Goal: Task Accomplishment & Management: Use online tool/utility

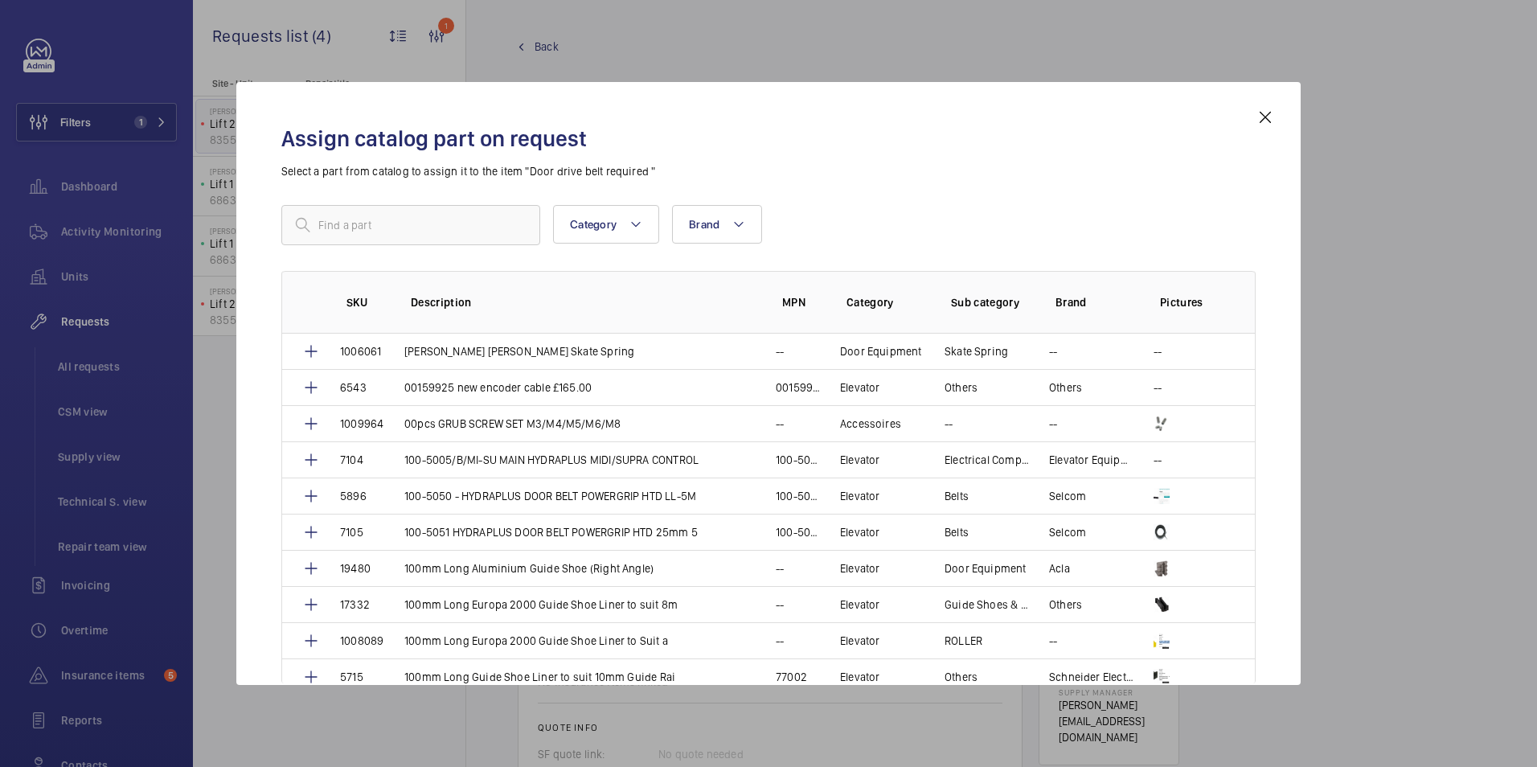
scroll to position [884, 0]
click at [369, 222] on input "text" at bounding box center [410, 225] width 259 height 40
click at [342, 223] on input "text" at bounding box center [410, 225] width 259 height 40
paste input "01.15.0000"
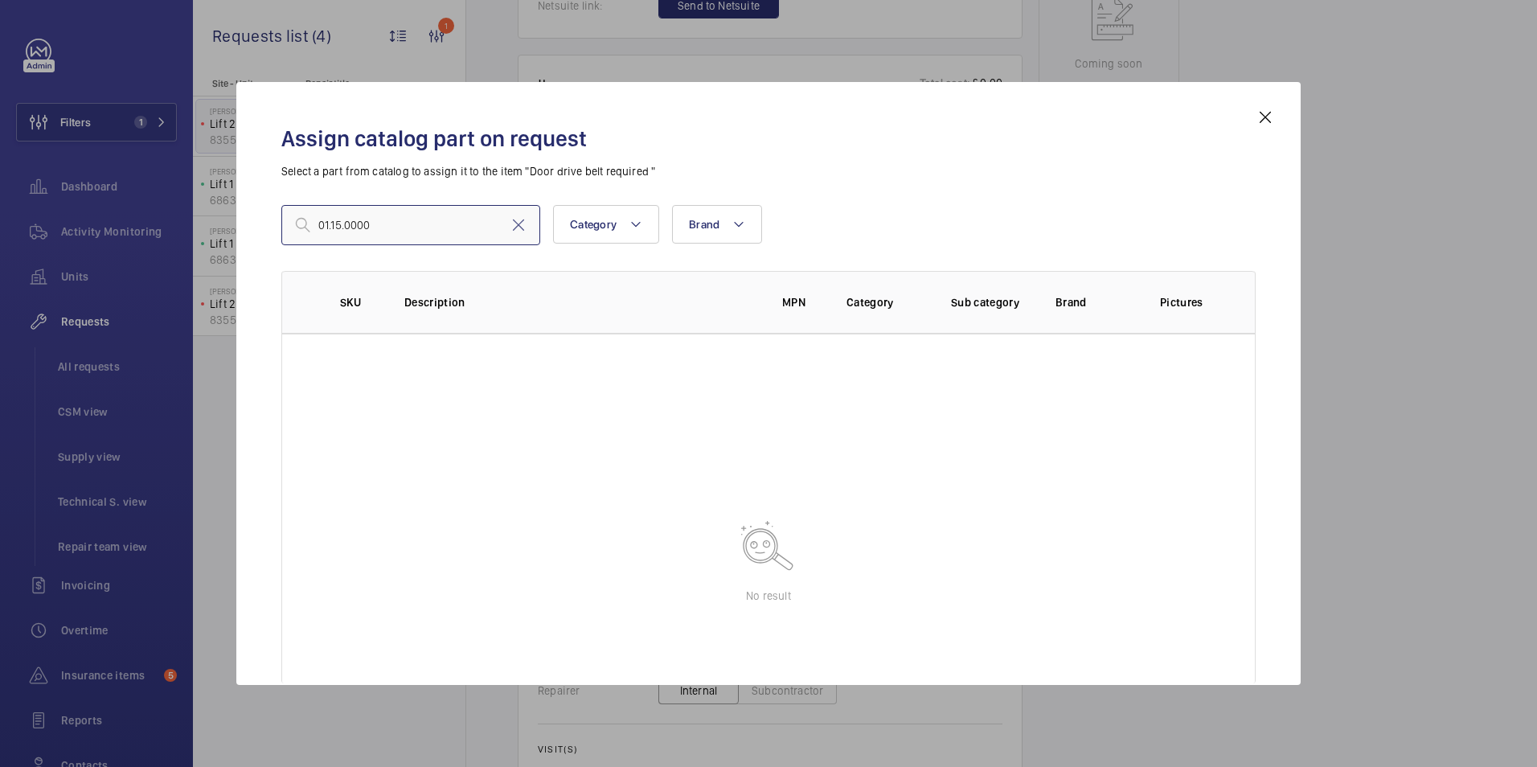
type input "01.15.0000"
click at [397, 220] on input "01.15.0000" at bounding box center [410, 225] width 259 height 40
drag, startPoint x: 257, startPoint y: 216, endPoint x: 246, endPoint y: 216, distance: 11.3
click at [246, 216] on div "Assign catalog part on request Select a part from catalog to assign it to the i…" at bounding box center [768, 383] width 1065 height 603
paste input "text"
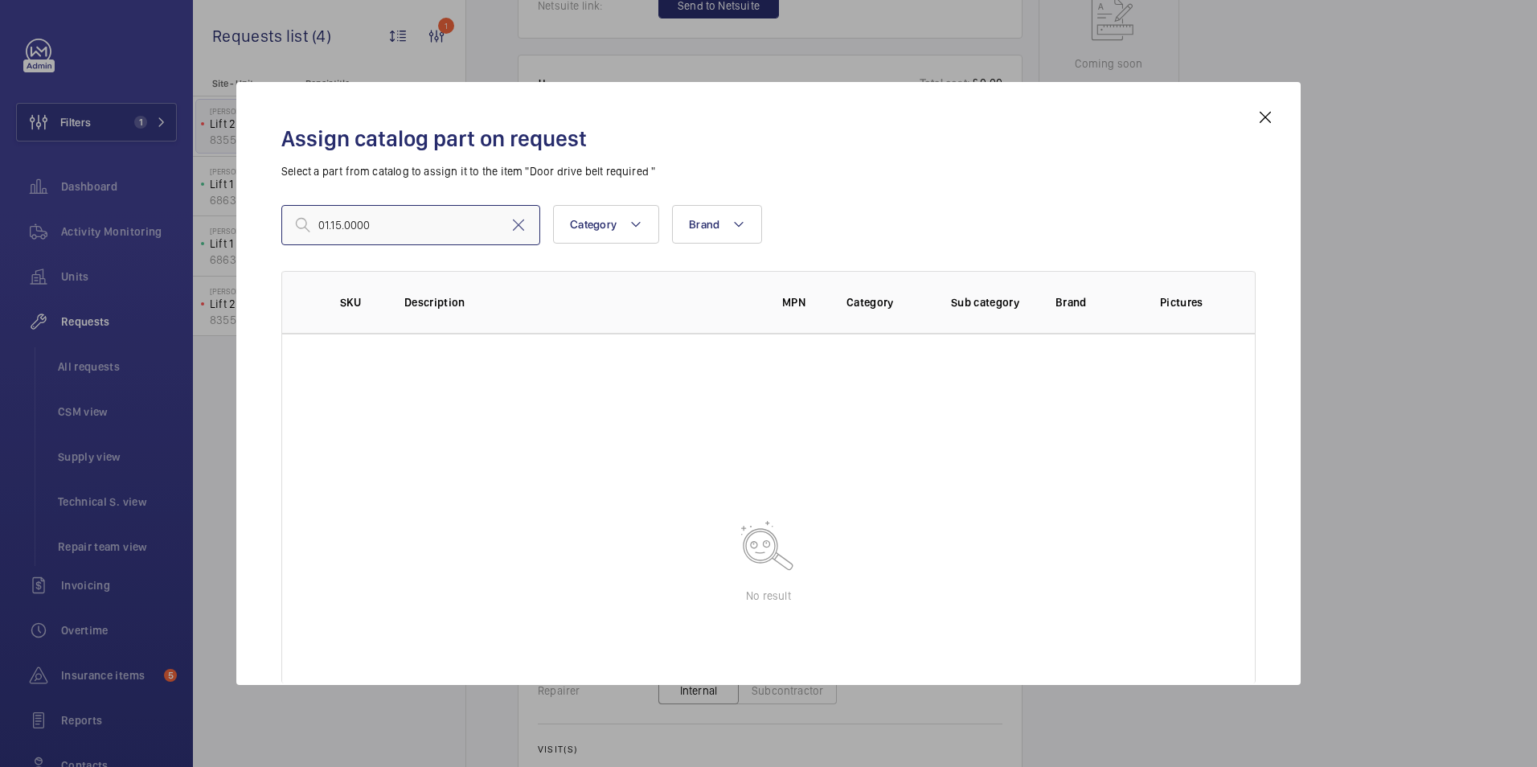
drag, startPoint x: 367, startPoint y: 216, endPoint x: 220, endPoint y: 245, distance: 150.0
click at [220, 245] on div "Assign catalog part on request Select a part from catalog to assign it to the i…" at bounding box center [768, 383] width 1537 height 767
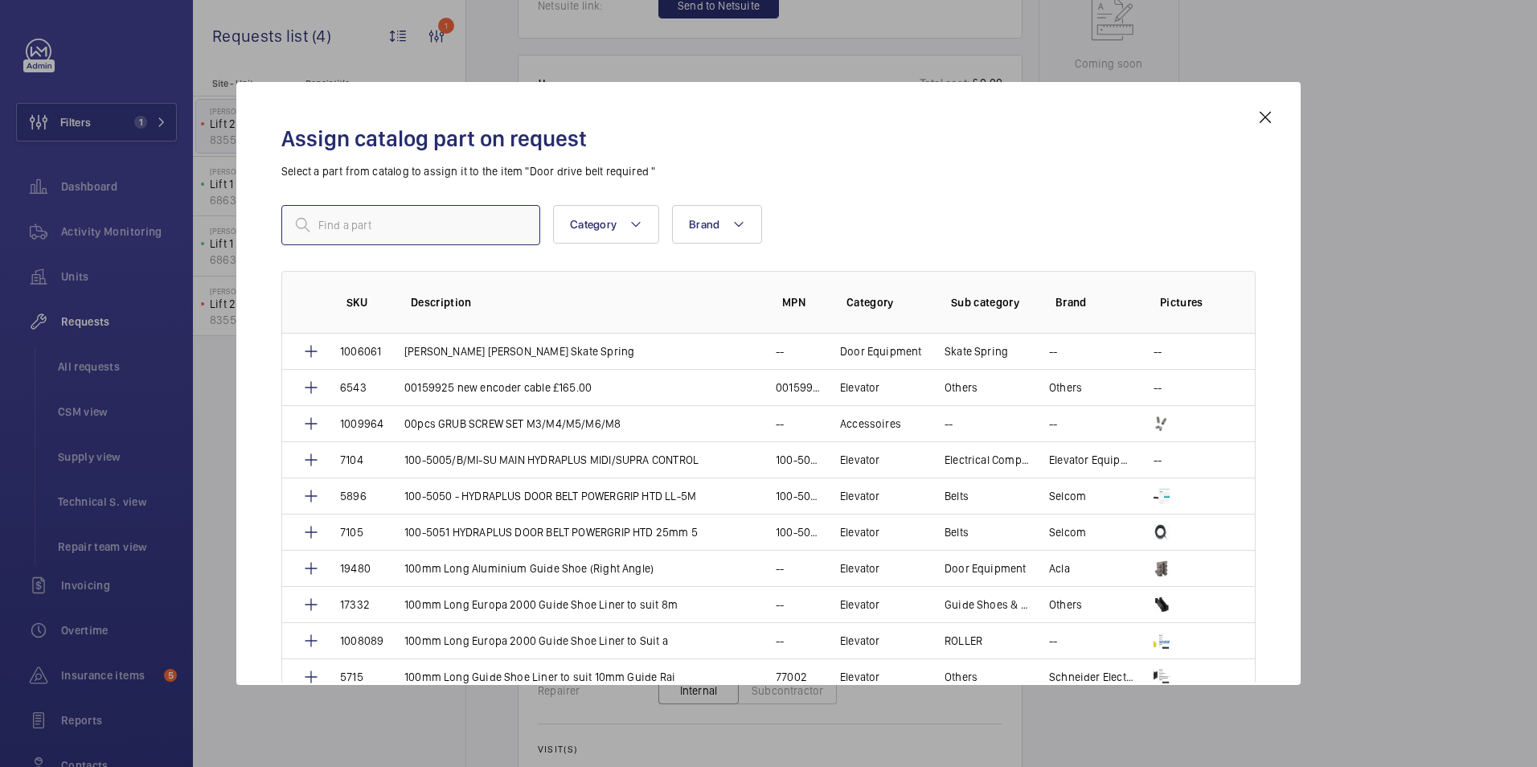
click at [340, 229] on input "text" at bounding box center [410, 225] width 259 height 40
paste input "TOOTHED BELT VF HTD"
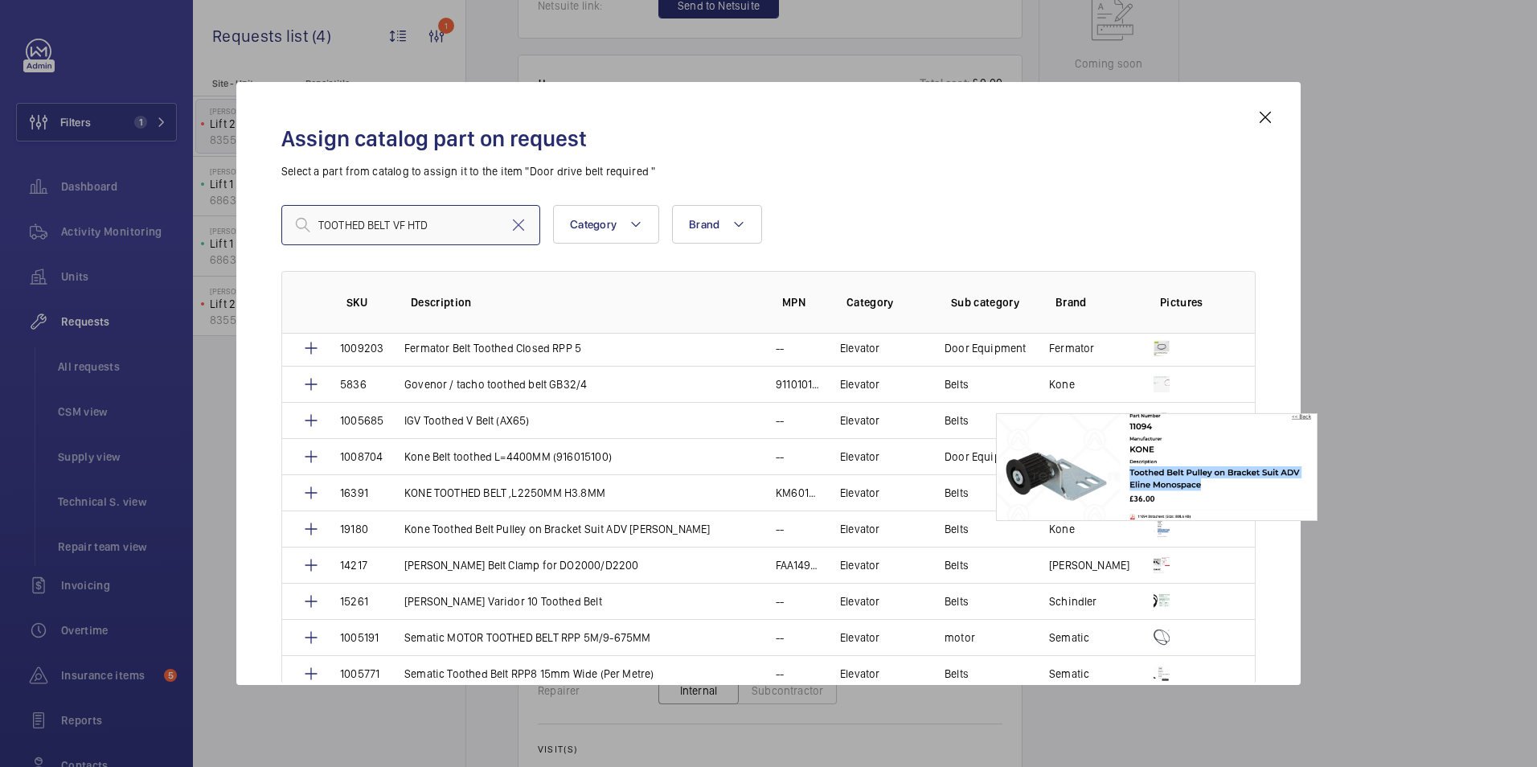
scroll to position [0, 0]
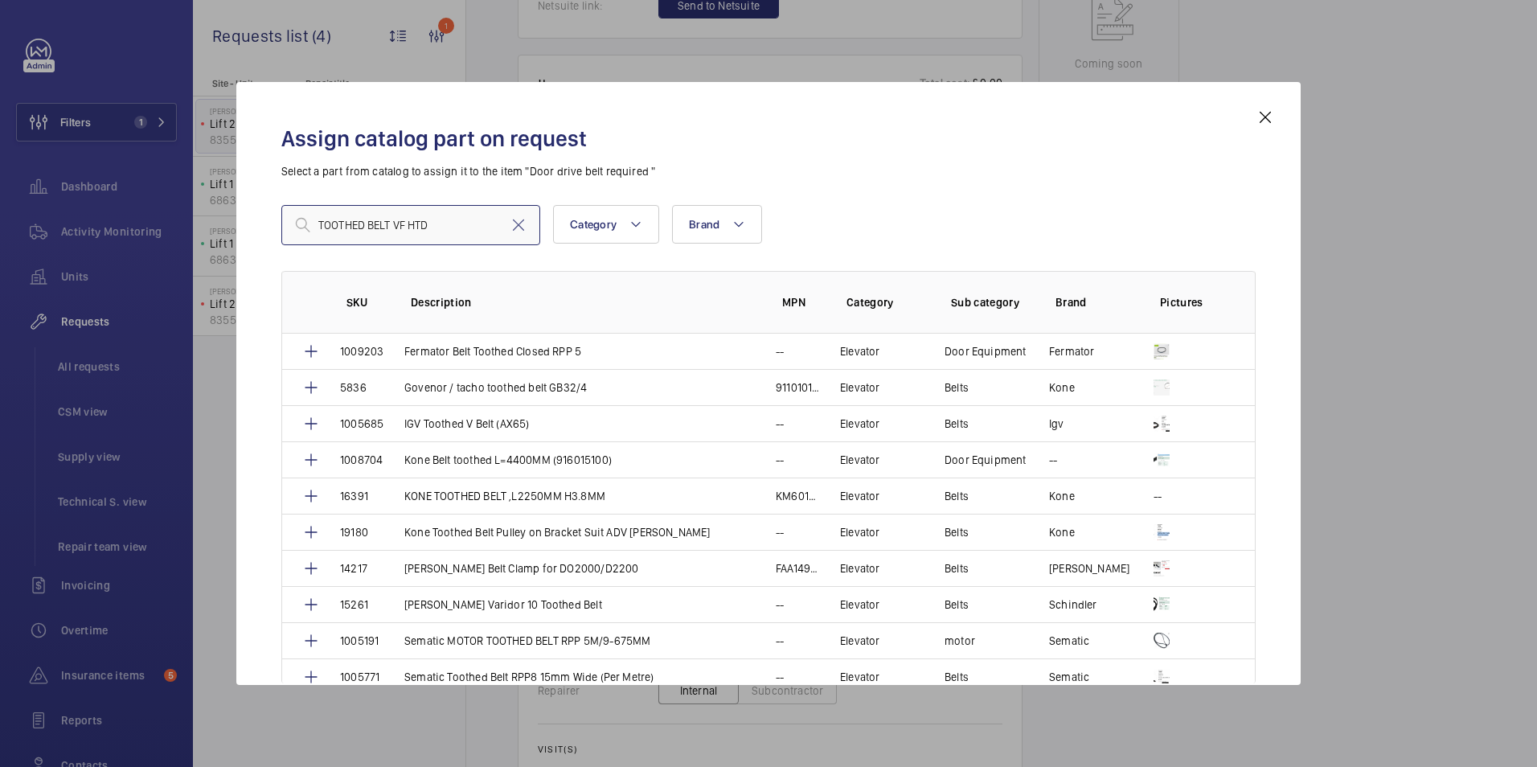
click at [354, 217] on input "TOOTHED BELT VF HTD" at bounding box center [410, 225] width 259 height 40
click at [452, 223] on input "TOOTHED BELT VF HTD" at bounding box center [410, 225] width 259 height 40
drag, startPoint x: 404, startPoint y: 224, endPoint x: 293, endPoint y: 224, distance: 111.0
click at [293, 224] on input "TOOTHED BELT VF HTD" at bounding box center [410, 225] width 259 height 40
paste input "oothed Belt VF HTD 5-M"
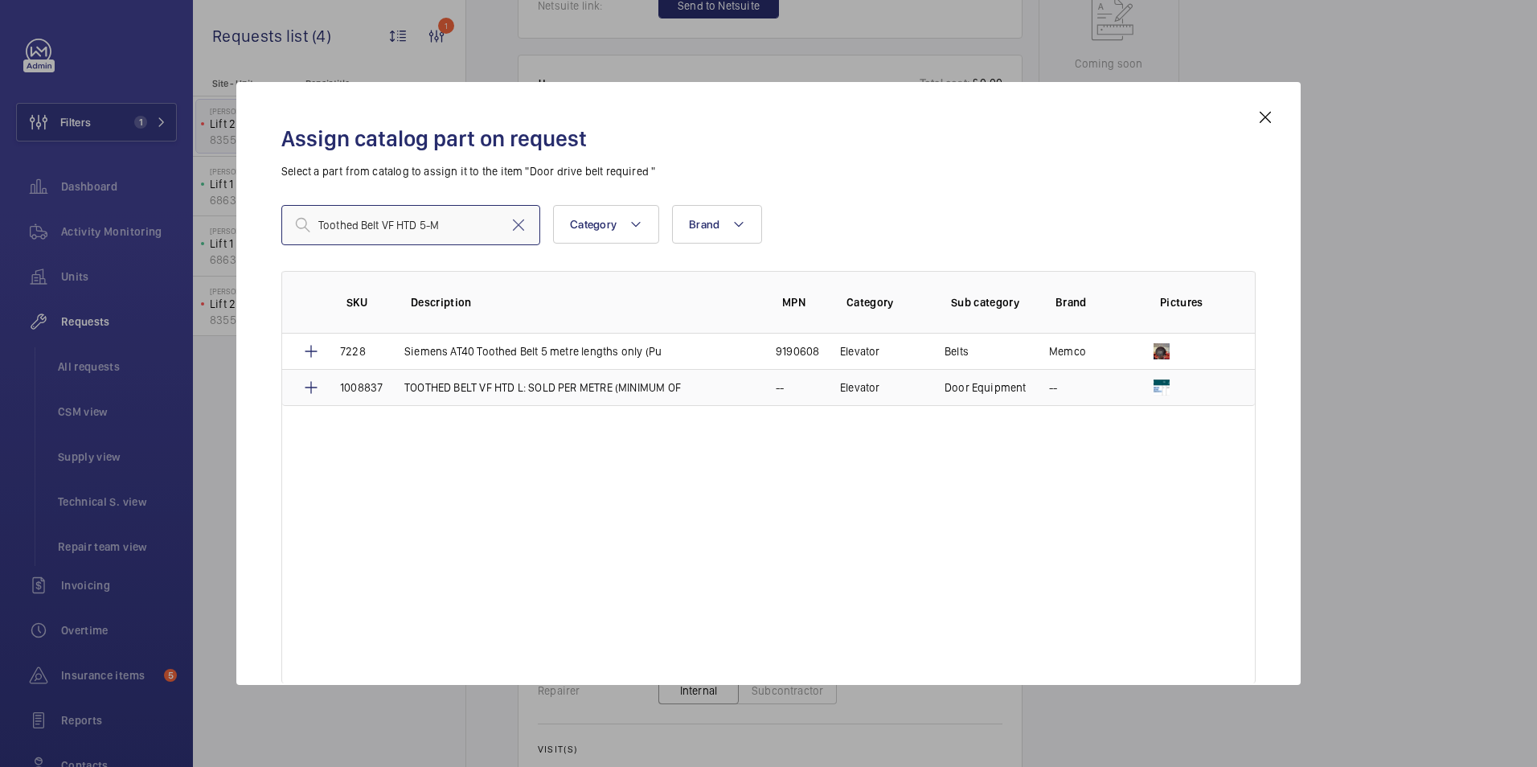
type input "Toothed Belt VF HTD 5-M"
click at [536, 396] on td "TOOTHED BELT VF HTD L: SOLD PER METRE (MINIMUM OF" at bounding box center [570, 387] width 371 height 37
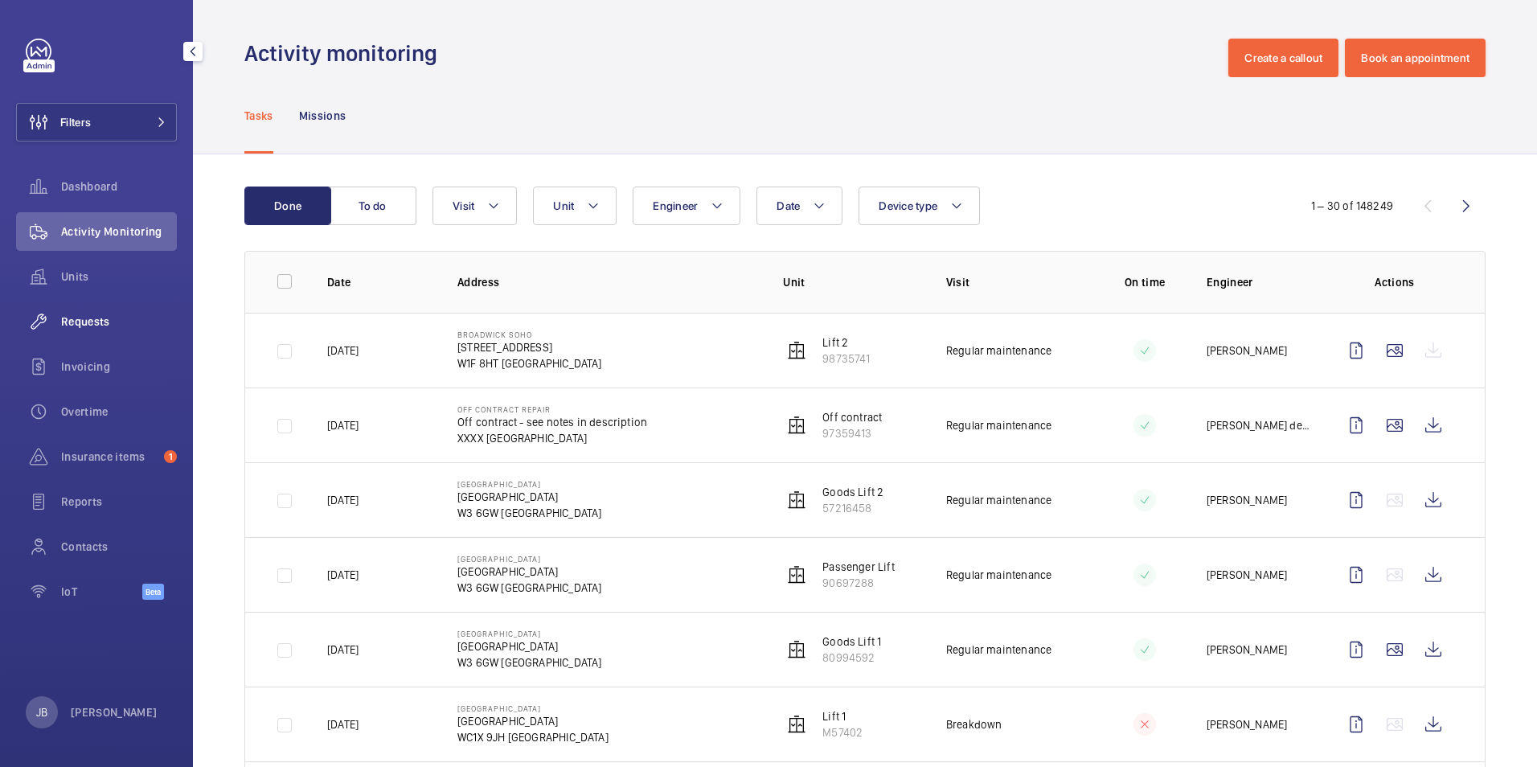
click at [87, 326] on span "Requests" at bounding box center [119, 322] width 116 height 16
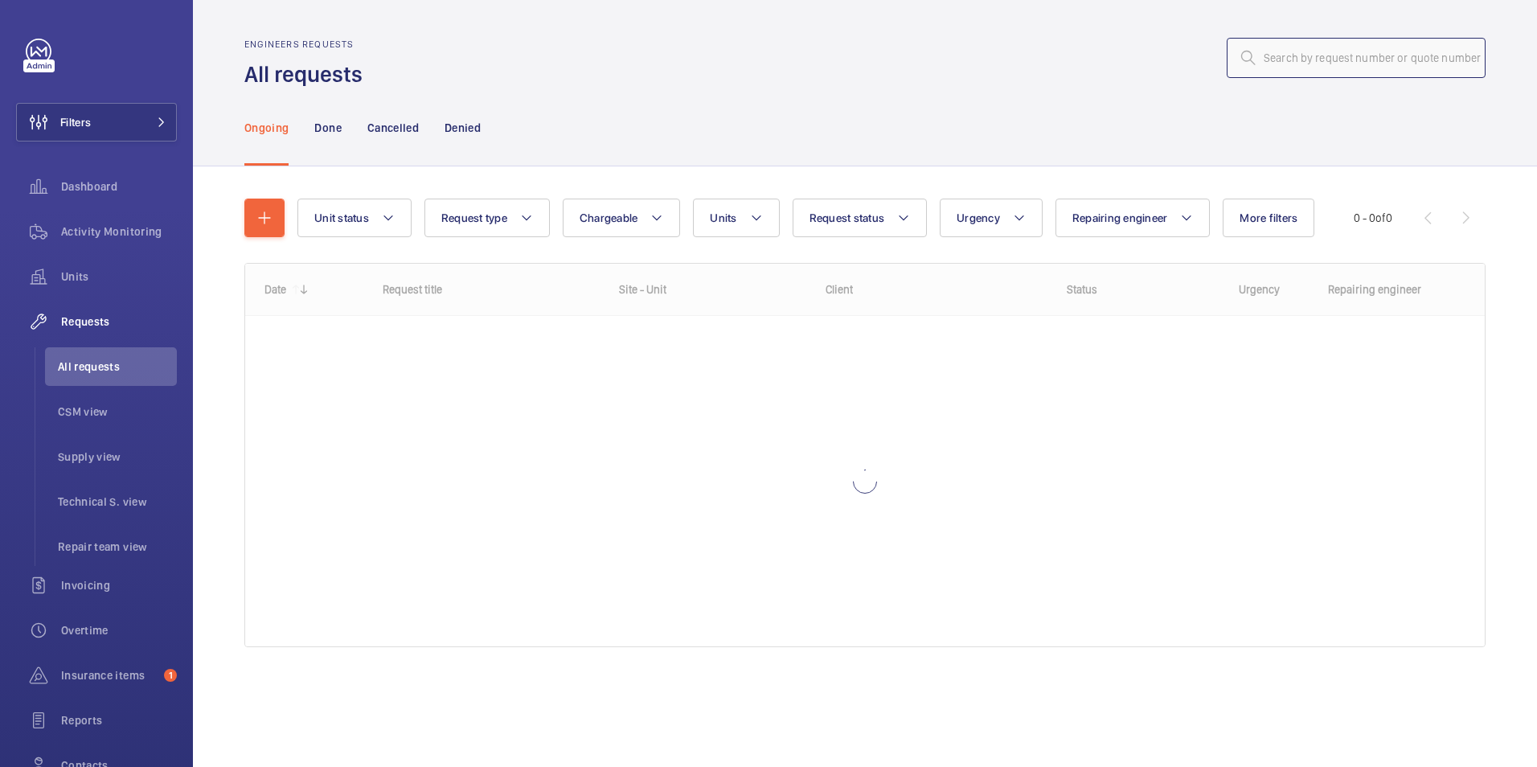
click at [1352, 46] on input "text" at bounding box center [1356, 58] width 259 height 40
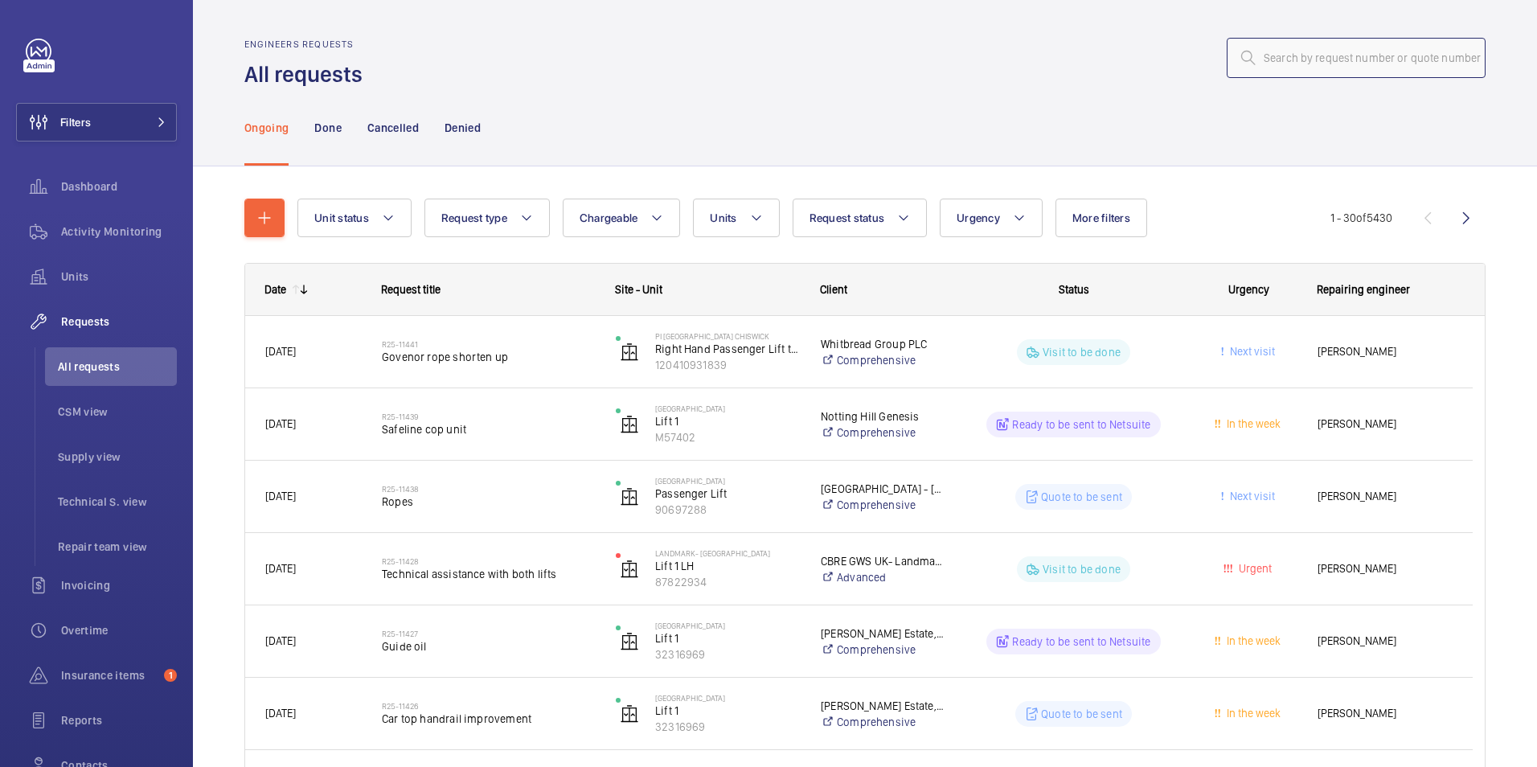
click at [1330, 50] on input "text" at bounding box center [1356, 58] width 259 height 40
type input "R25-11095"
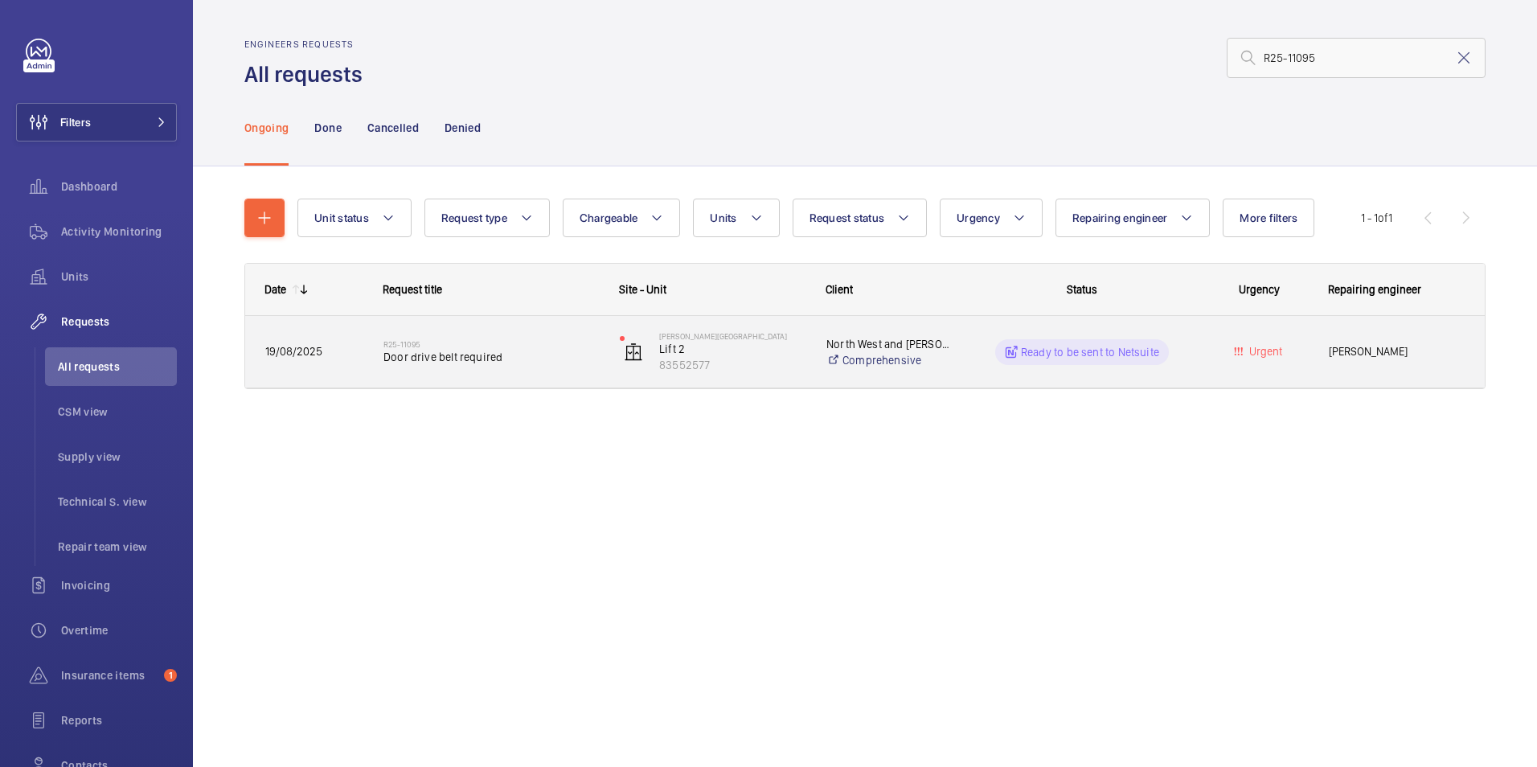
click at [1064, 349] on p "Ready to be sent to Netsuite" at bounding box center [1090, 352] width 138 height 16
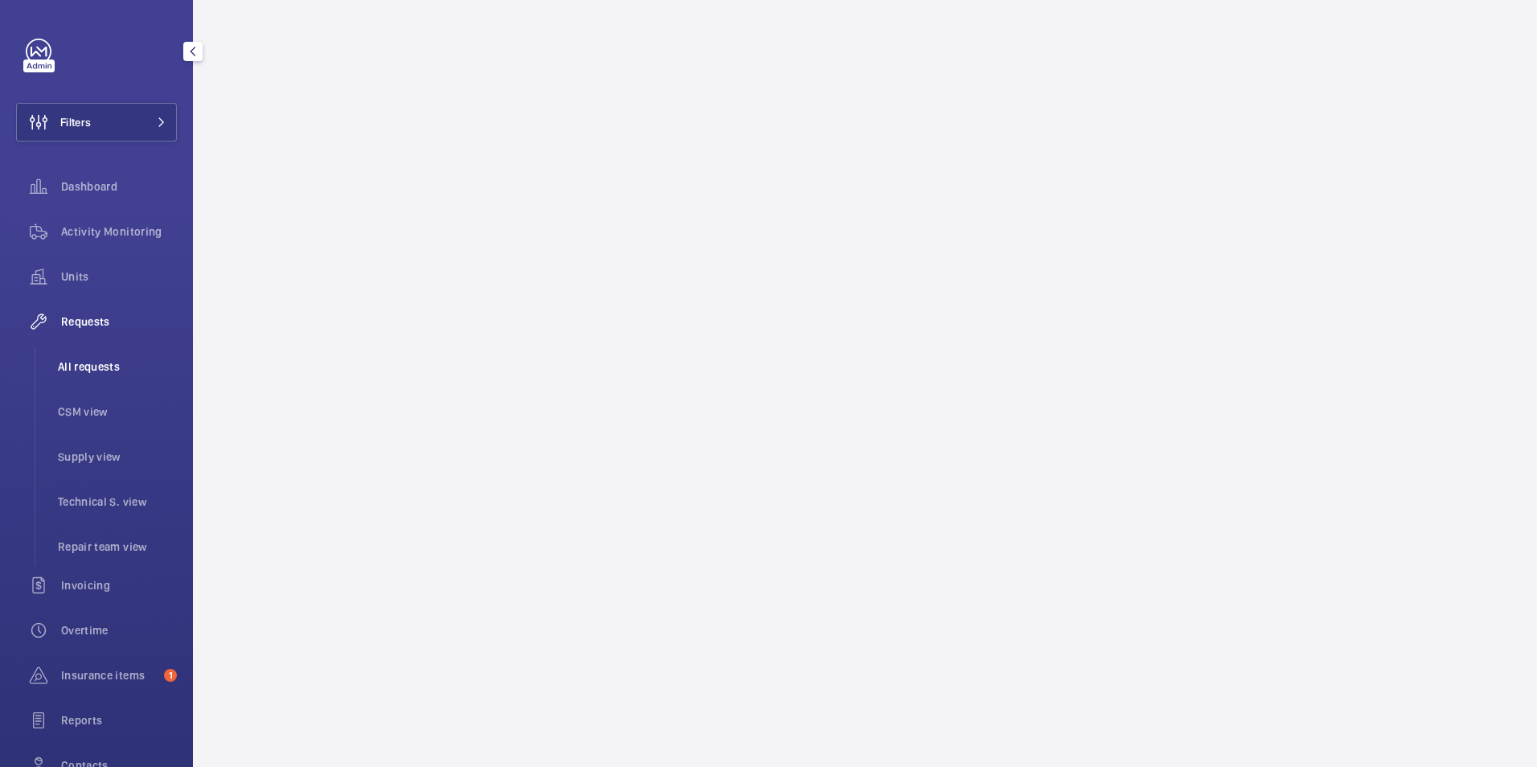
click at [73, 359] on span "All requests" at bounding box center [117, 367] width 119 height 16
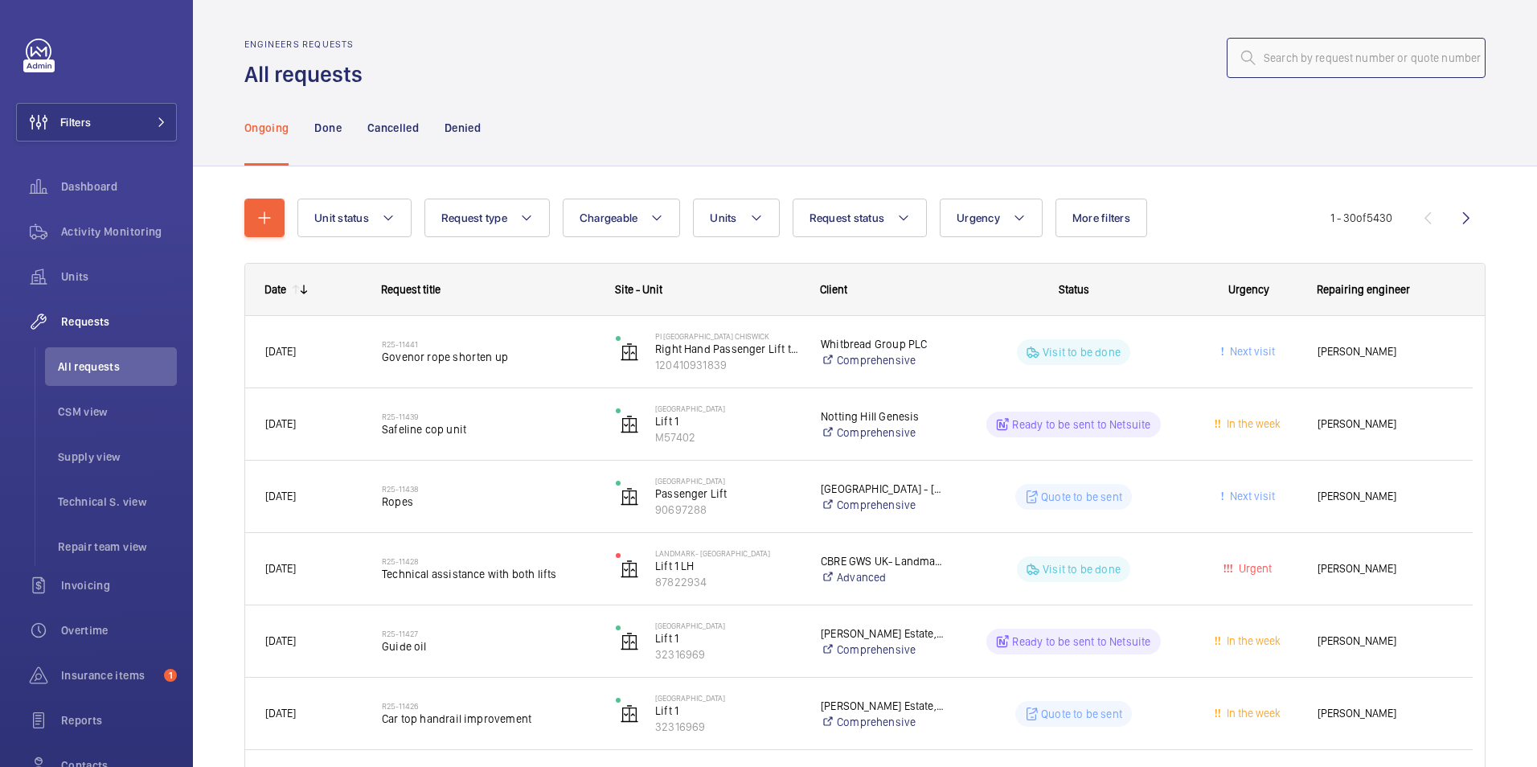
drag, startPoint x: 1284, startPoint y: 62, endPoint x: 1287, endPoint y: 51, distance: 11.5
click at [1285, 55] on input "text" at bounding box center [1356, 58] width 259 height 40
type input "R25-11095"
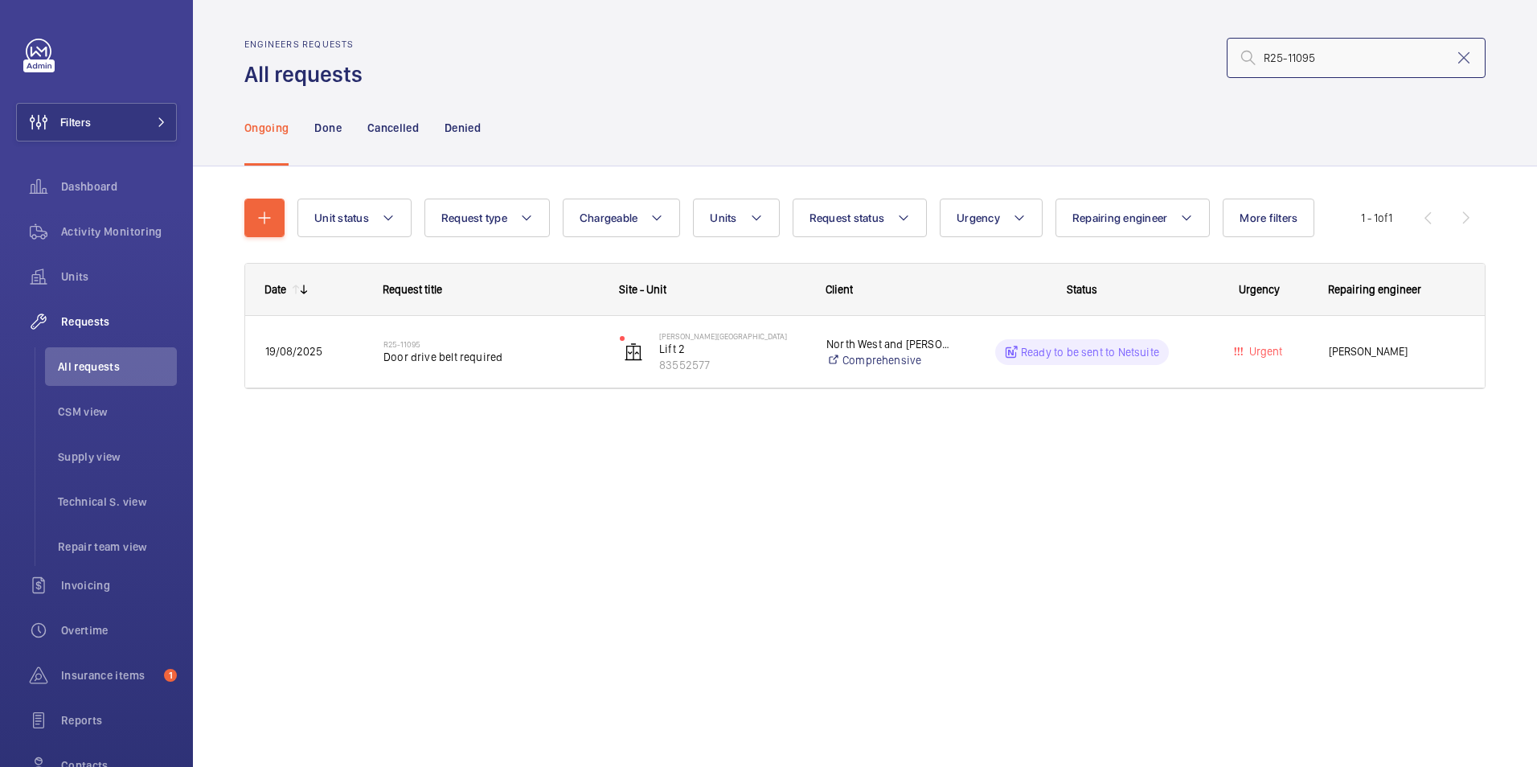
click at [1323, 64] on input "R25-11095" at bounding box center [1356, 58] width 259 height 40
drag, startPoint x: 1315, startPoint y: 56, endPoint x: 1193, endPoint y: 47, distance: 121.8
click at [1193, 47] on div "R25-11095" at bounding box center [929, 58] width 1114 height 39
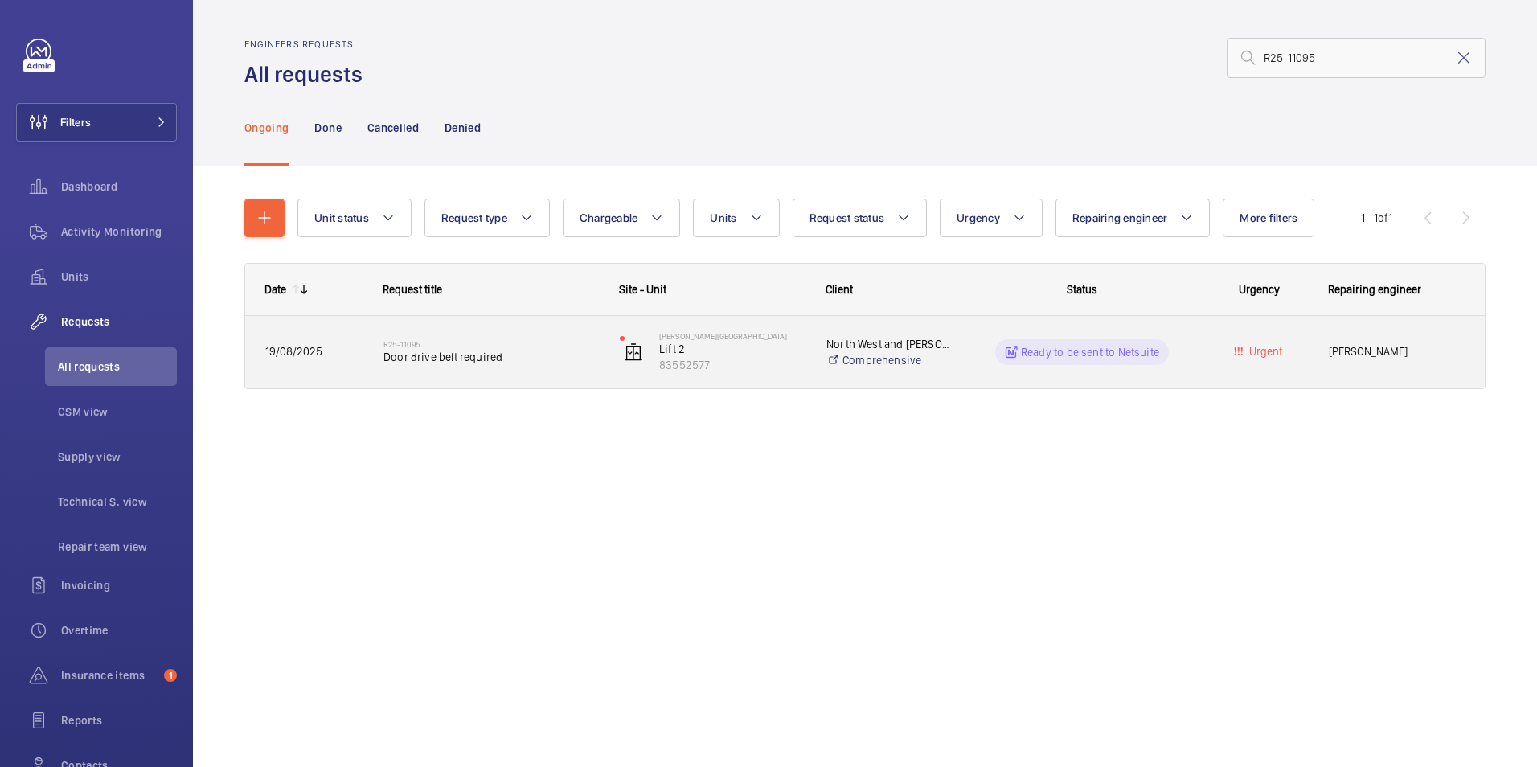
click at [1115, 341] on div "Ready to be sent to Netsuite" at bounding box center [1082, 352] width 174 height 26
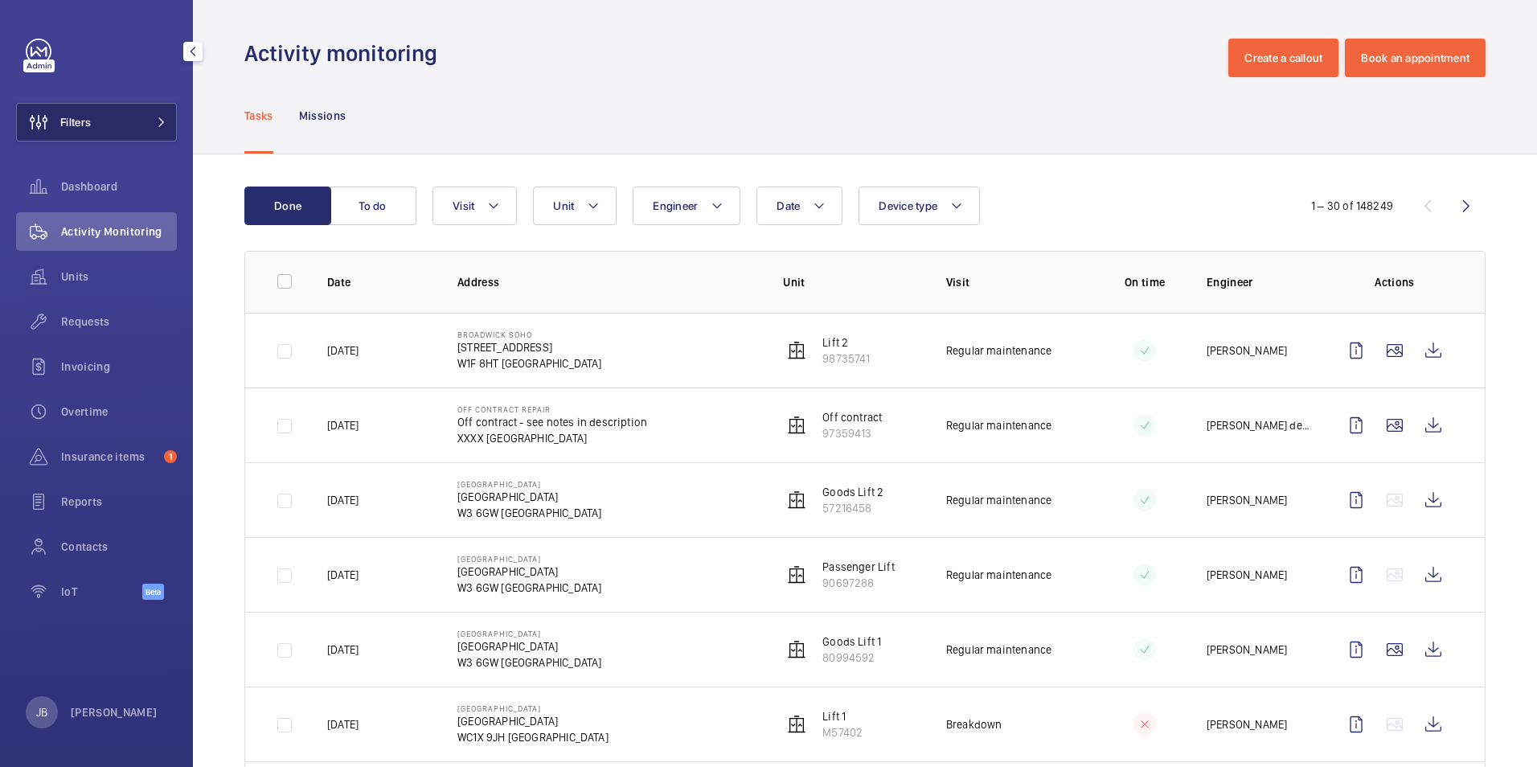
drag, startPoint x: 96, startPoint y: 322, endPoint x: 125, endPoint y: 127, distance: 196.7
click at [96, 322] on span "Requests" at bounding box center [119, 322] width 116 height 16
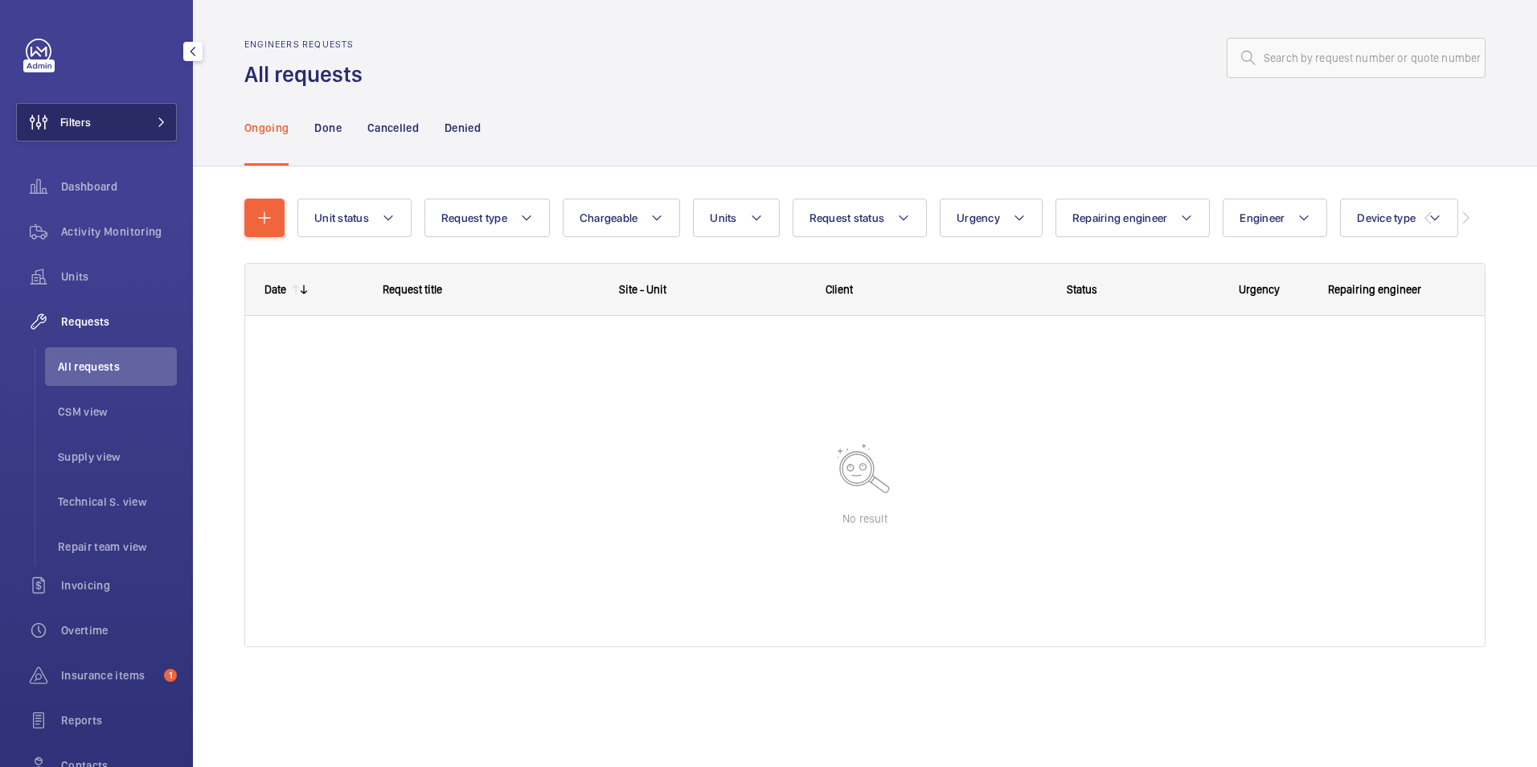
click at [125, 116] on button "Filters" at bounding box center [96, 122] width 161 height 39
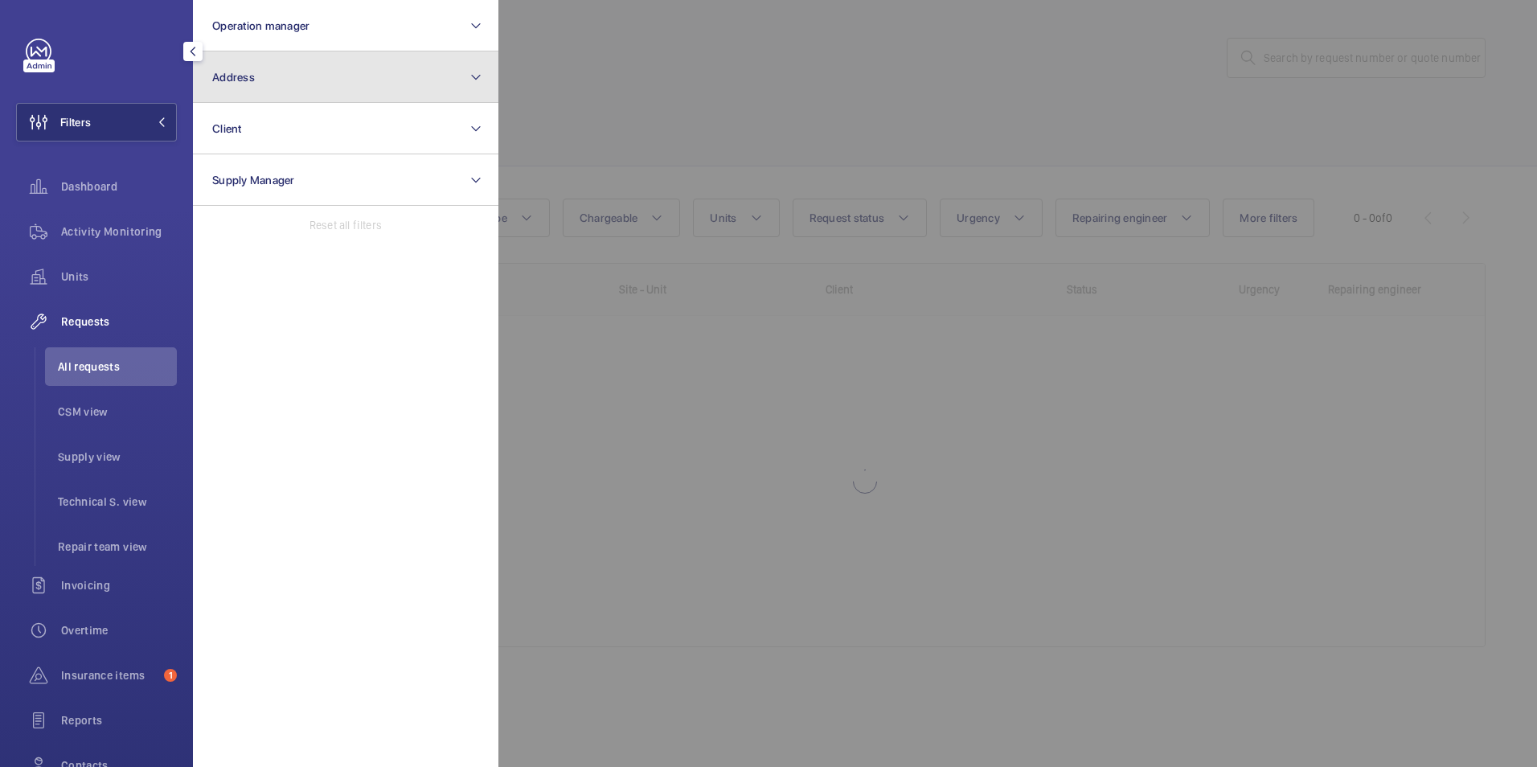
click at [380, 83] on button "Address" at bounding box center [346, 76] width 306 height 51
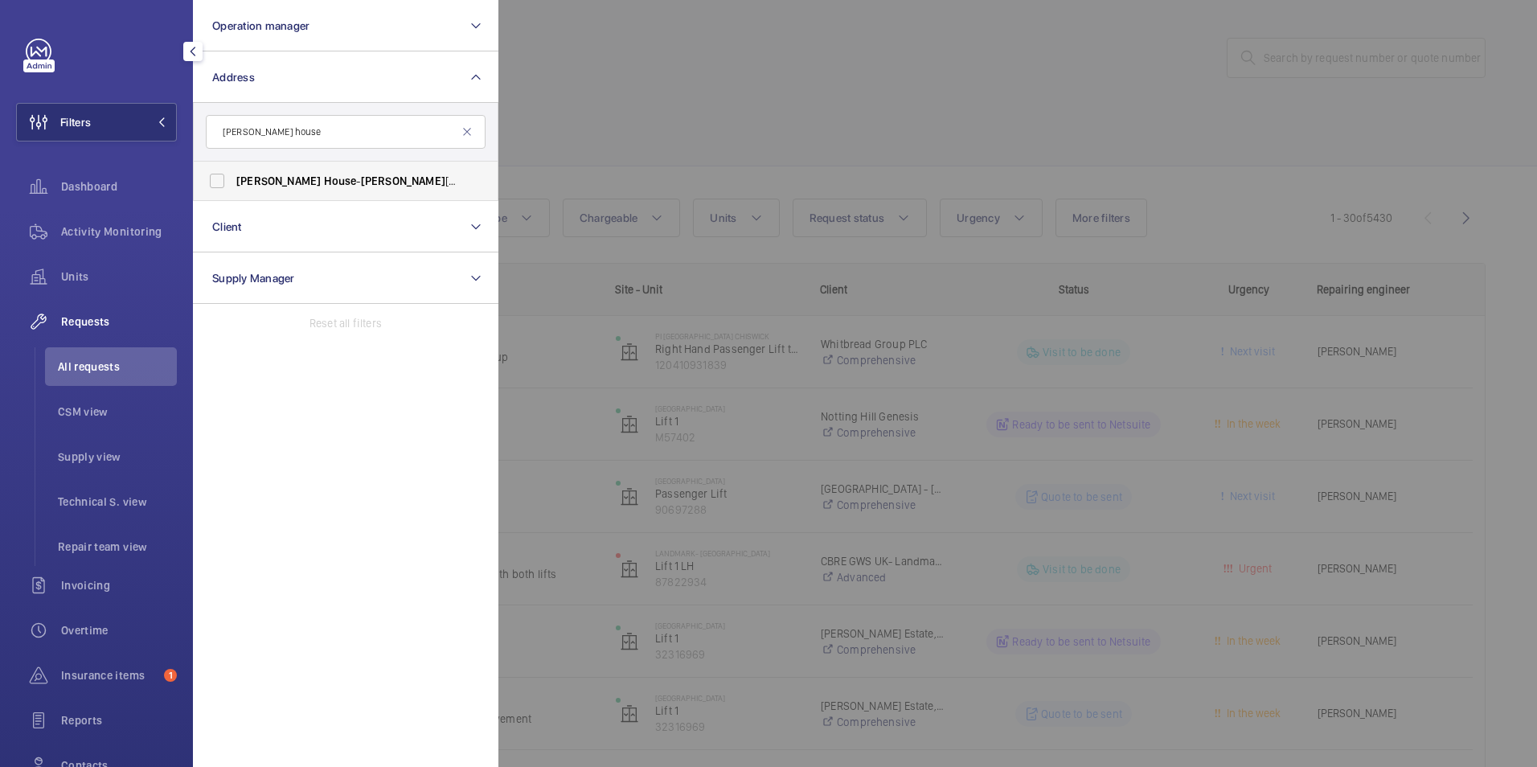
type input "Hanley house"
click at [324, 175] on span "House" at bounding box center [340, 180] width 33 height 13
click at [233, 175] on input "Hanley House - Hanley Street, NOTTINGHAM NG1 5GD" at bounding box center [217, 181] width 32 height 32
checkbox input "true"
click at [819, 34] on div at bounding box center [1267, 383] width 1537 height 767
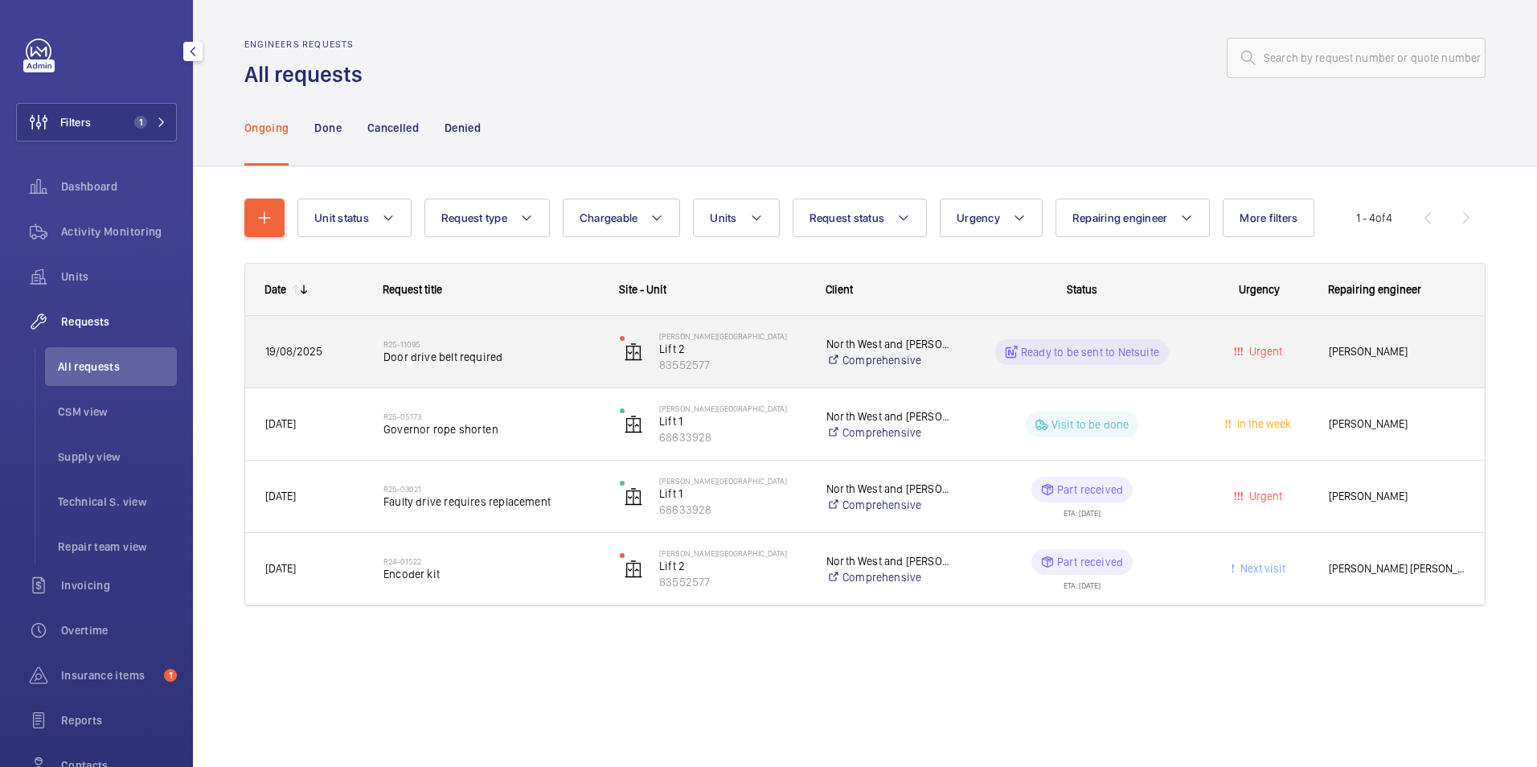
click at [1117, 352] on p "Ready to be sent to Netsuite" at bounding box center [1090, 352] width 138 height 16
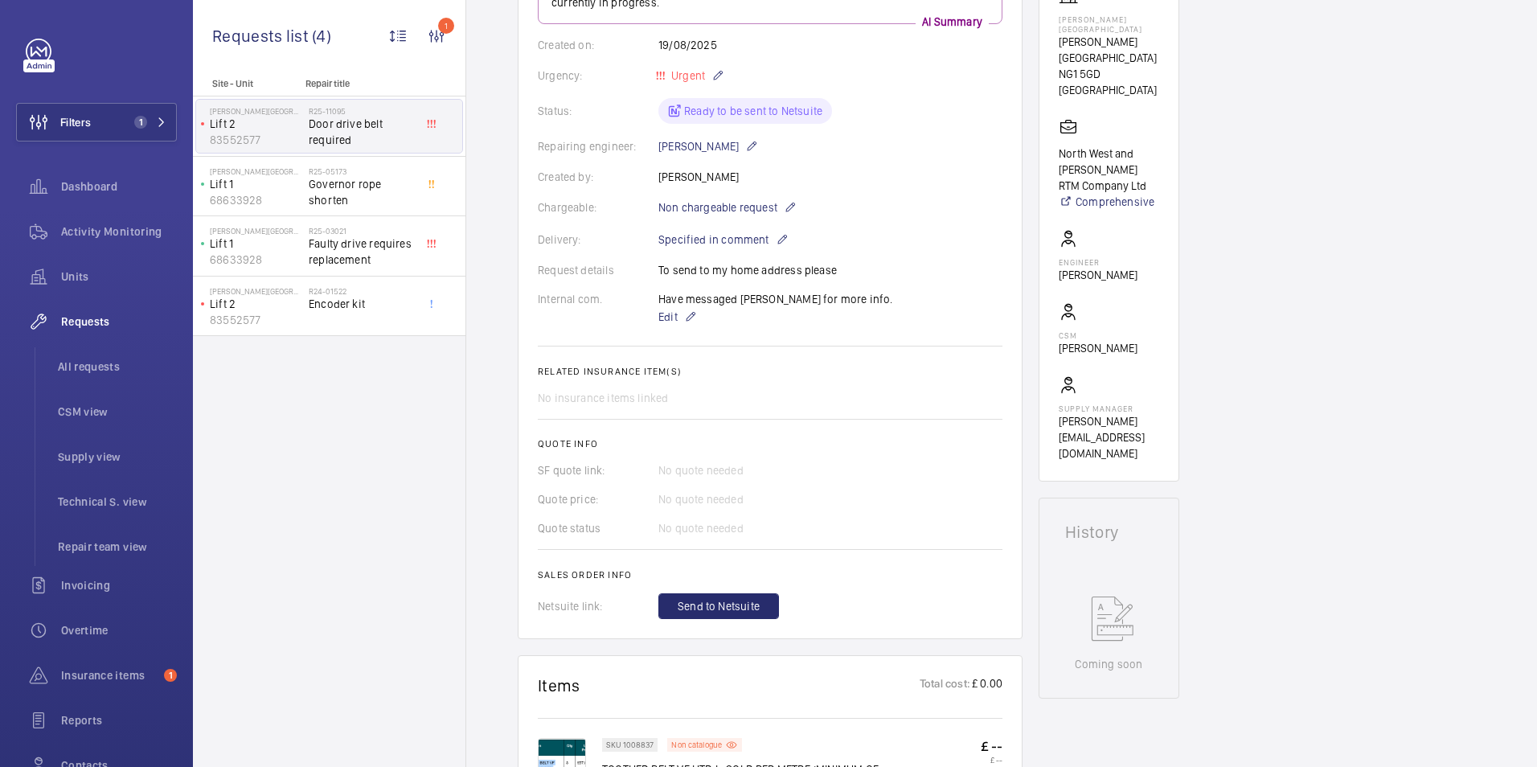
scroll to position [322, 0]
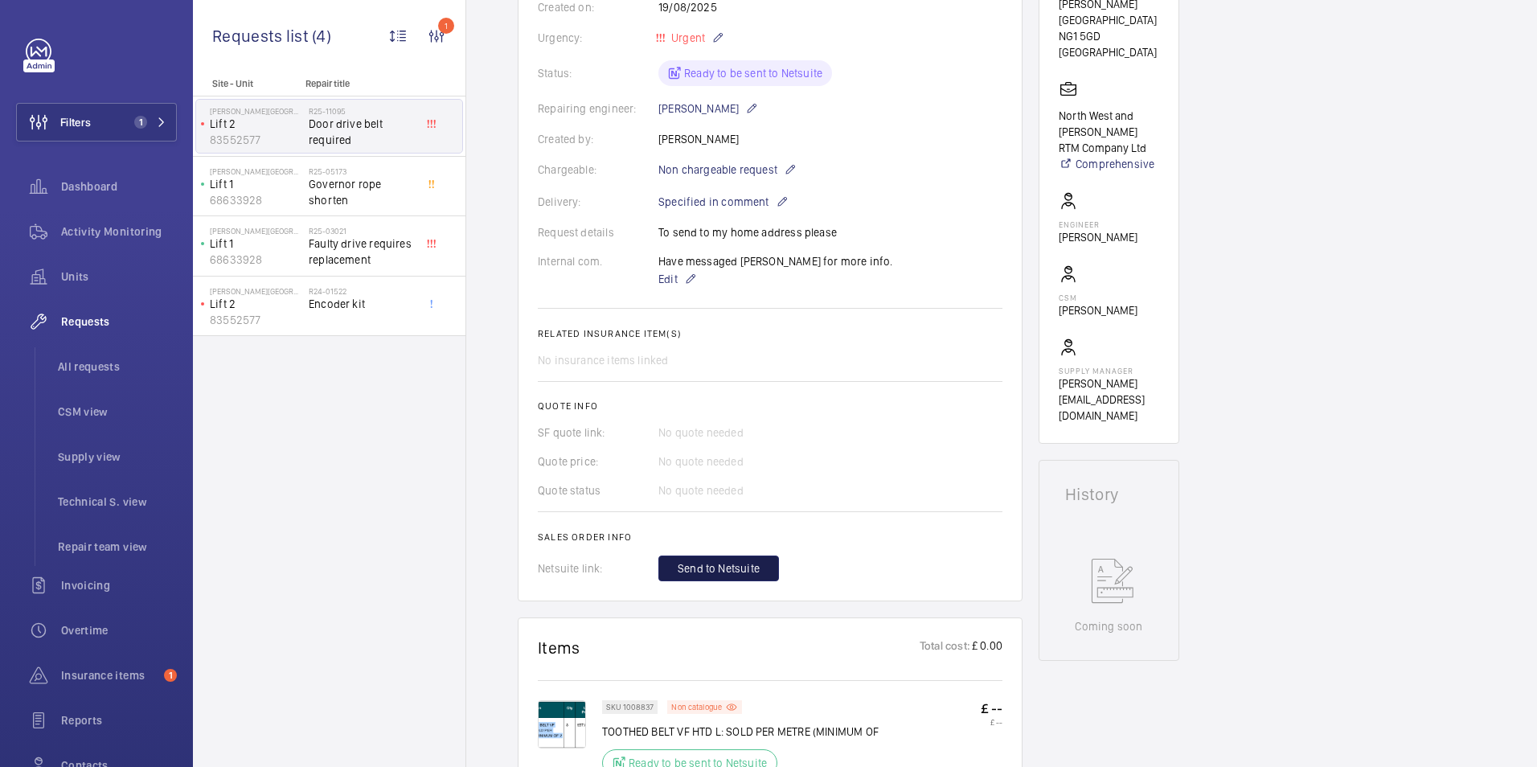
click at [706, 567] on span "Send to Netsuite" at bounding box center [719, 568] width 82 height 16
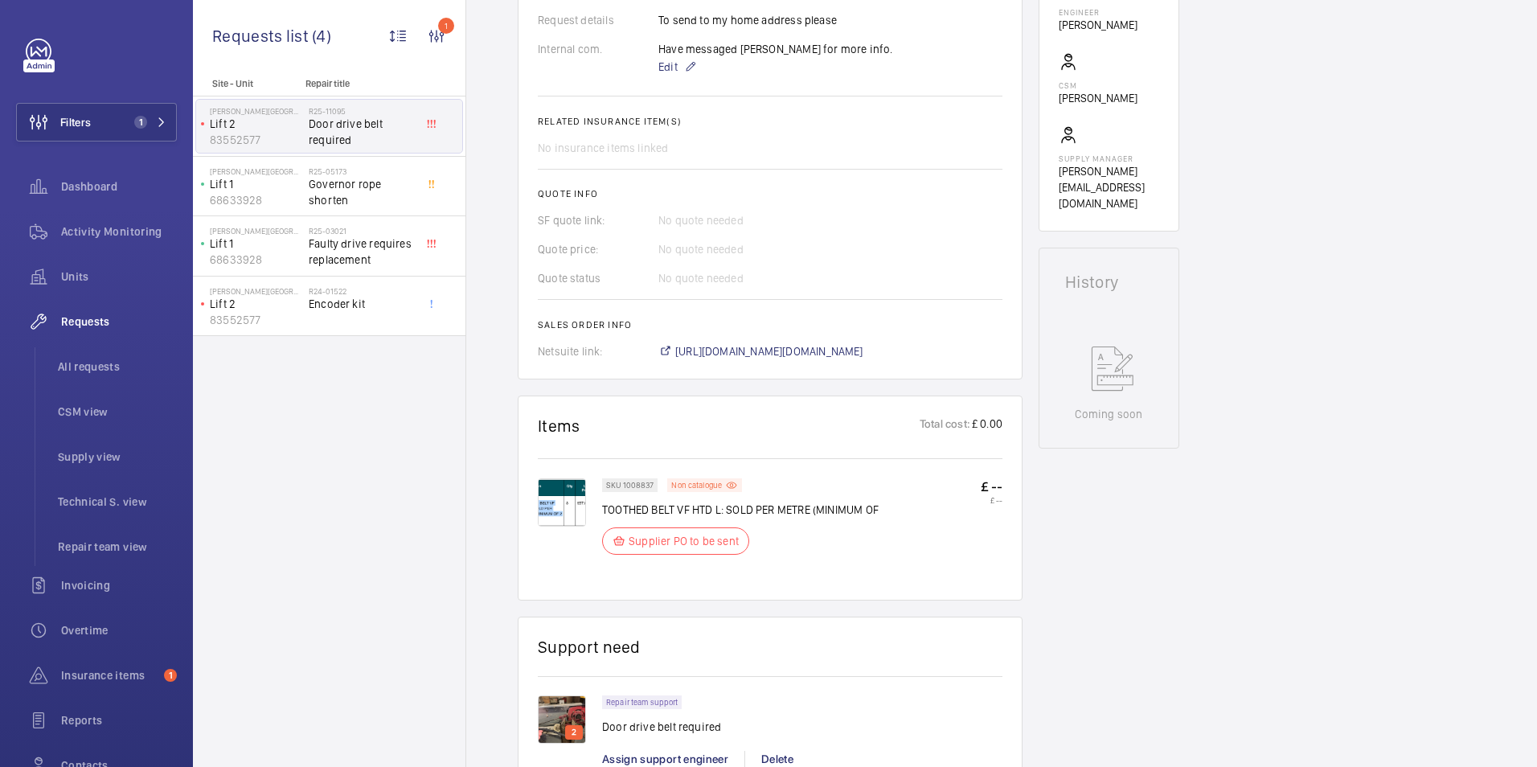
scroll to position [563, 0]
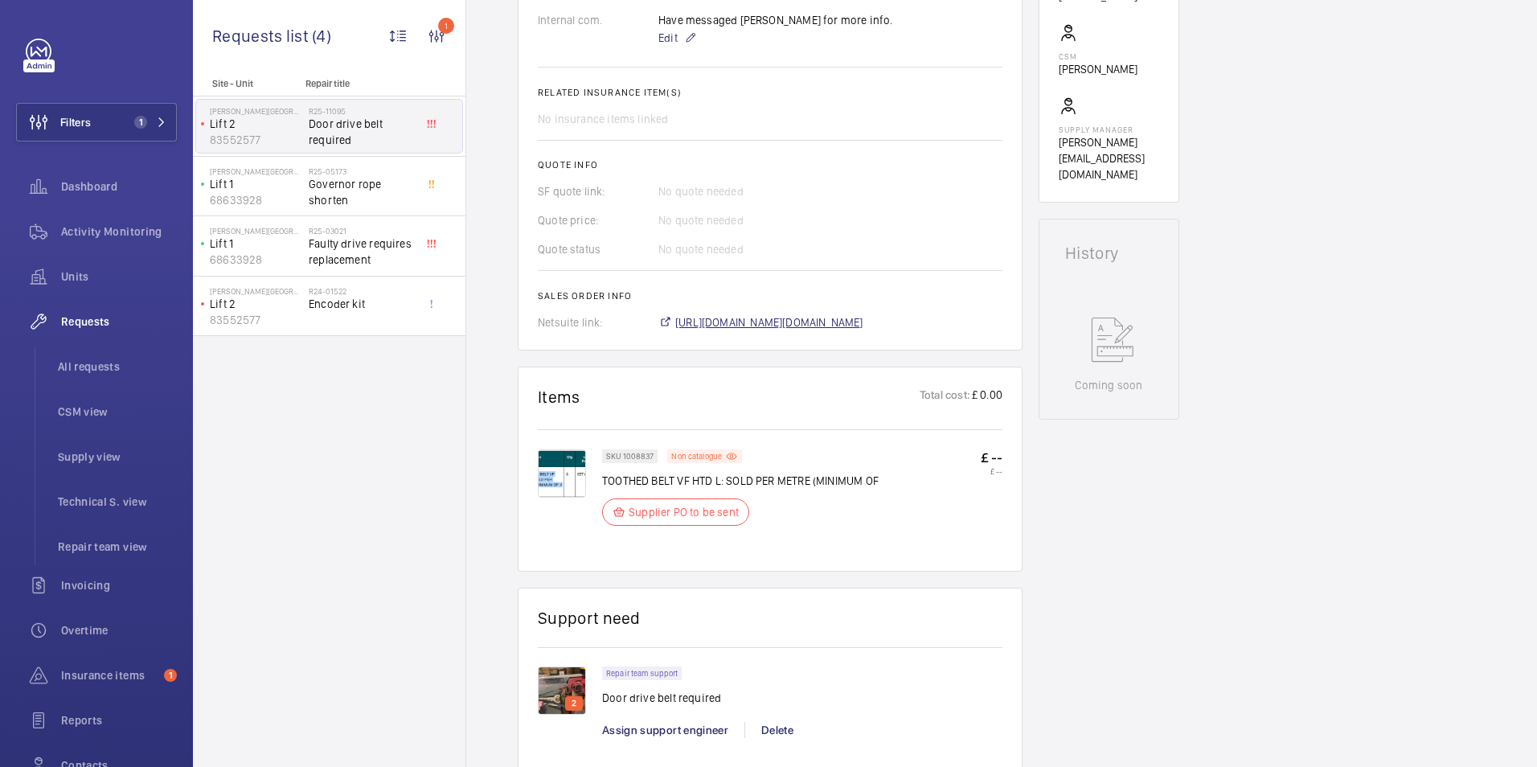
click at [864, 323] on span "https://6461500.app.netsuite.com/app/accounting/transactions/salesord.nl?id=295…" at bounding box center [769, 322] width 188 height 16
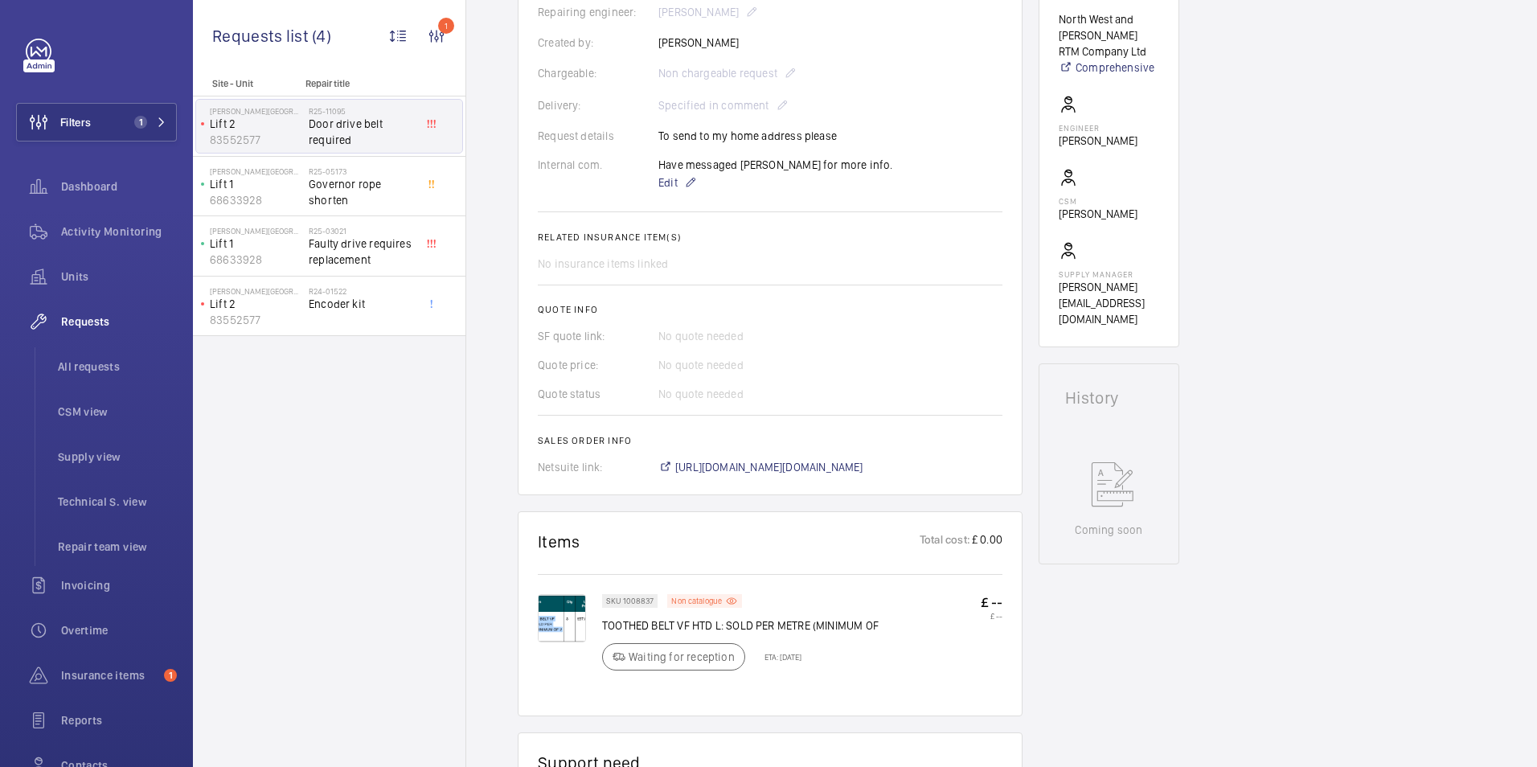
scroll to position [434, 0]
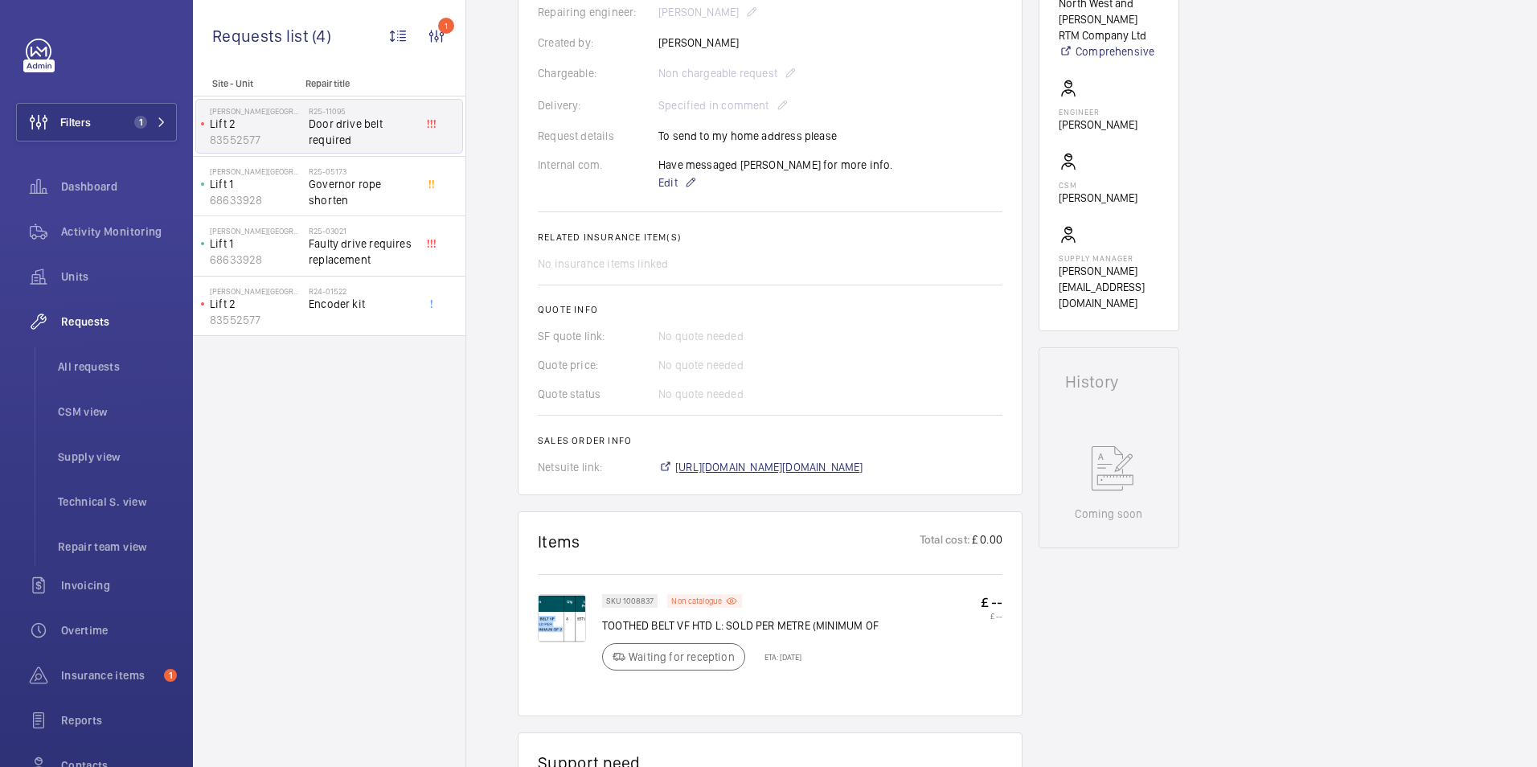
click at [844, 469] on span "[URL][DOMAIN_NAME][DOMAIN_NAME]" at bounding box center [769, 467] width 188 height 16
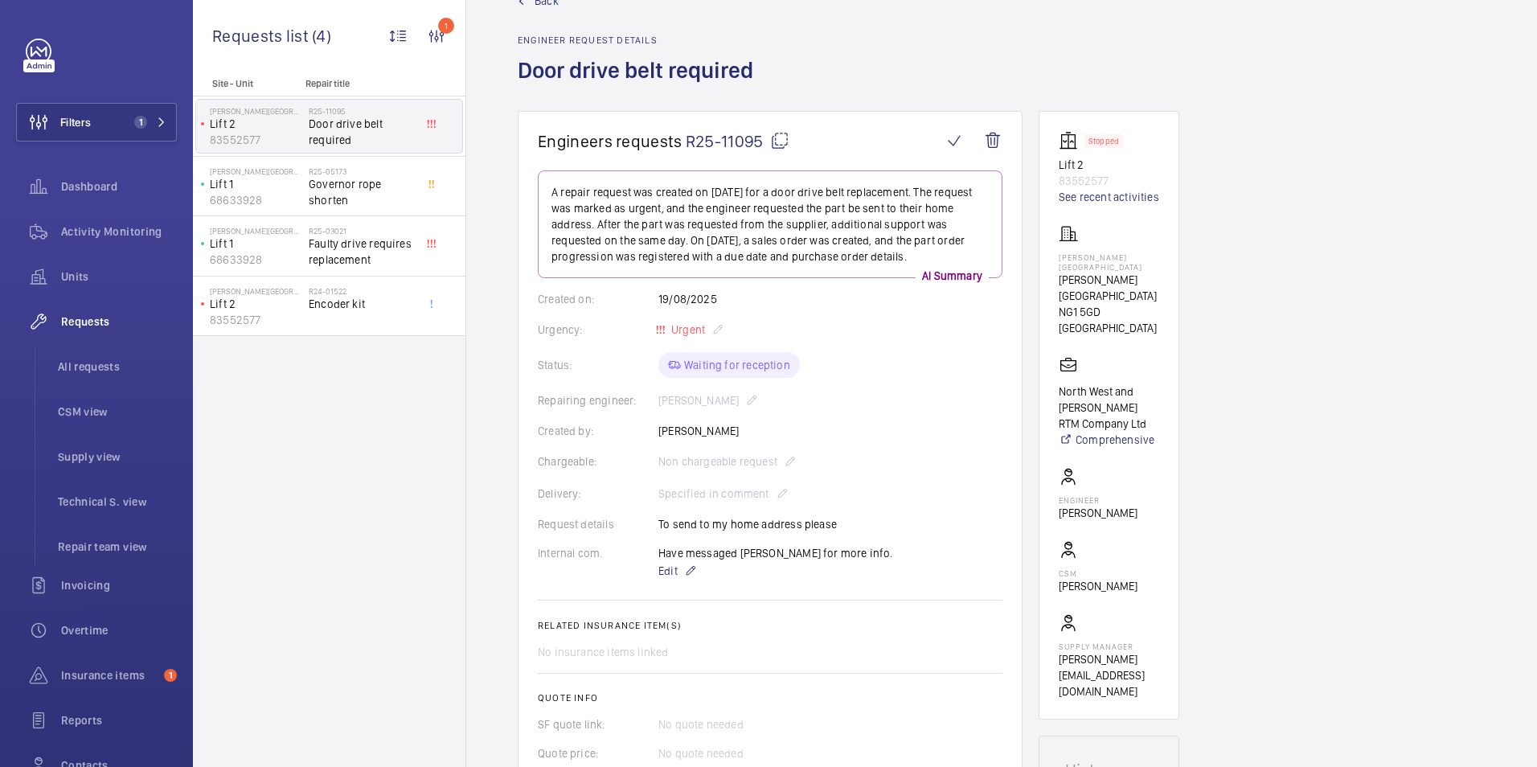
scroll to position [32, 0]
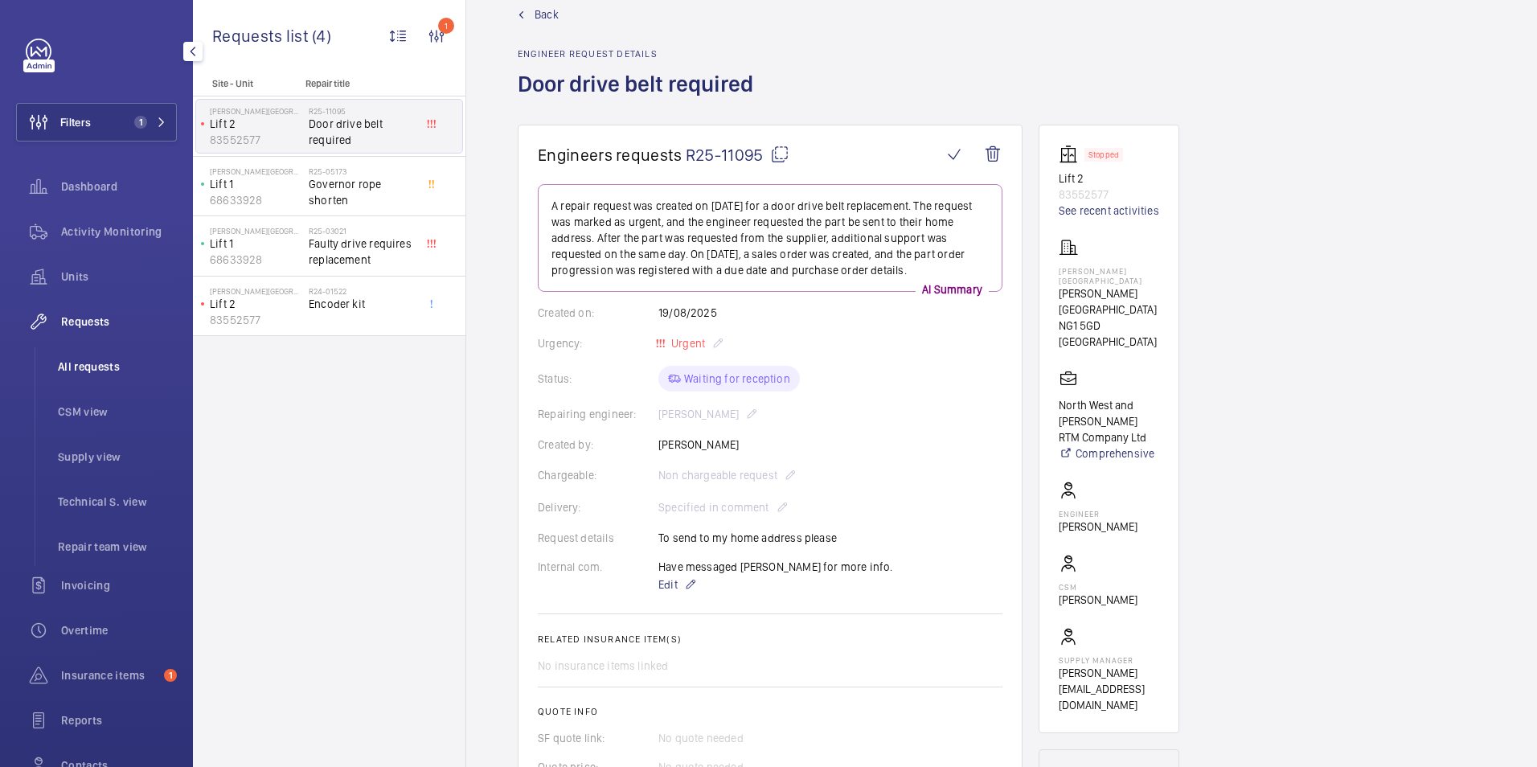
click at [92, 363] on span "All requests" at bounding box center [117, 367] width 119 height 16
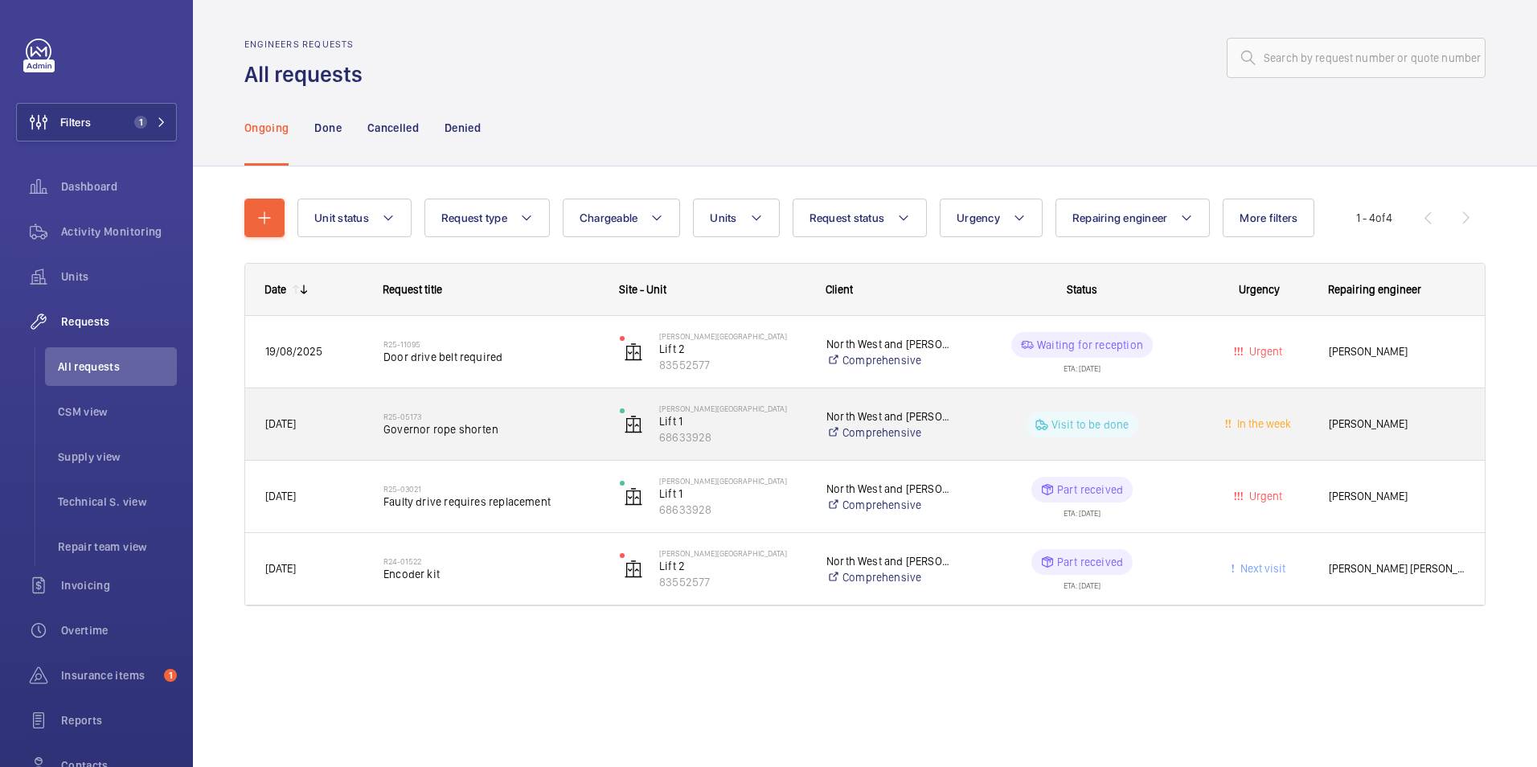
click at [1172, 413] on wm-front-pills-cell "Visit to be done" at bounding box center [1082, 425] width 215 height 26
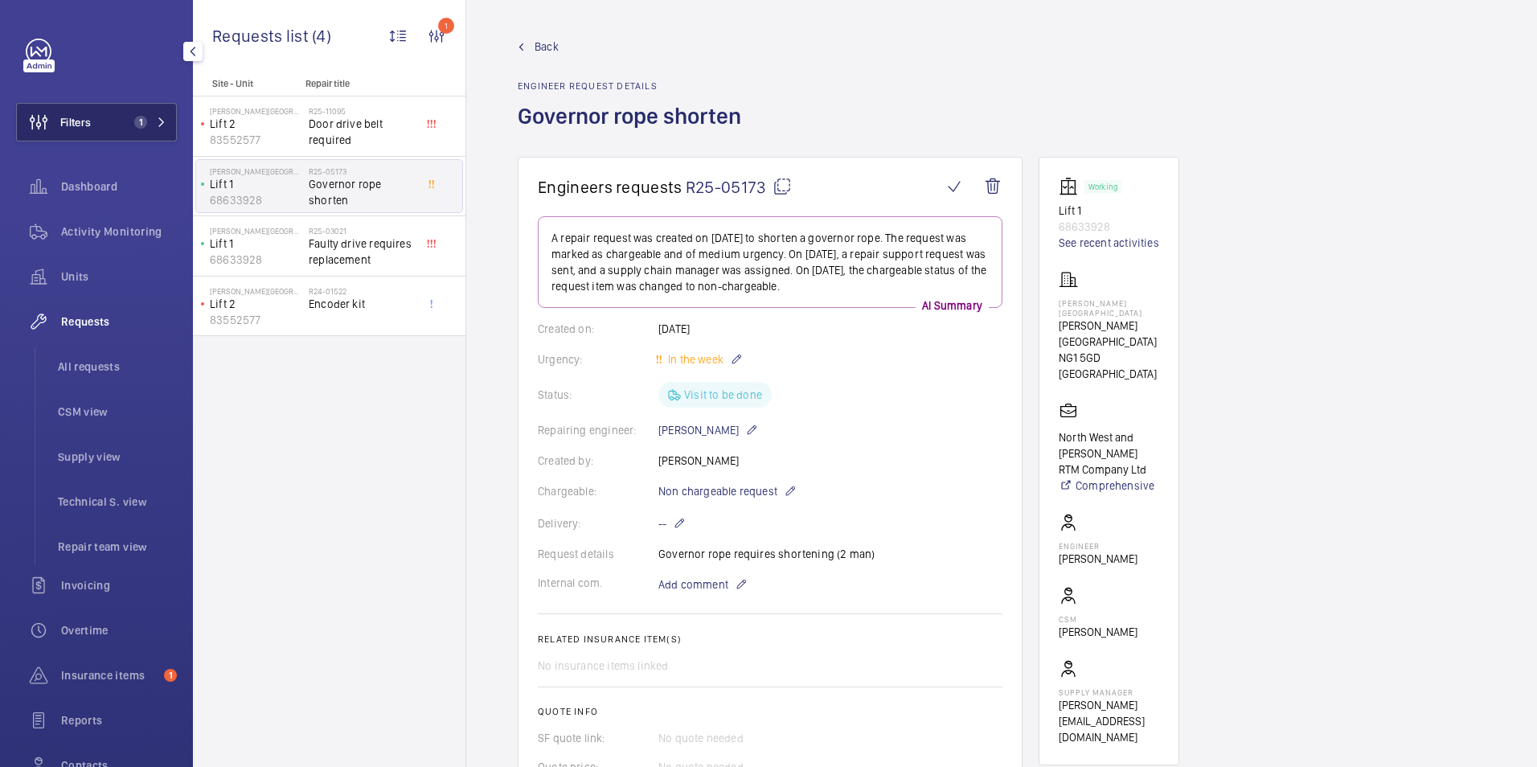
click at [109, 119] on button "Filters 1" at bounding box center [96, 122] width 161 height 39
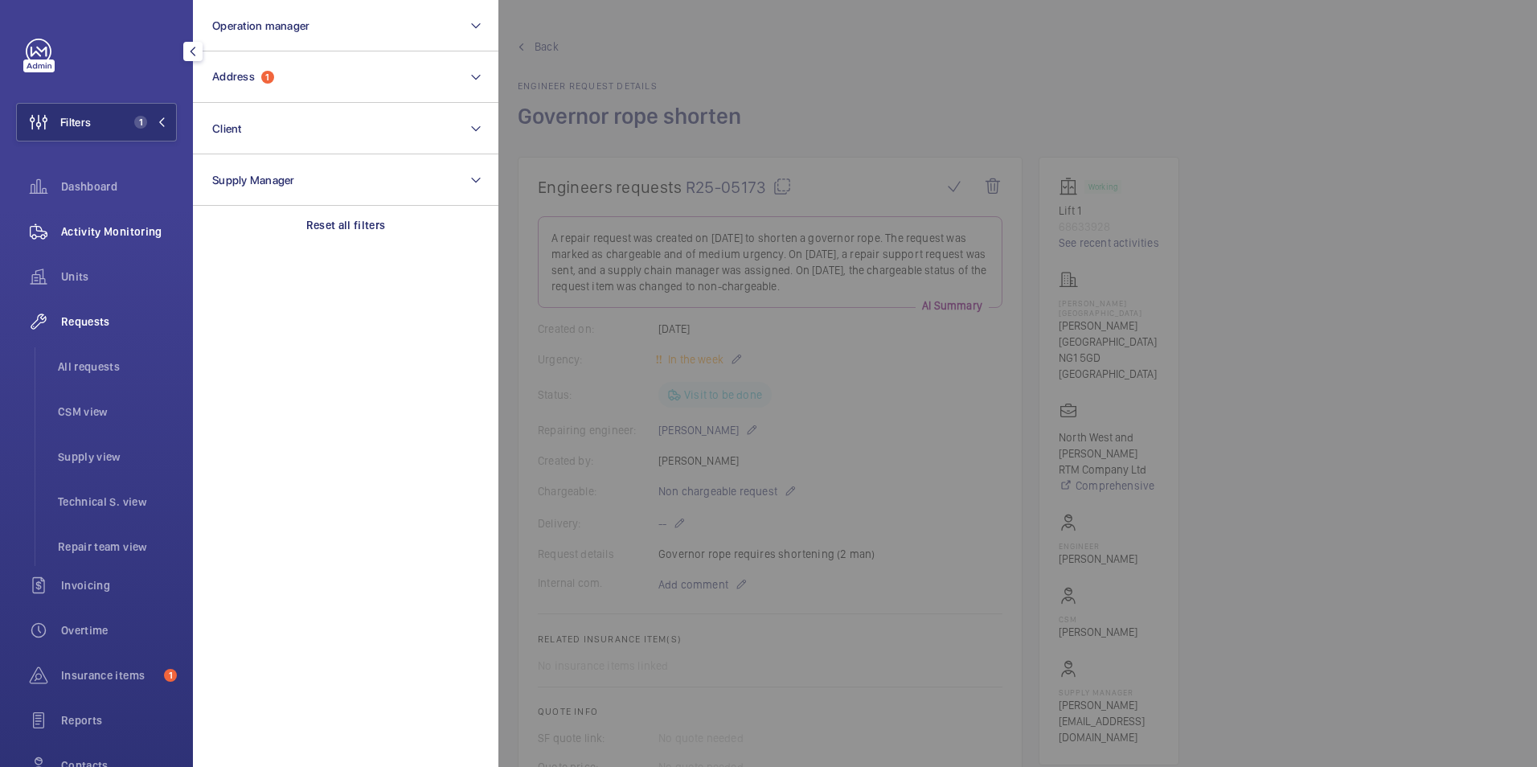
click at [106, 229] on span "Activity Monitoring" at bounding box center [119, 232] width 116 height 16
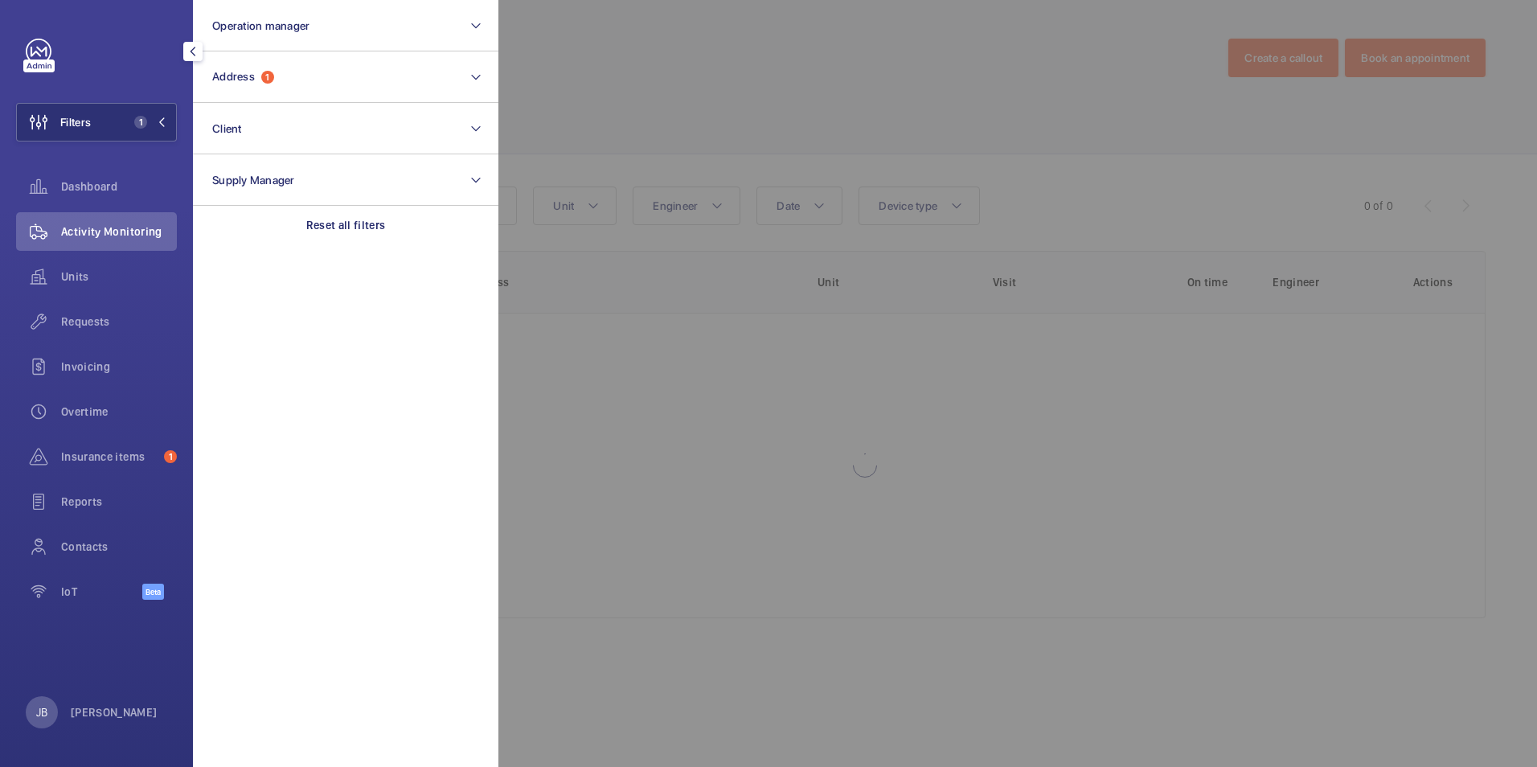
click at [715, 38] on div at bounding box center [1267, 383] width 1537 height 767
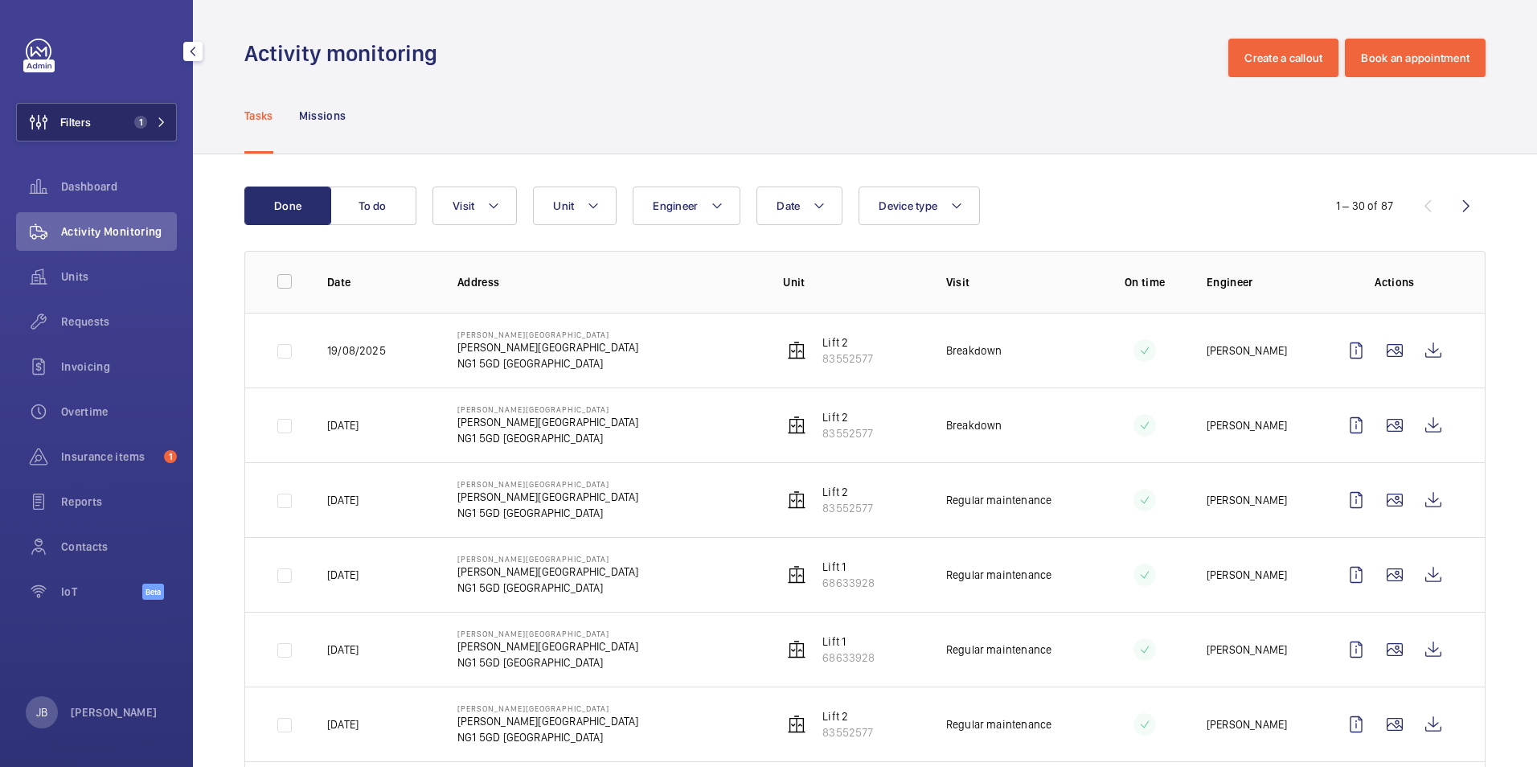
click at [105, 109] on button "Filters 1" at bounding box center [96, 122] width 161 height 39
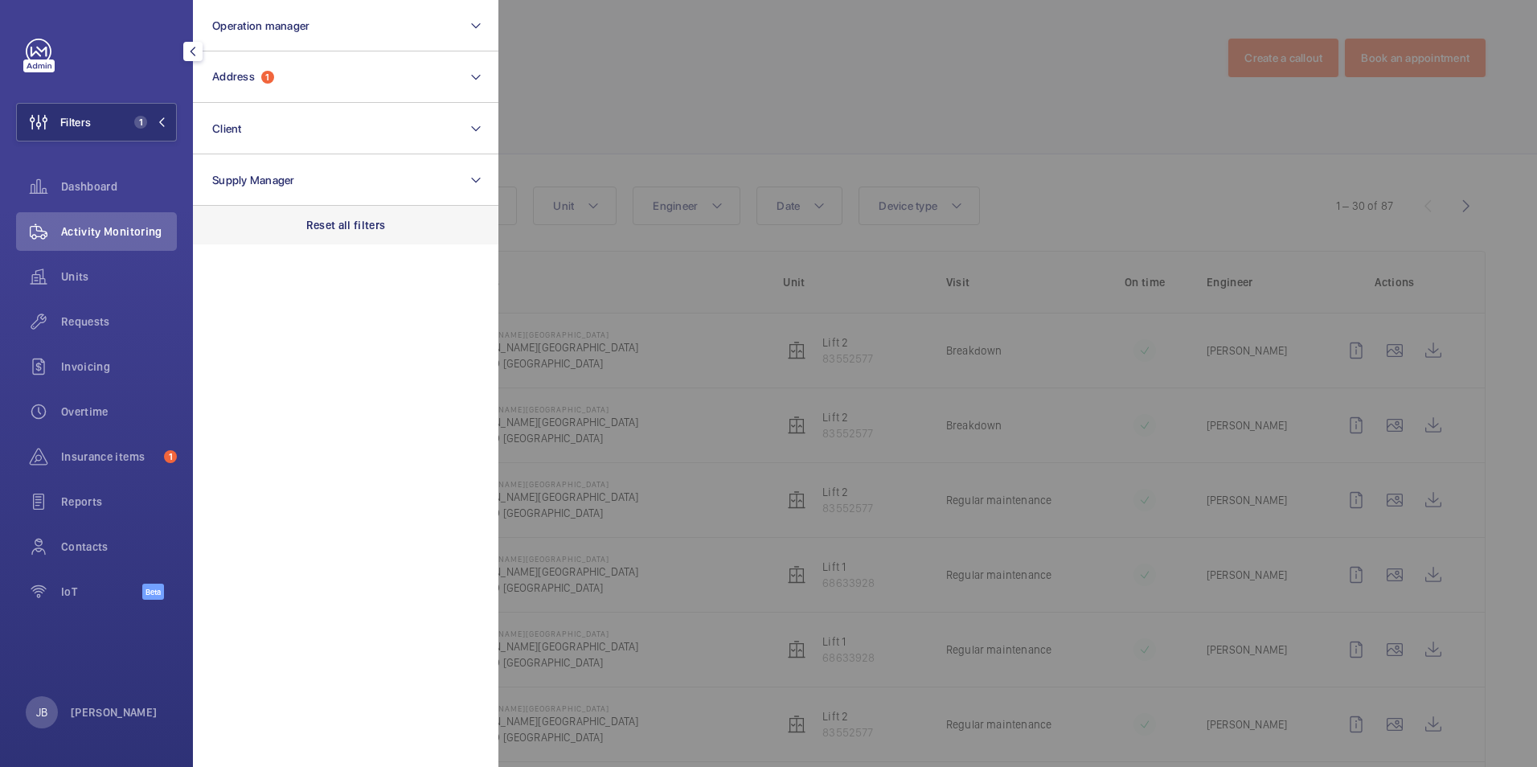
click at [365, 231] on p "Reset all filters" at bounding box center [346, 225] width 80 height 16
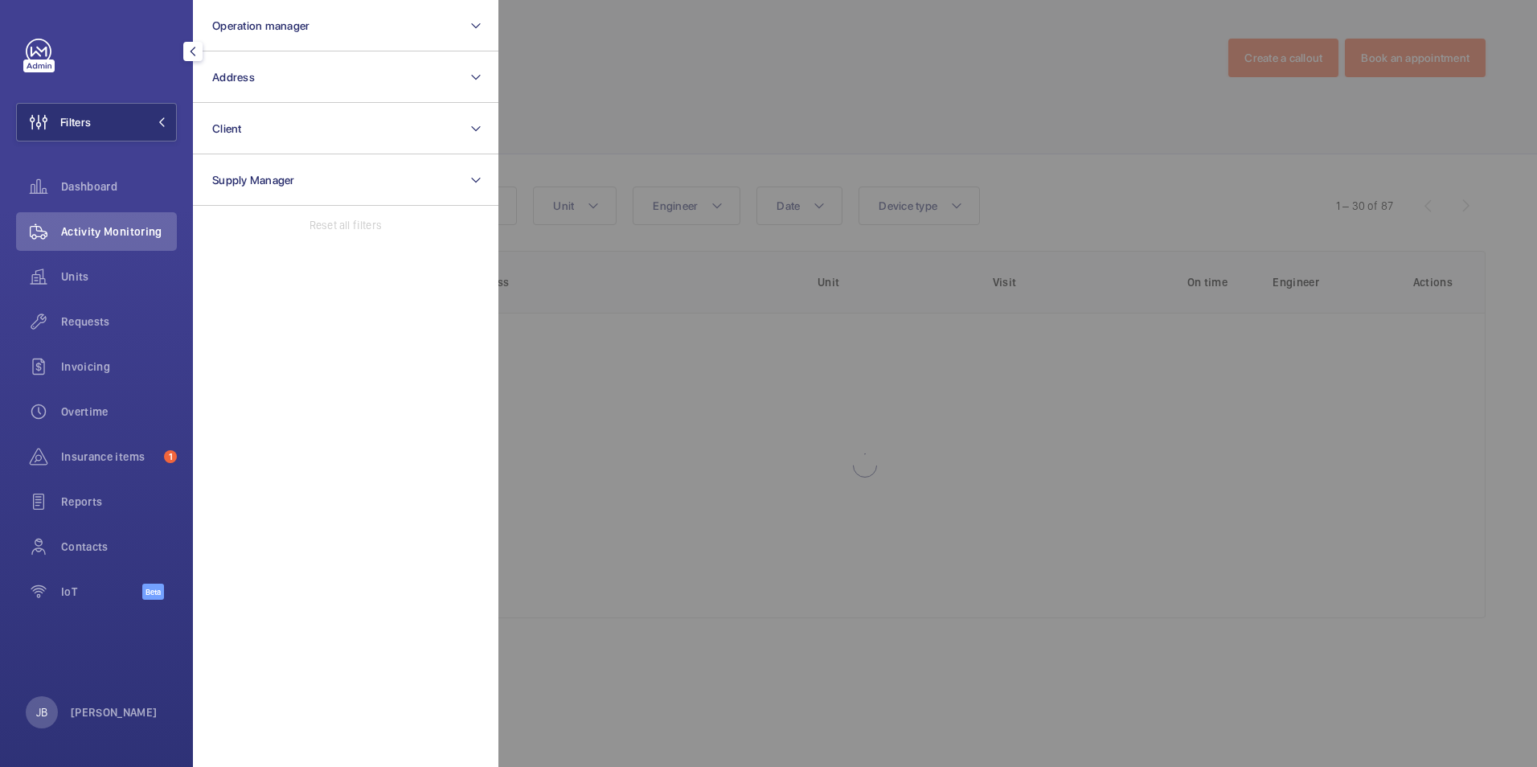
click at [575, 118] on div at bounding box center [1267, 383] width 1537 height 767
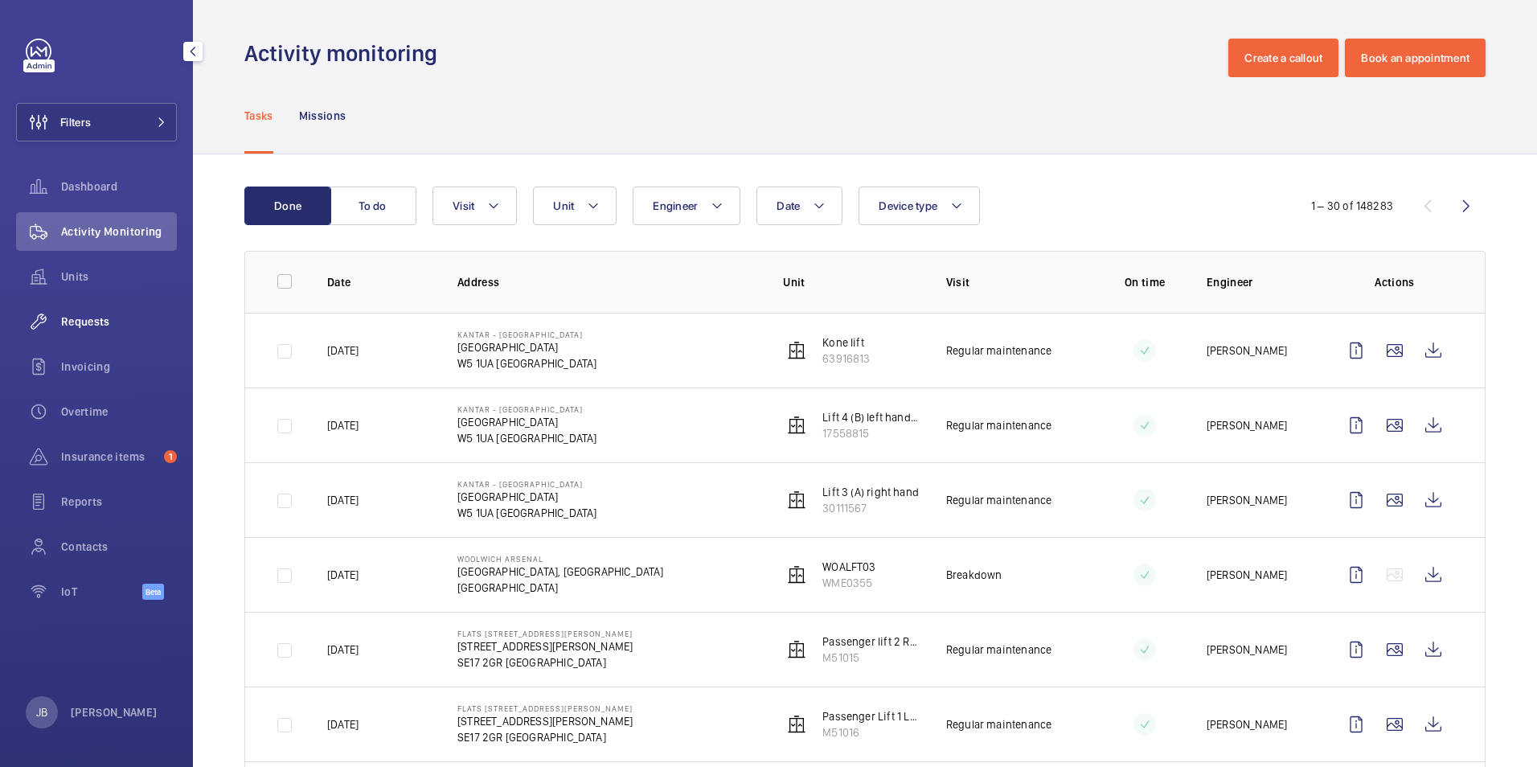
click at [110, 330] on div "Requests" at bounding box center [96, 321] width 161 height 39
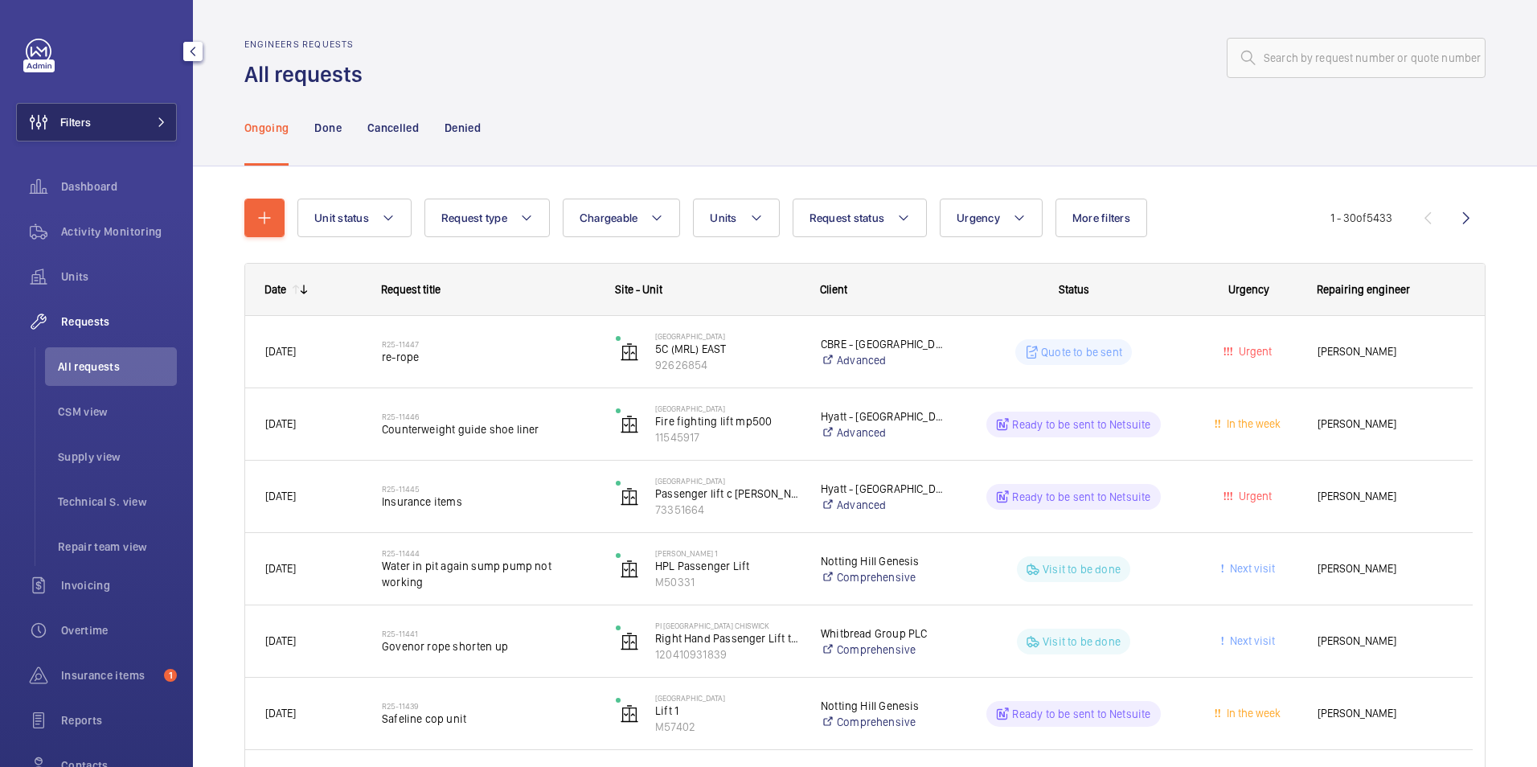
click at [84, 117] on span "Filters" at bounding box center [75, 122] width 31 height 16
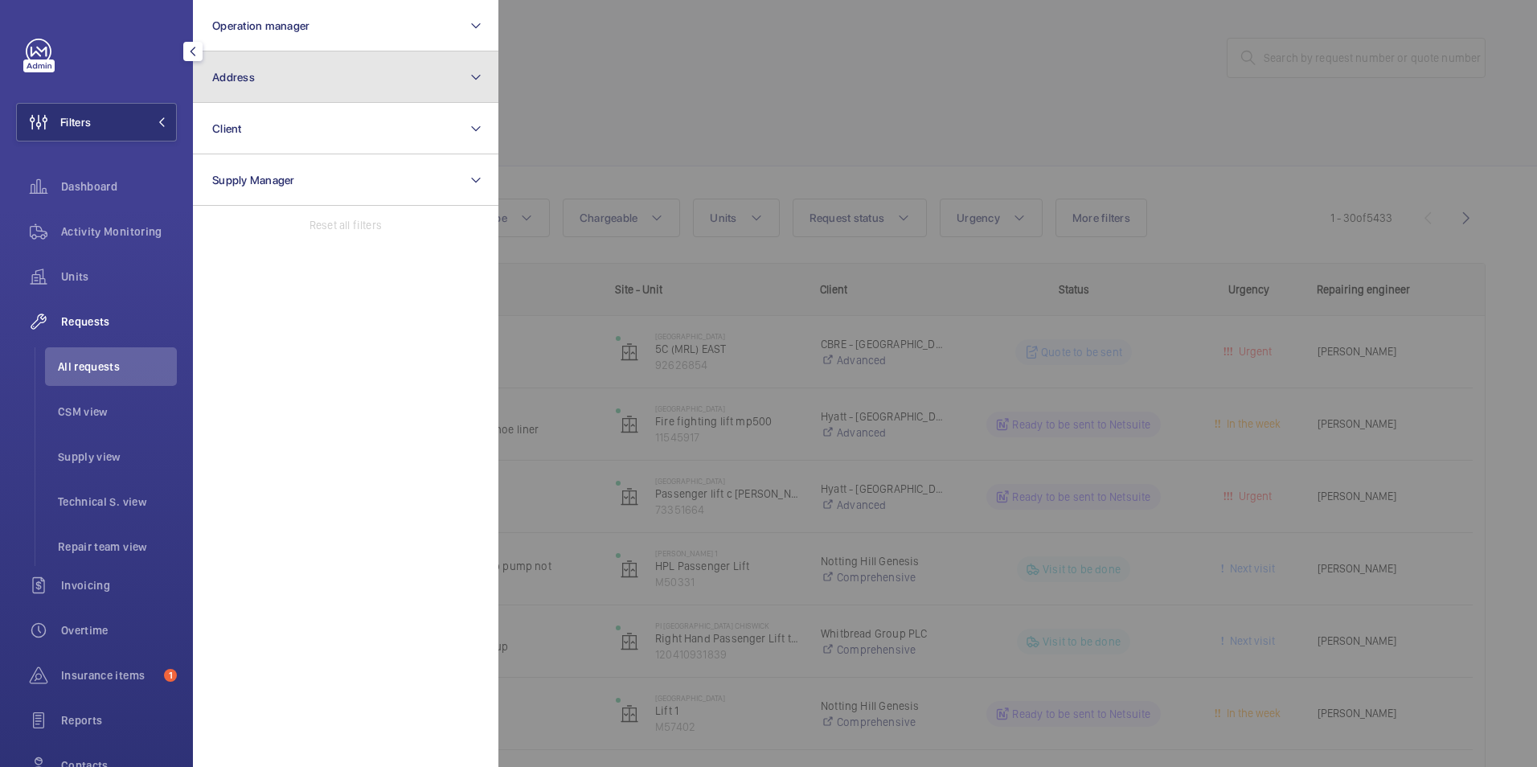
click at [351, 65] on button "Address" at bounding box center [346, 76] width 306 height 51
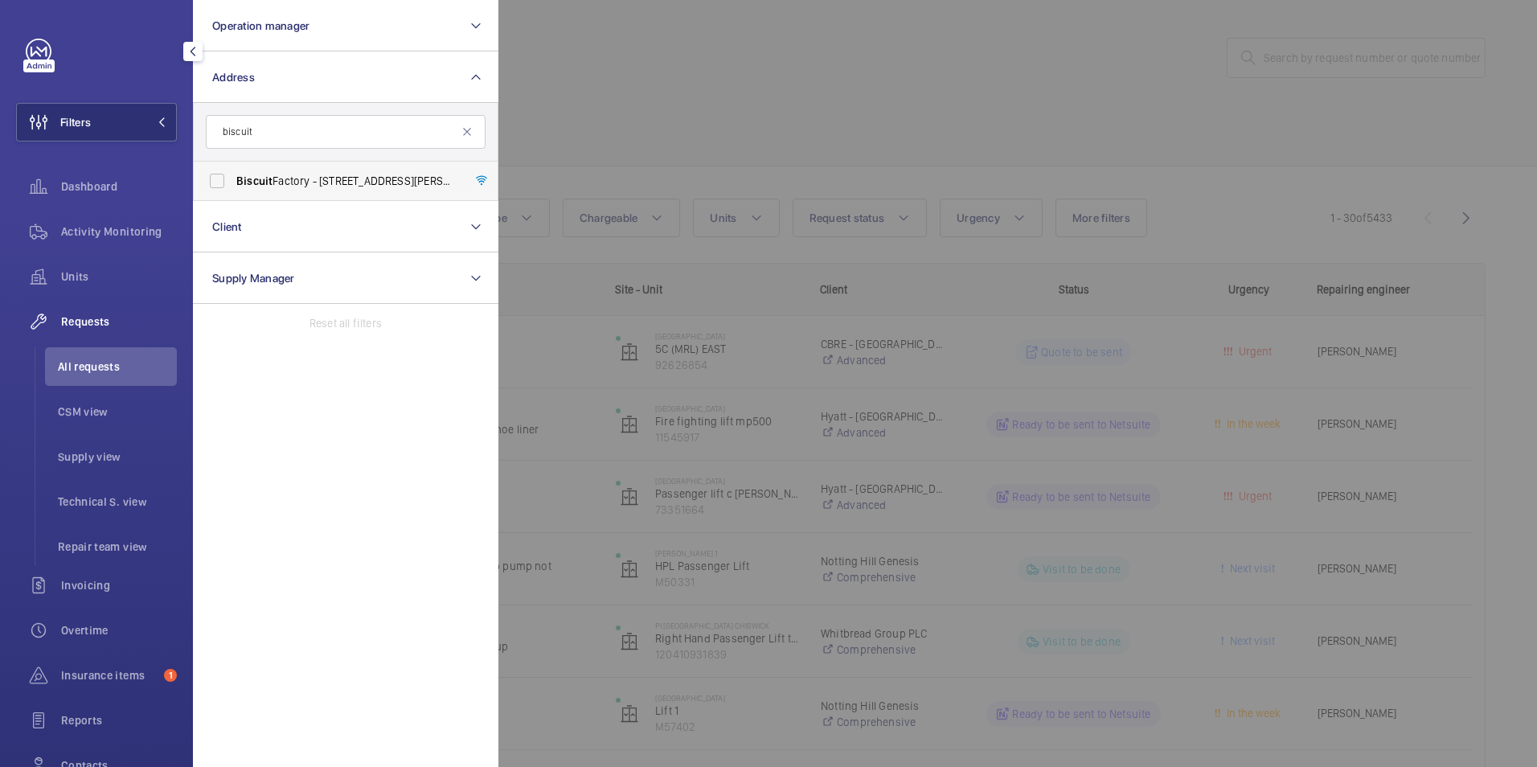
type input "biscuit"
click at [281, 180] on span "Biscuit Factory - 100 Drummond Road, LONDON SE16 4DG" at bounding box center [346, 181] width 221 height 16
click at [233, 180] on input "Biscuit Factory - 100 Drummond Road, LONDON SE16 4DG" at bounding box center [217, 181] width 32 height 32
checkbox input "true"
click at [629, 87] on div at bounding box center [1267, 383] width 1537 height 767
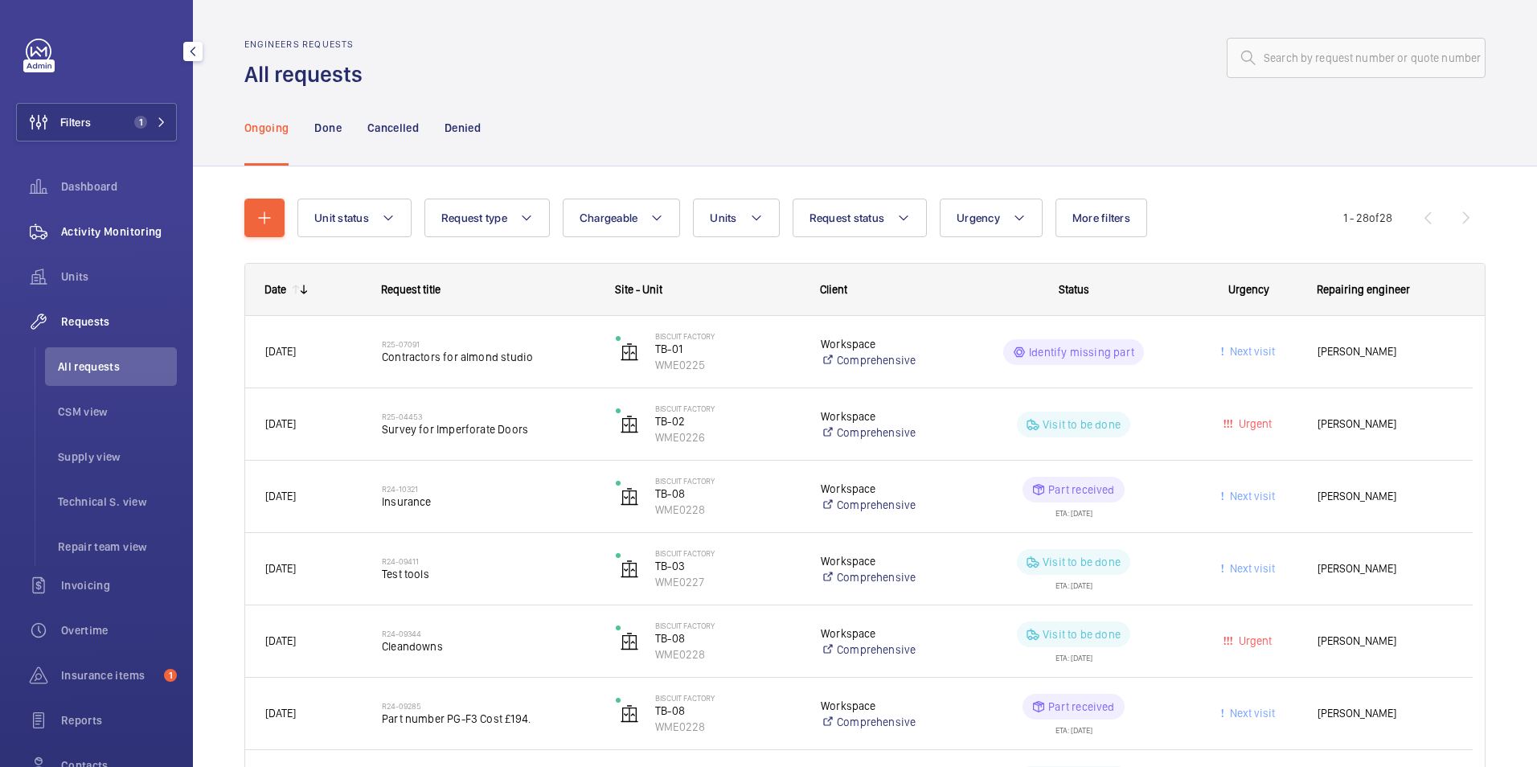
click at [131, 226] on span "Activity Monitoring" at bounding box center [119, 232] width 116 height 16
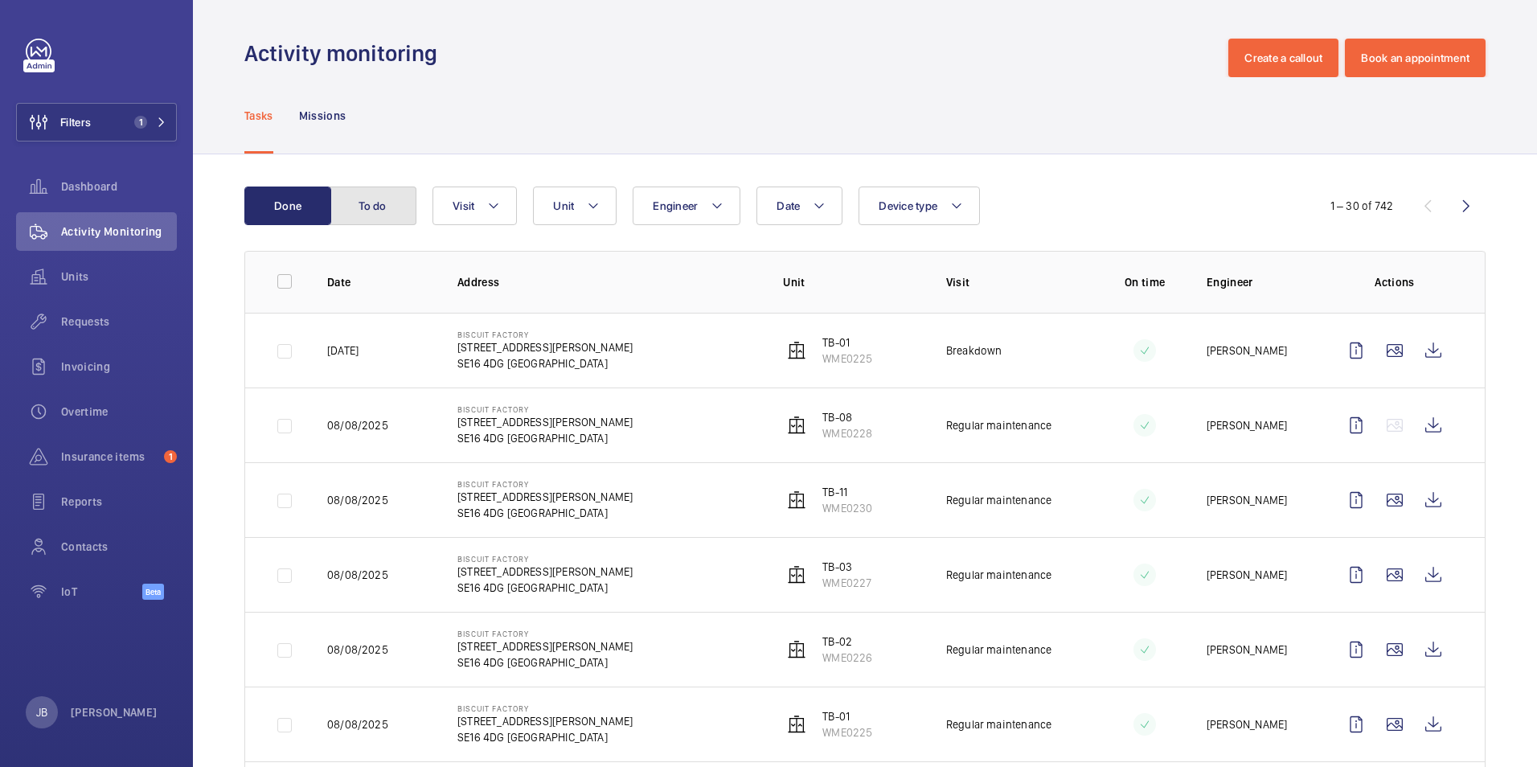
click at [376, 196] on button "To do" at bounding box center [373, 206] width 87 height 39
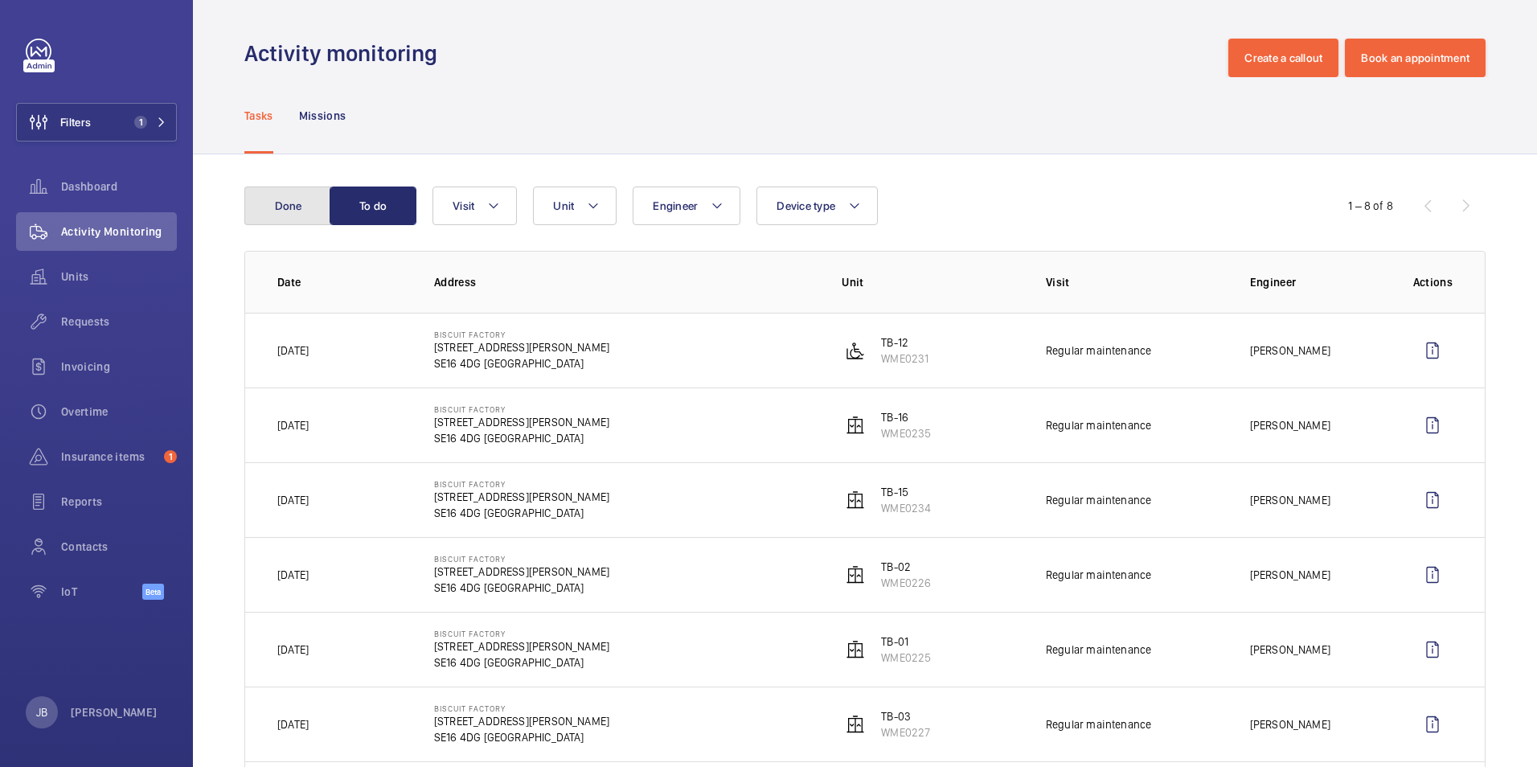
click at [303, 200] on button "Done" at bounding box center [287, 206] width 87 height 39
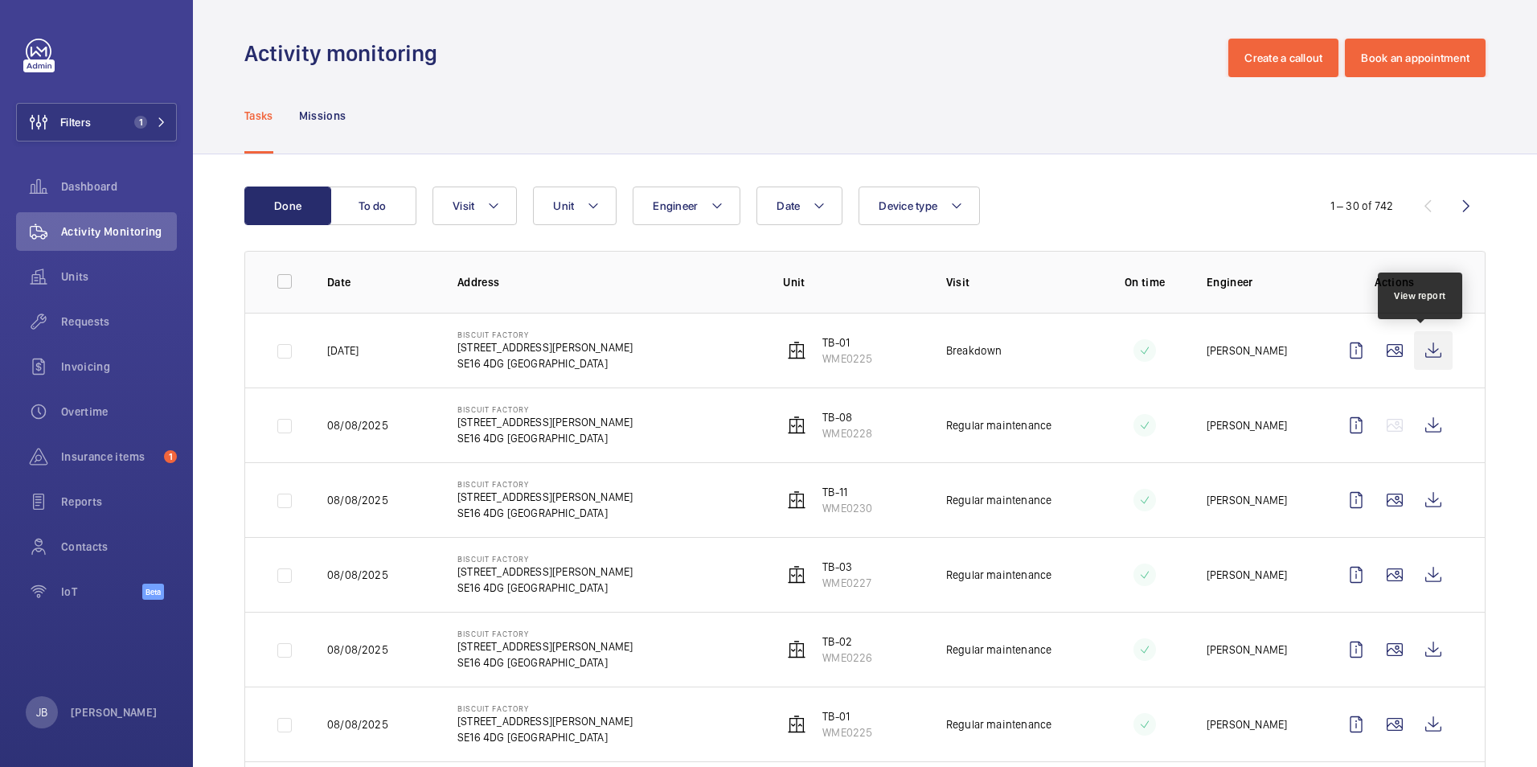
click at [1414, 350] on wm-front-icon-button at bounding box center [1433, 350] width 39 height 39
click at [85, 283] on span "Units" at bounding box center [119, 277] width 116 height 16
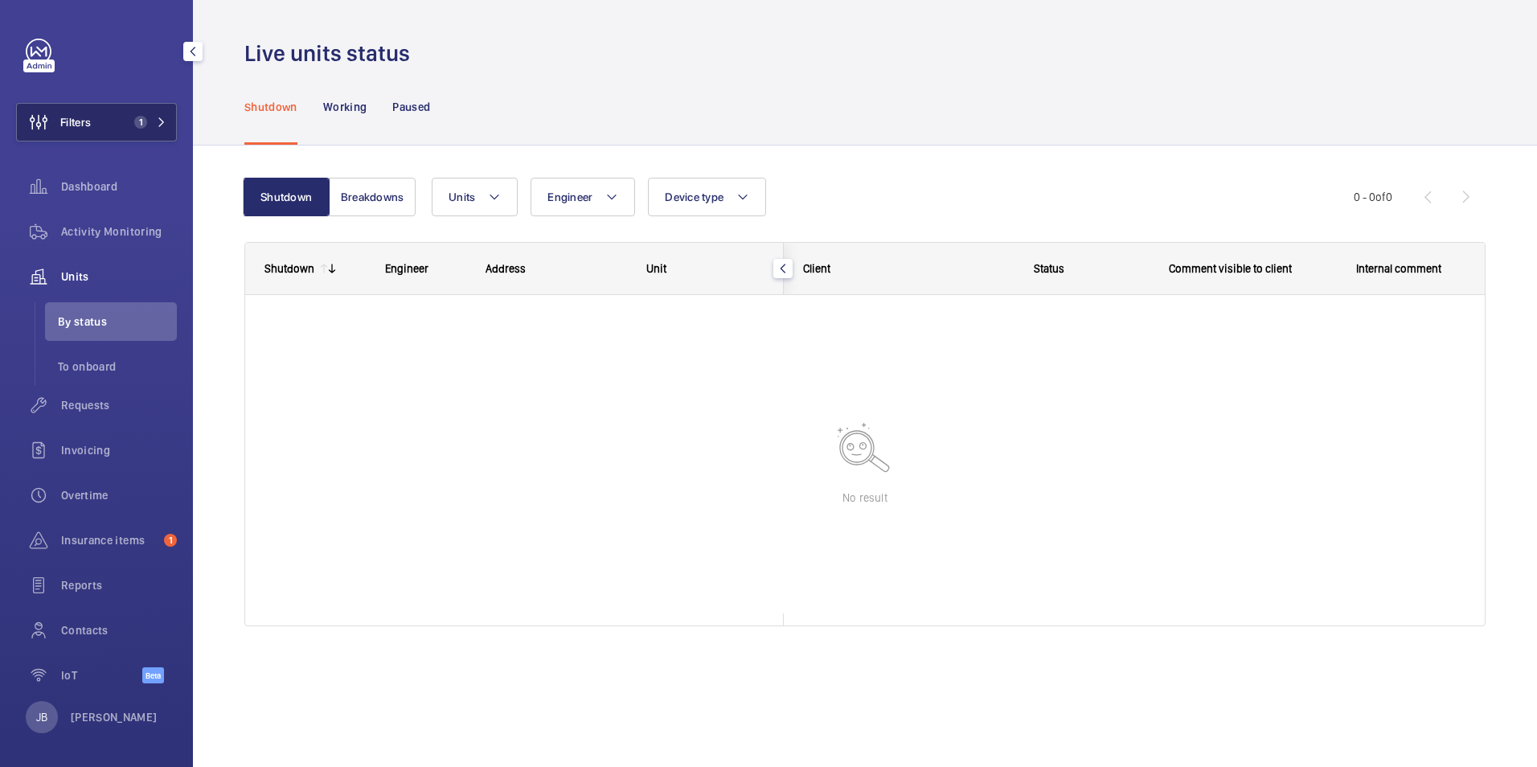
click at [105, 137] on button "Filters 1" at bounding box center [96, 122] width 161 height 39
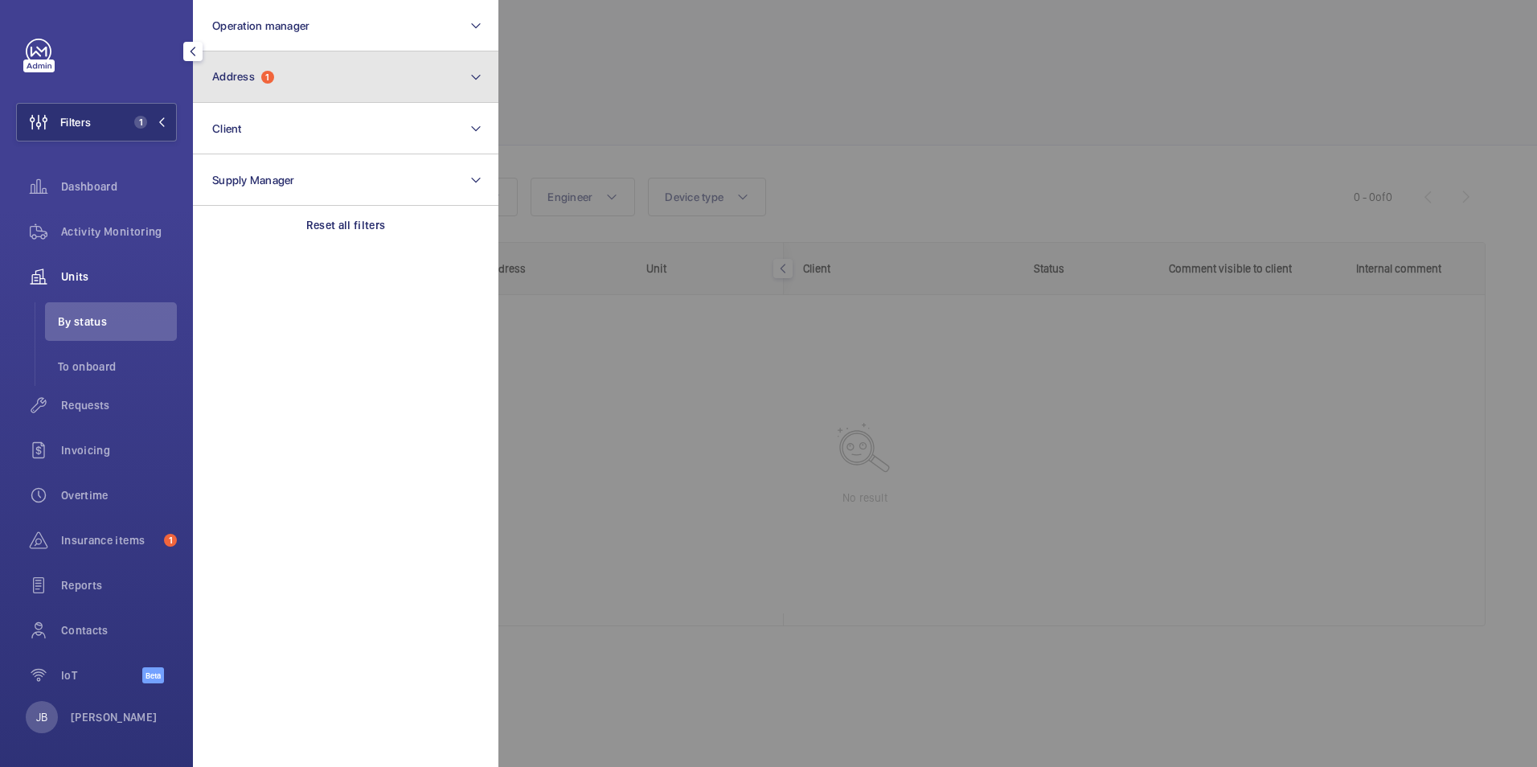
click at [284, 57] on button "Address 1" at bounding box center [346, 76] width 306 height 51
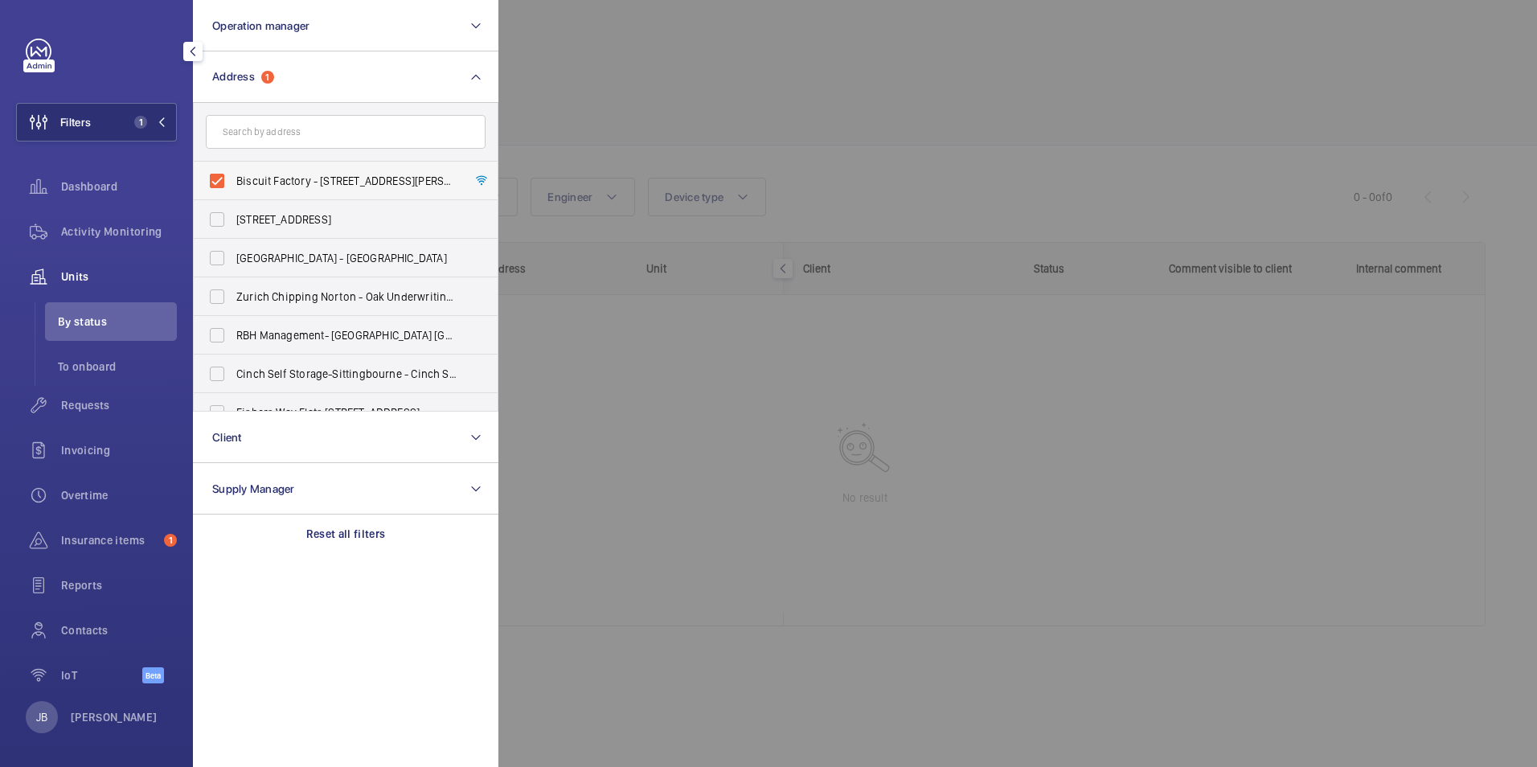
click at [226, 179] on label "Biscuit Factory - 100 Drummond Road, LONDON SE16 4DG" at bounding box center [334, 181] width 280 height 39
click at [226, 179] on input "Biscuit Factory - 100 Drummond Road, LONDON SE16 4DG" at bounding box center [217, 181] width 32 height 32
checkbox input "false"
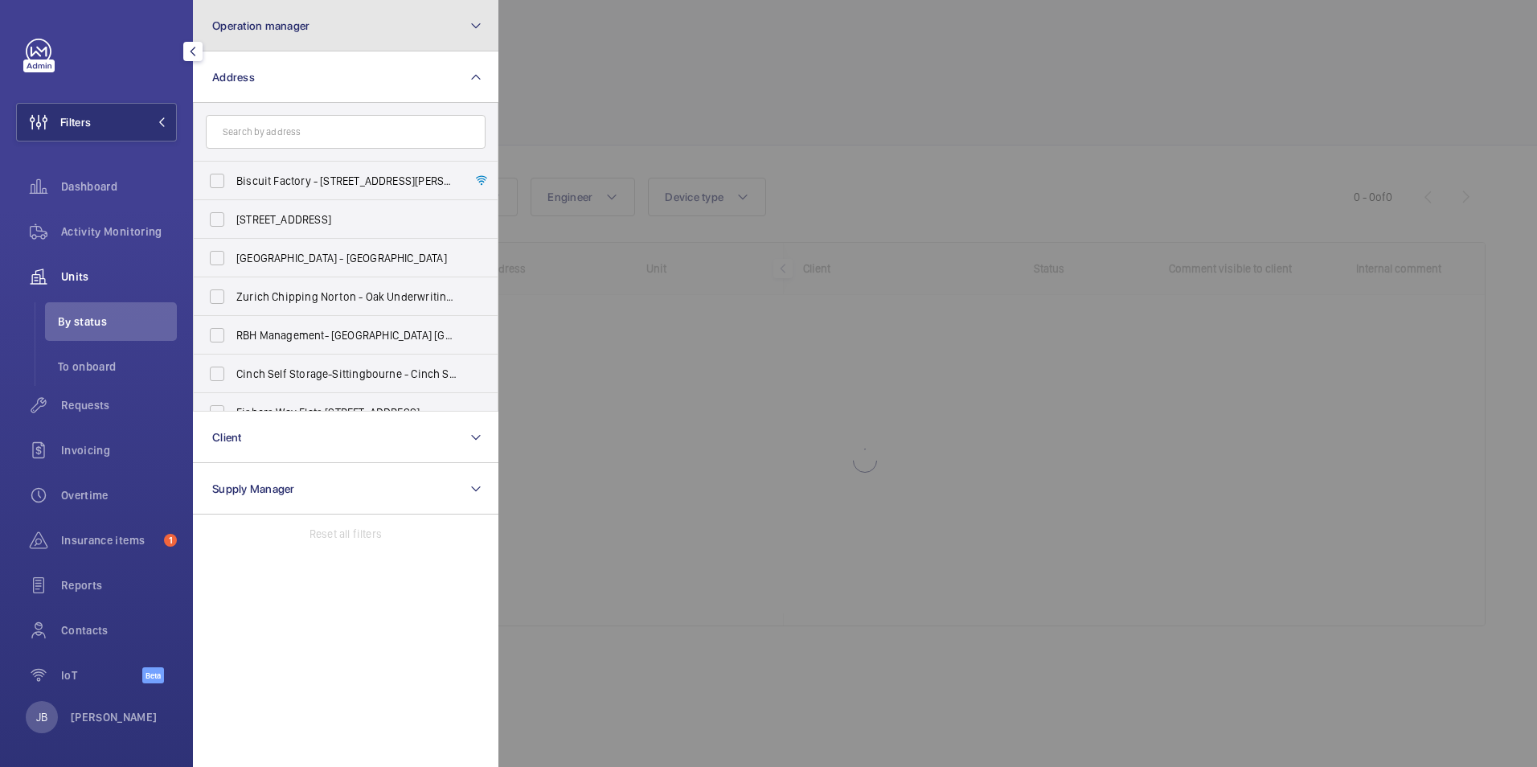
click at [281, 40] on button "Operation manager" at bounding box center [346, 25] width 306 height 51
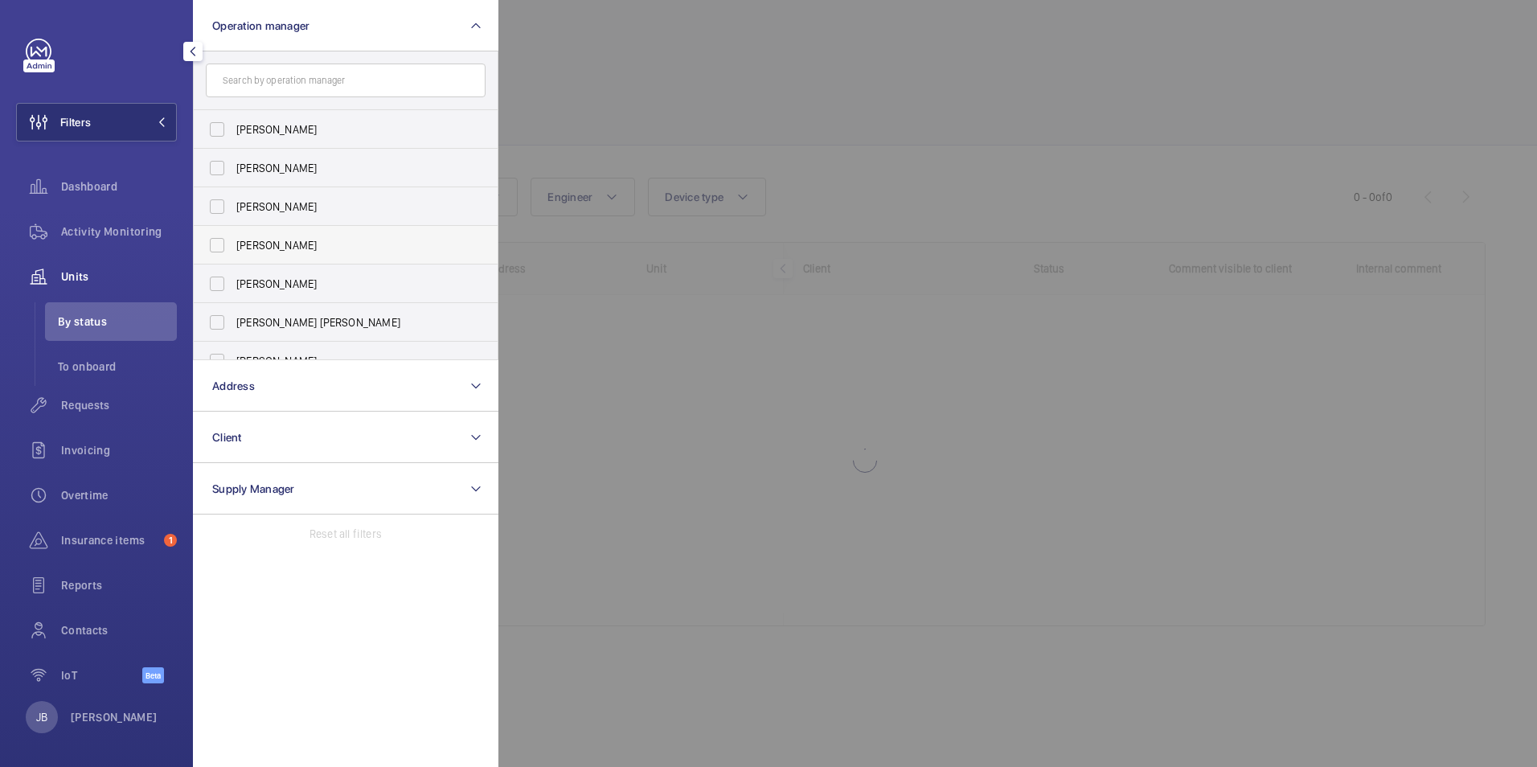
click at [211, 249] on label "[PERSON_NAME]" at bounding box center [334, 245] width 280 height 39
click at [211, 249] on input "[PERSON_NAME]" at bounding box center [217, 245] width 32 height 32
checkbox input "true"
click at [1064, 421] on div at bounding box center [1267, 383] width 1537 height 767
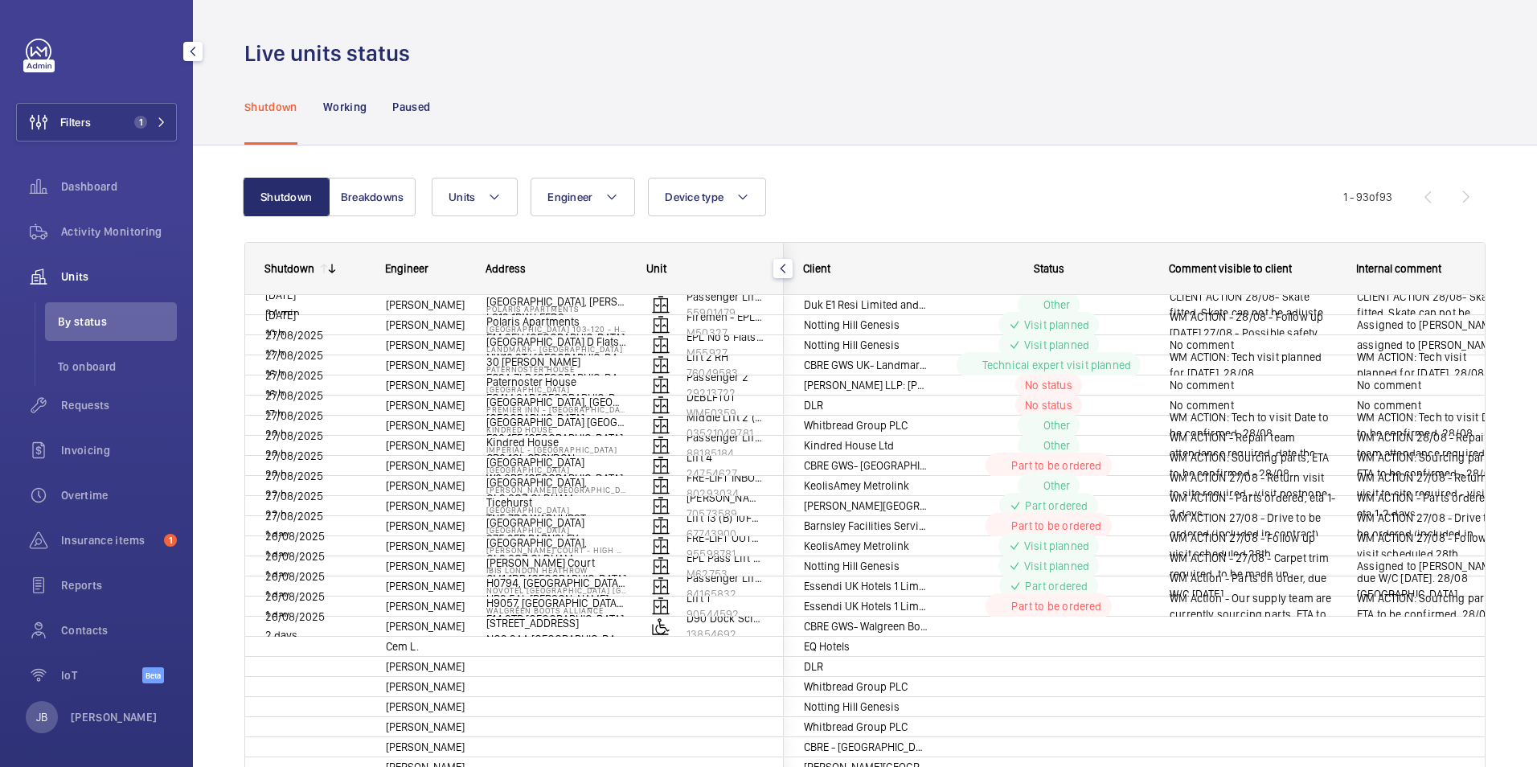
click at [677, 56] on div "Live units status" at bounding box center [865, 54] width 1242 height 30
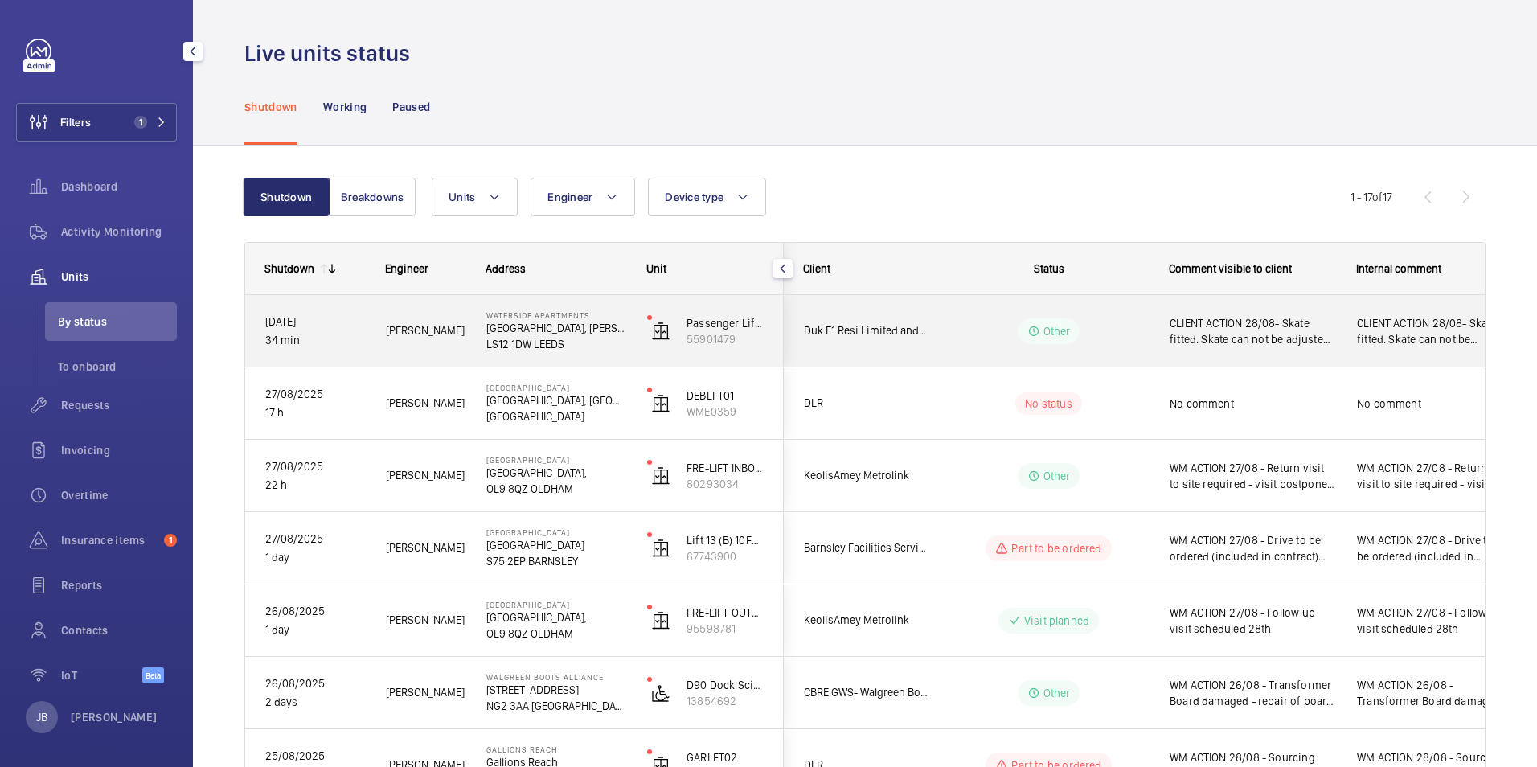
click at [1239, 334] on span "CLIENT ACTION 28/08- Skate fitted. Skate can not be adjusted any further due to…" at bounding box center [1253, 331] width 166 height 32
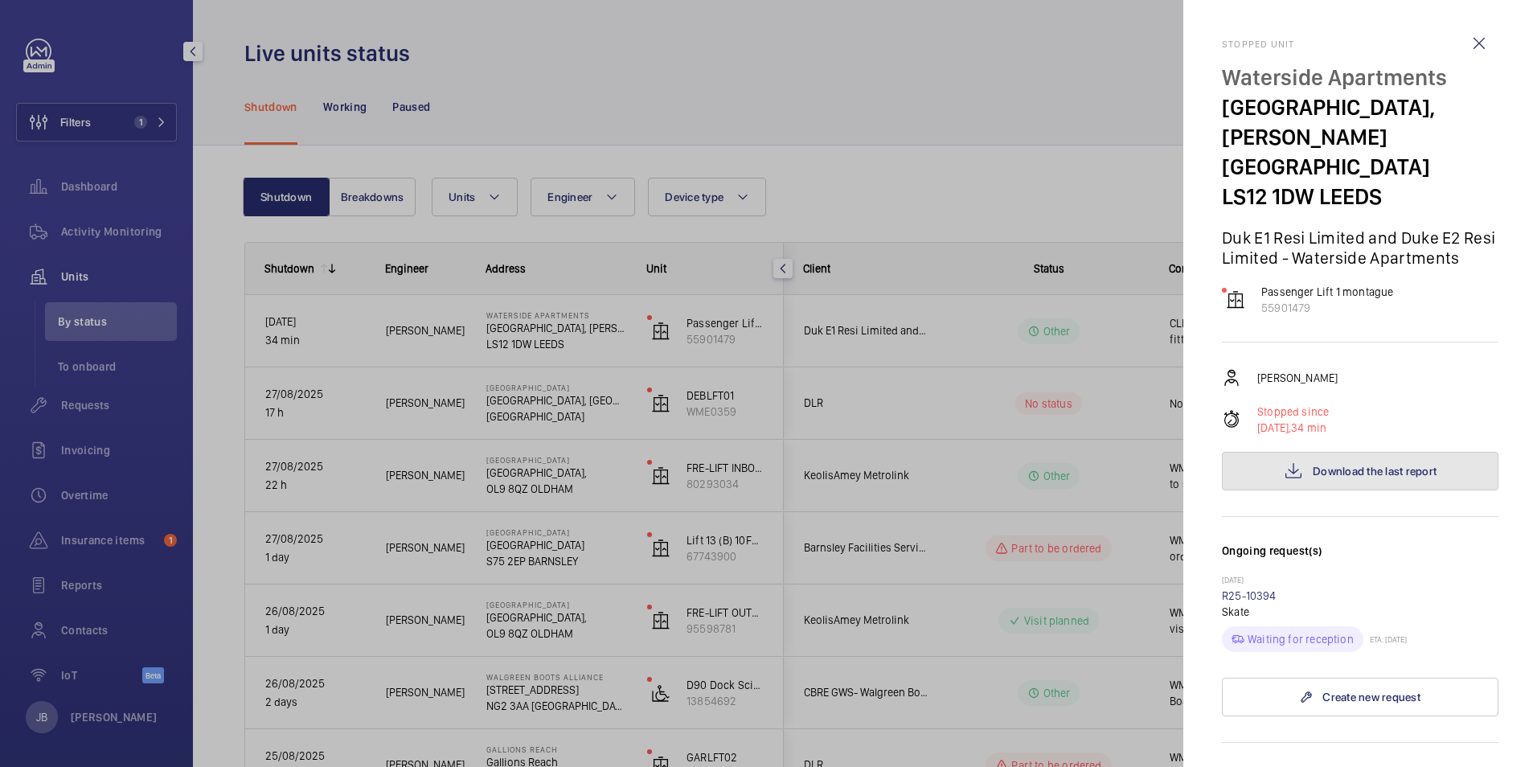
click at [1373, 472] on button "Download the last report" at bounding box center [1360, 471] width 277 height 39
click at [1074, 410] on div at bounding box center [768, 383] width 1537 height 767
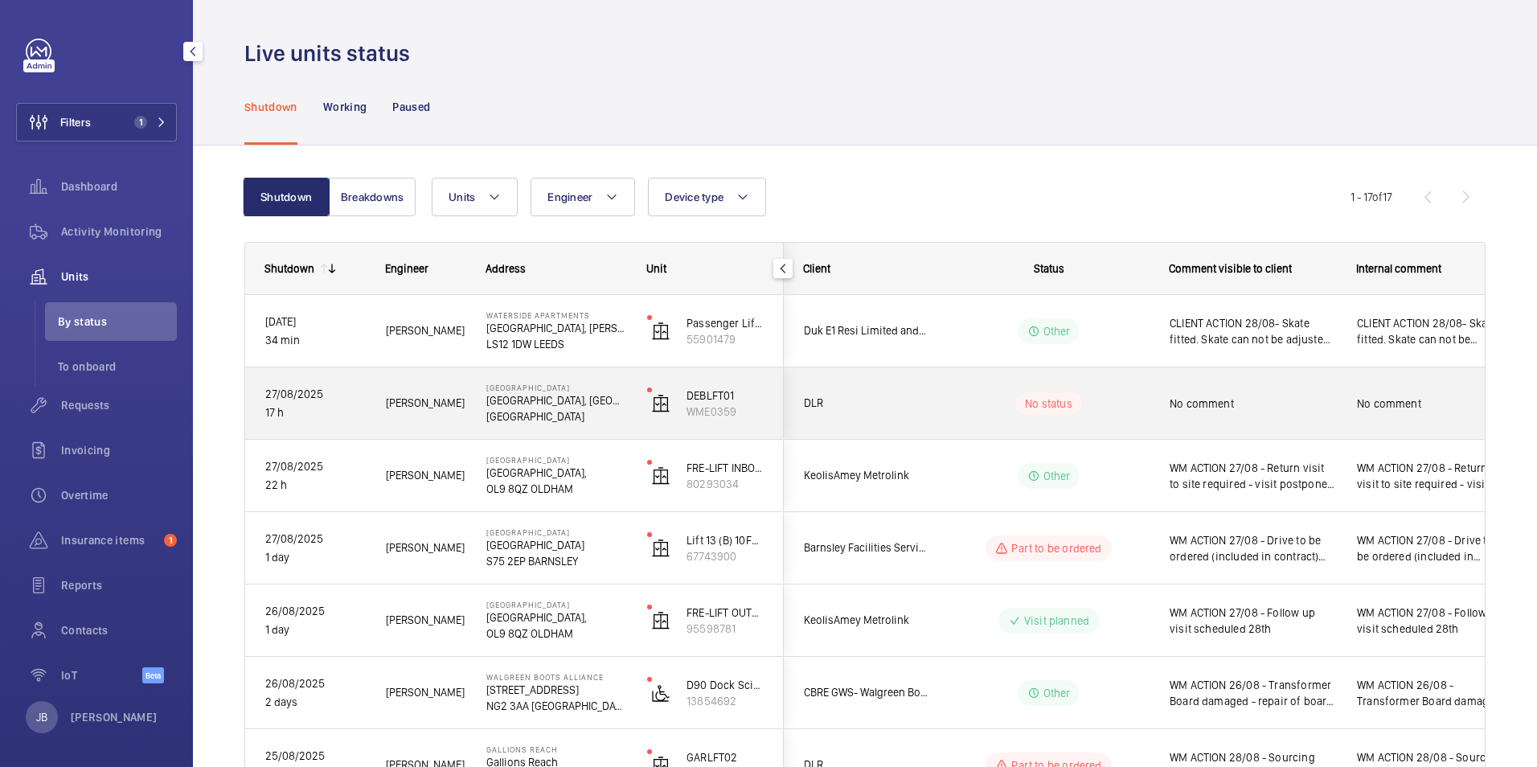
click at [1245, 416] on div "No comment" at bounding box center [1253, 403] width 166 height 37
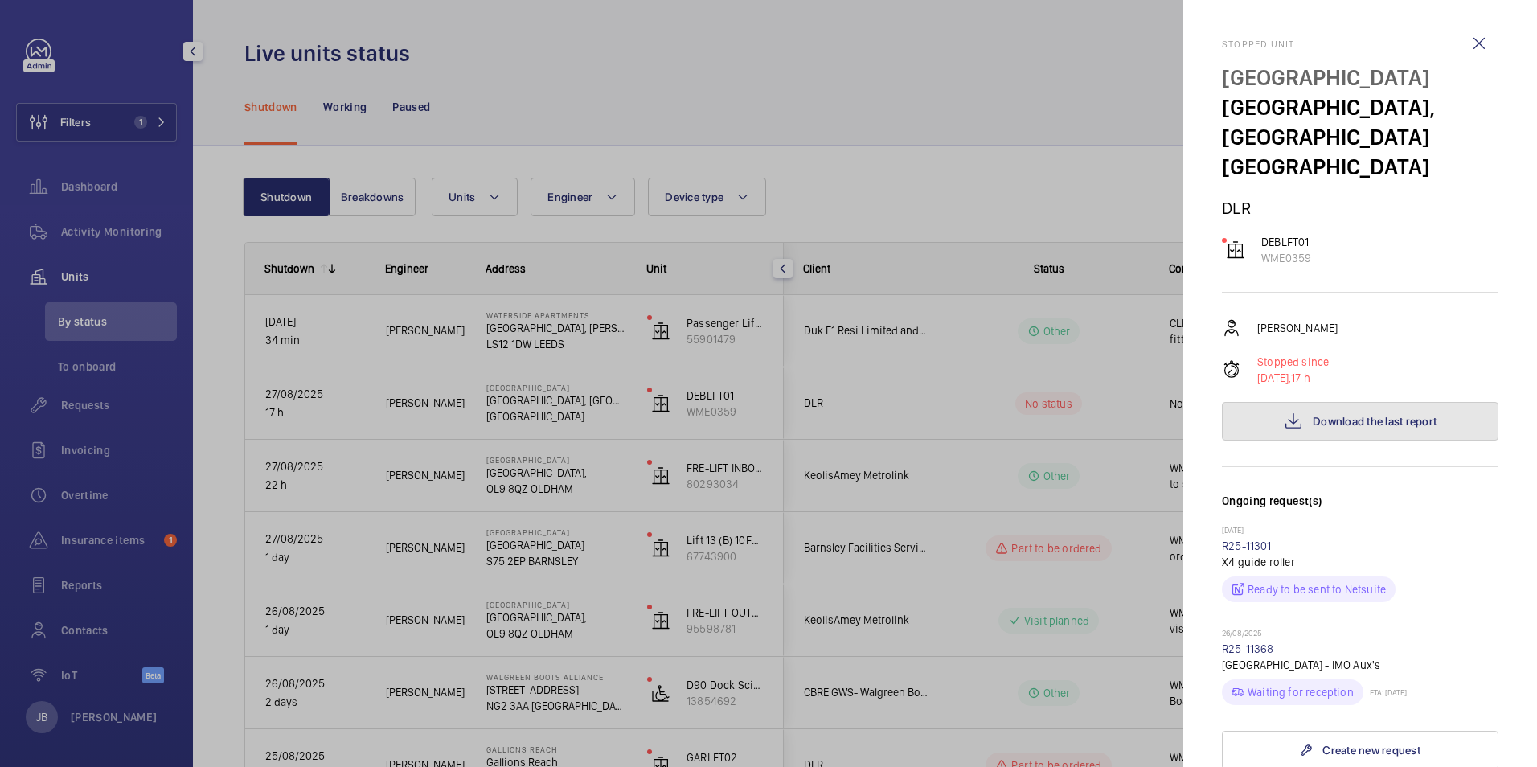
click at [1364, 415] on span "Download the last report" at bounding box center [1375, 421] width 124 height 13
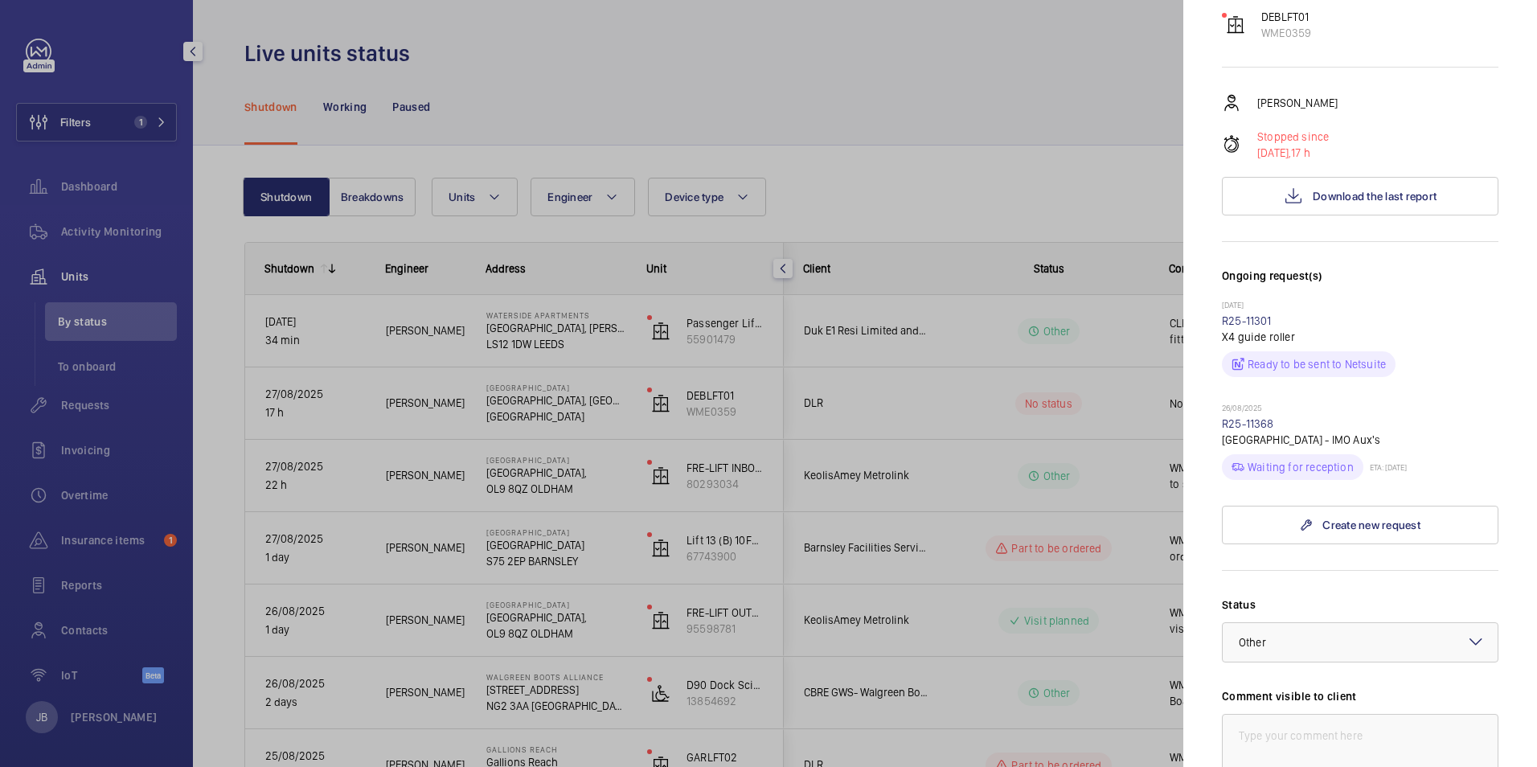
scroll to position [80, 0]
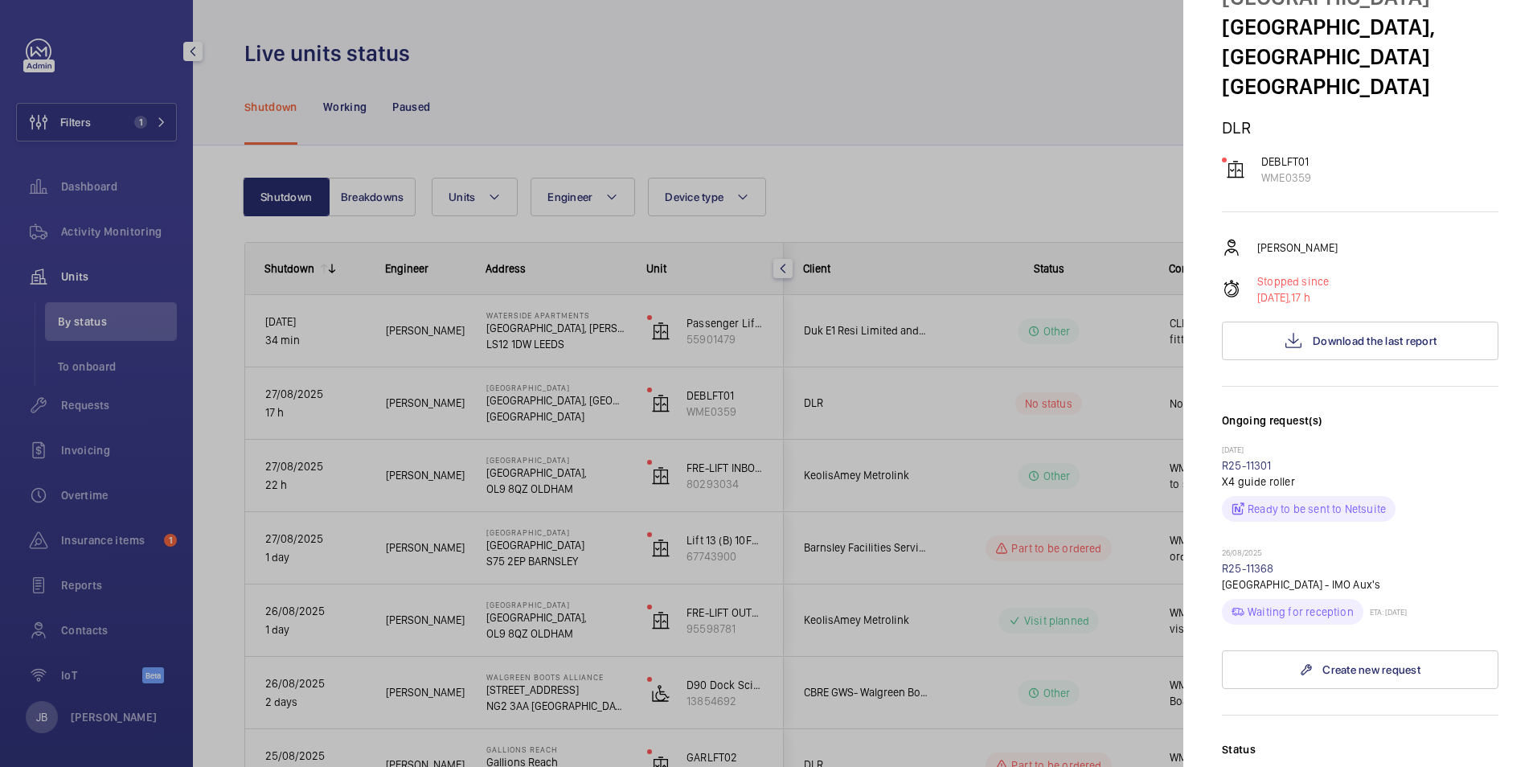
click at [967, 485] on div at bounding box center [768, 383] width 1537 height 767
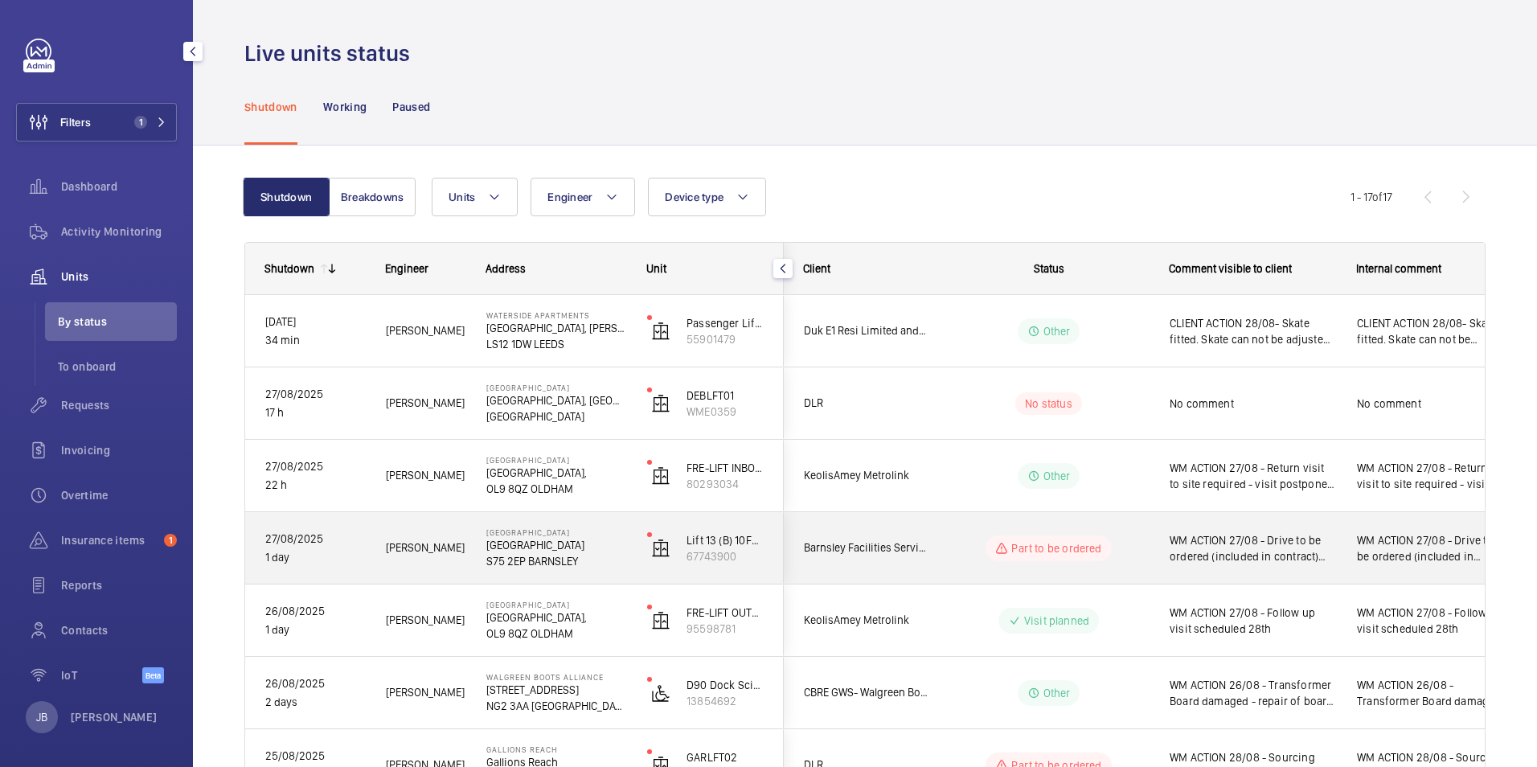
click at [1222, 551] on span "WM ACTION 27/08 - Drive to be ordered (included in contract) and tech visit req…" at bounding box center [1253, 548] width 166 height 32
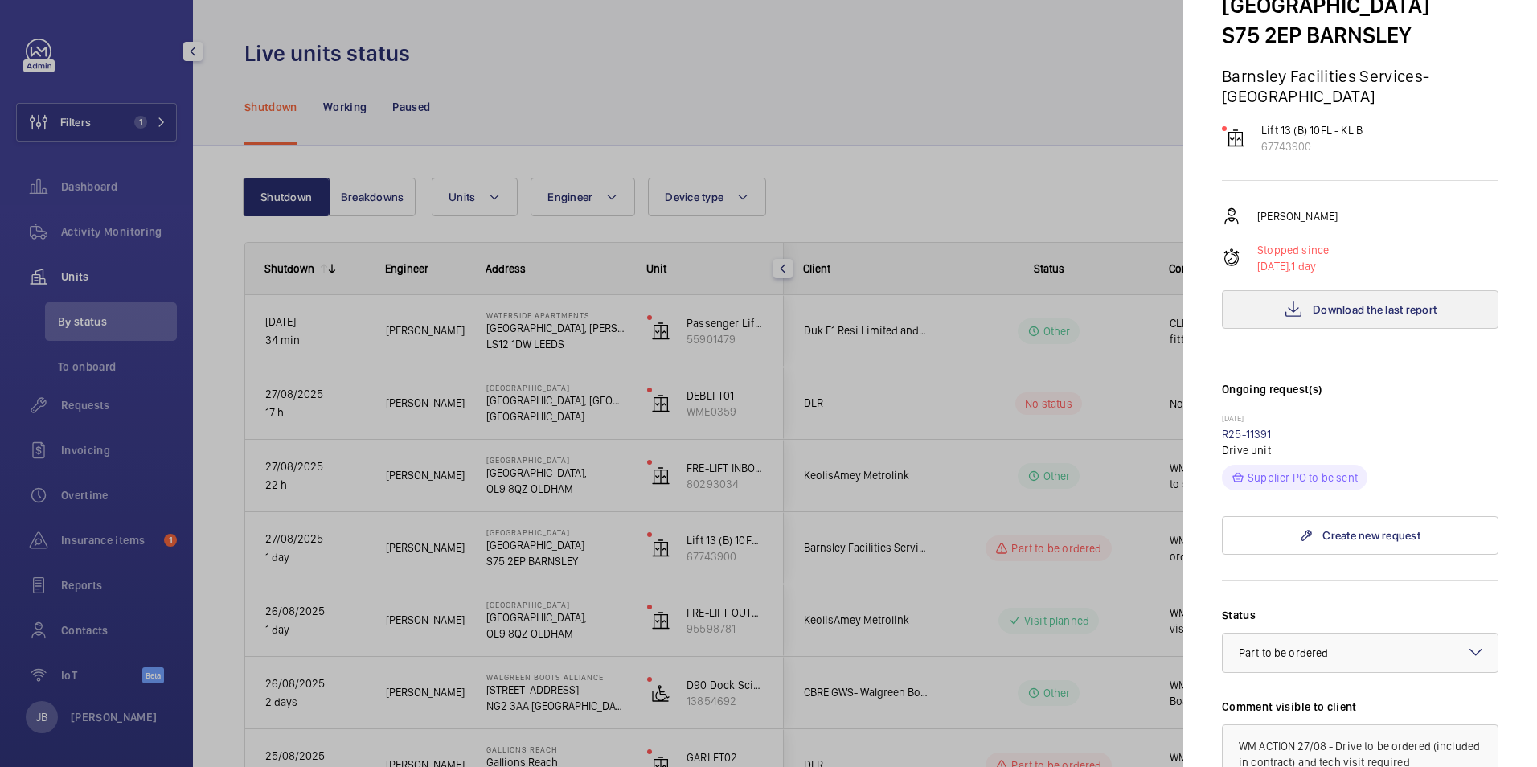
scroll to position [80, 0]
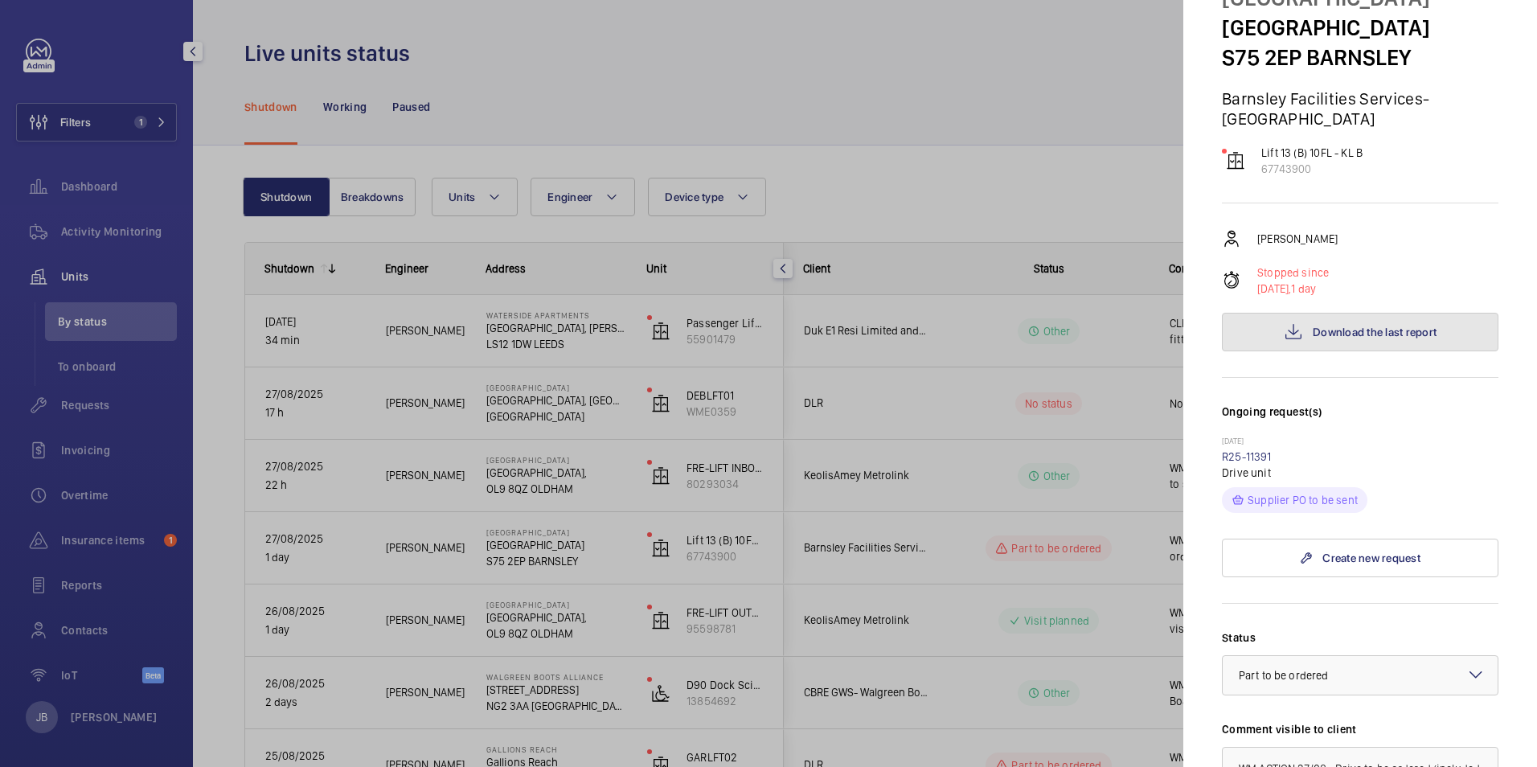
click at [1397, 332] on span "Download the last report" at bounding box center [1375, 332] width 124 height 13
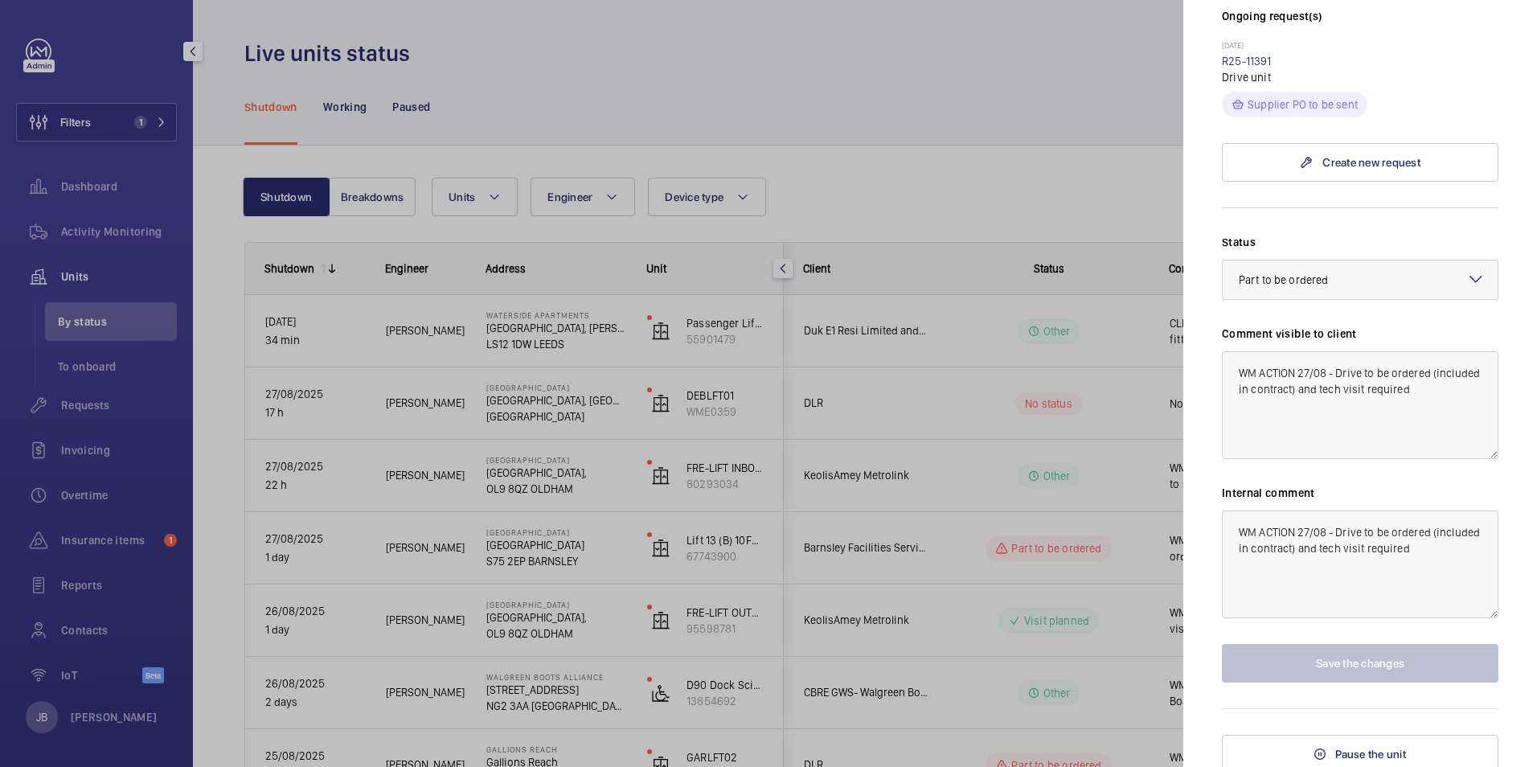
scroll to position [482, 0]
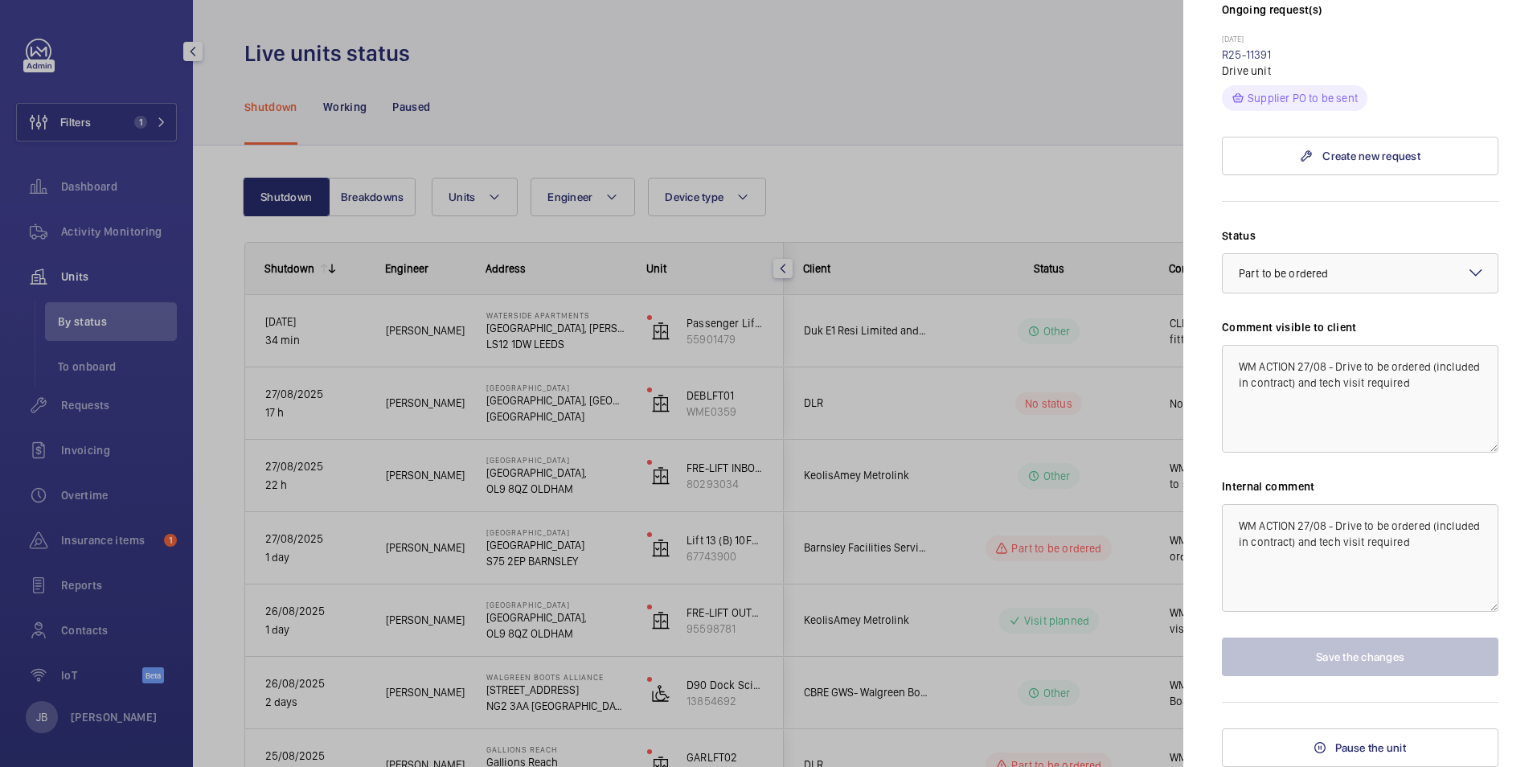
click at [867, 104] on div at bounding box center [768, 383] width 1537 height 767
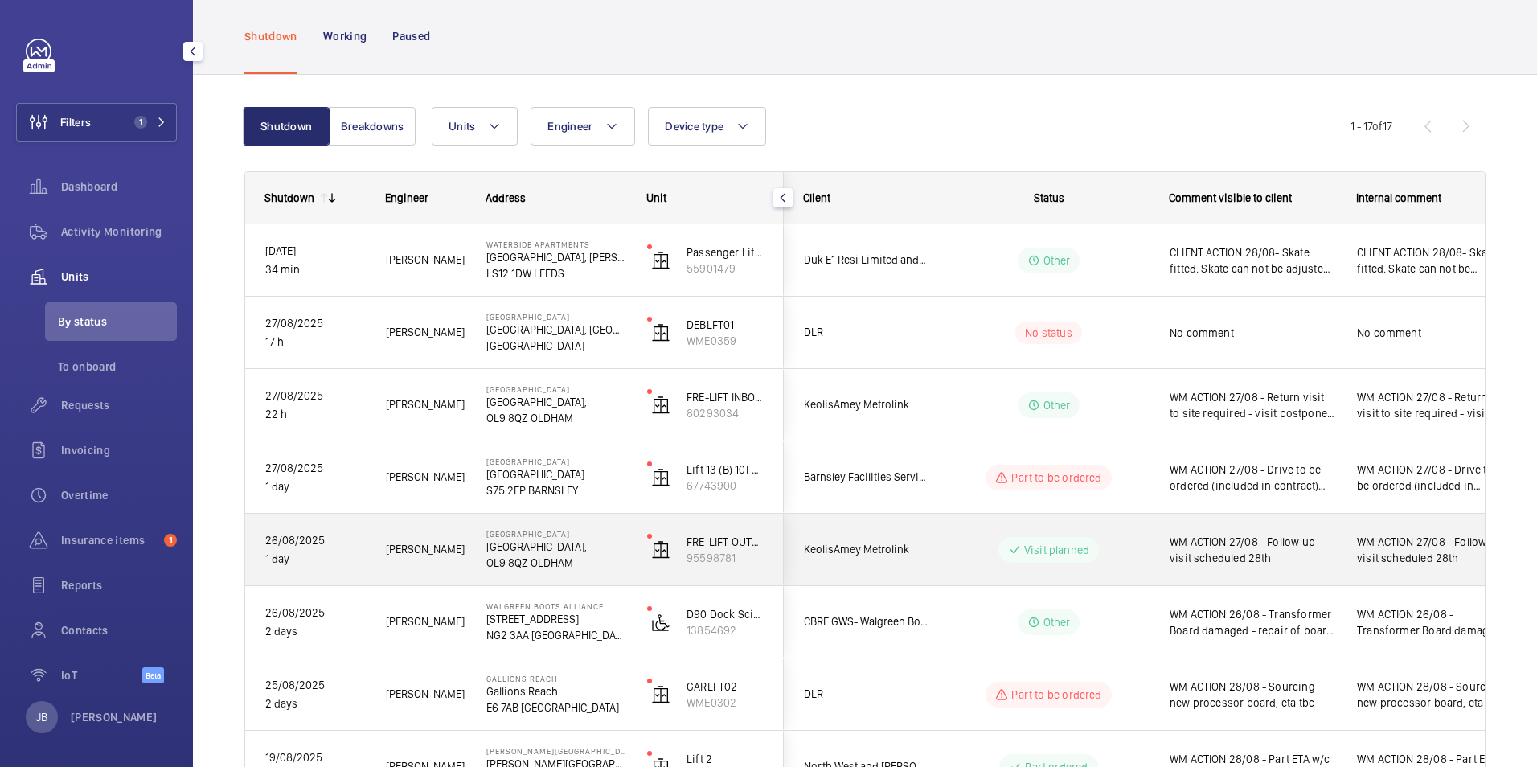
scroll to position [80, 0]
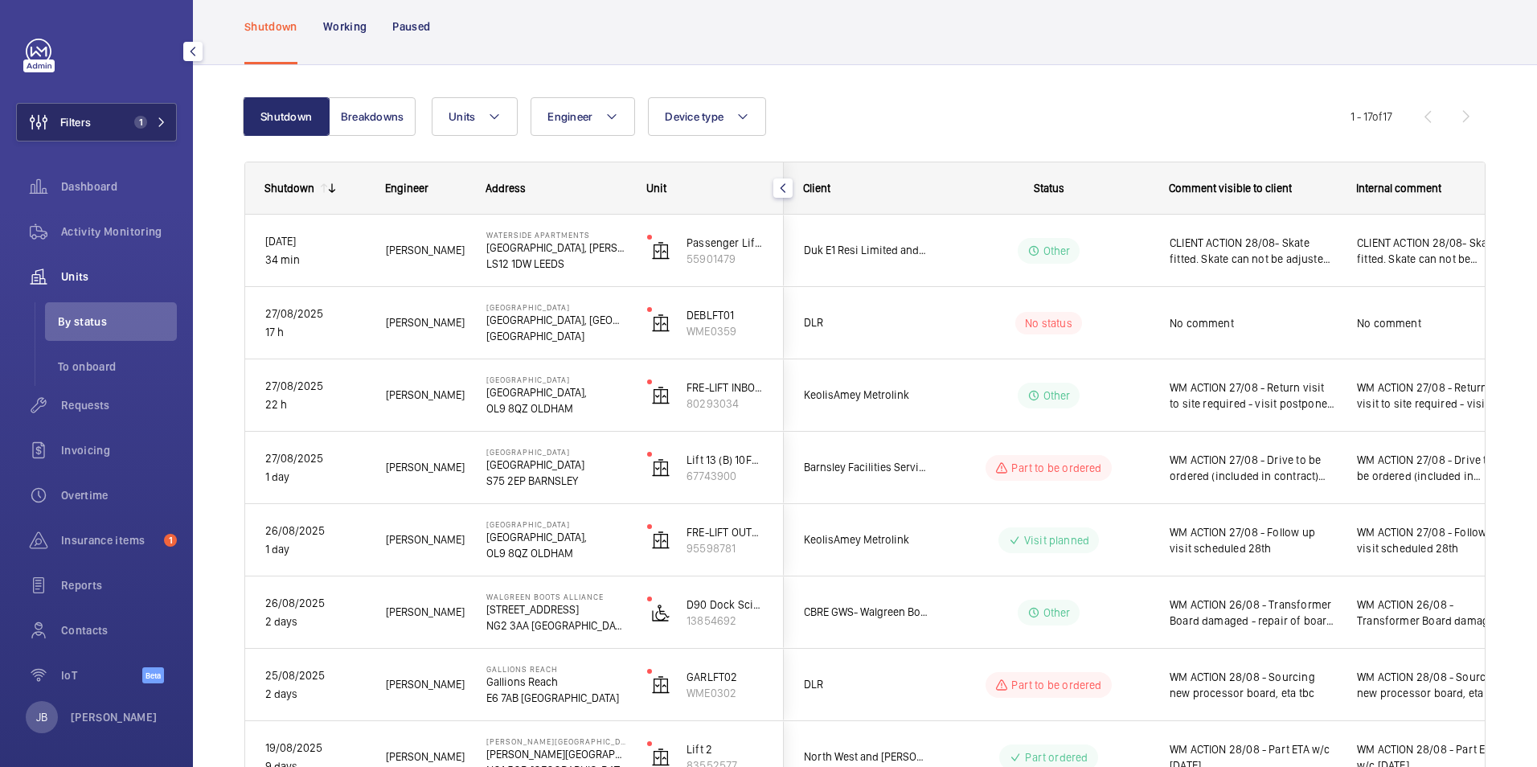
click at [69, 113] on span "Filters" at bounding box center [54, 122] width 74 height 39
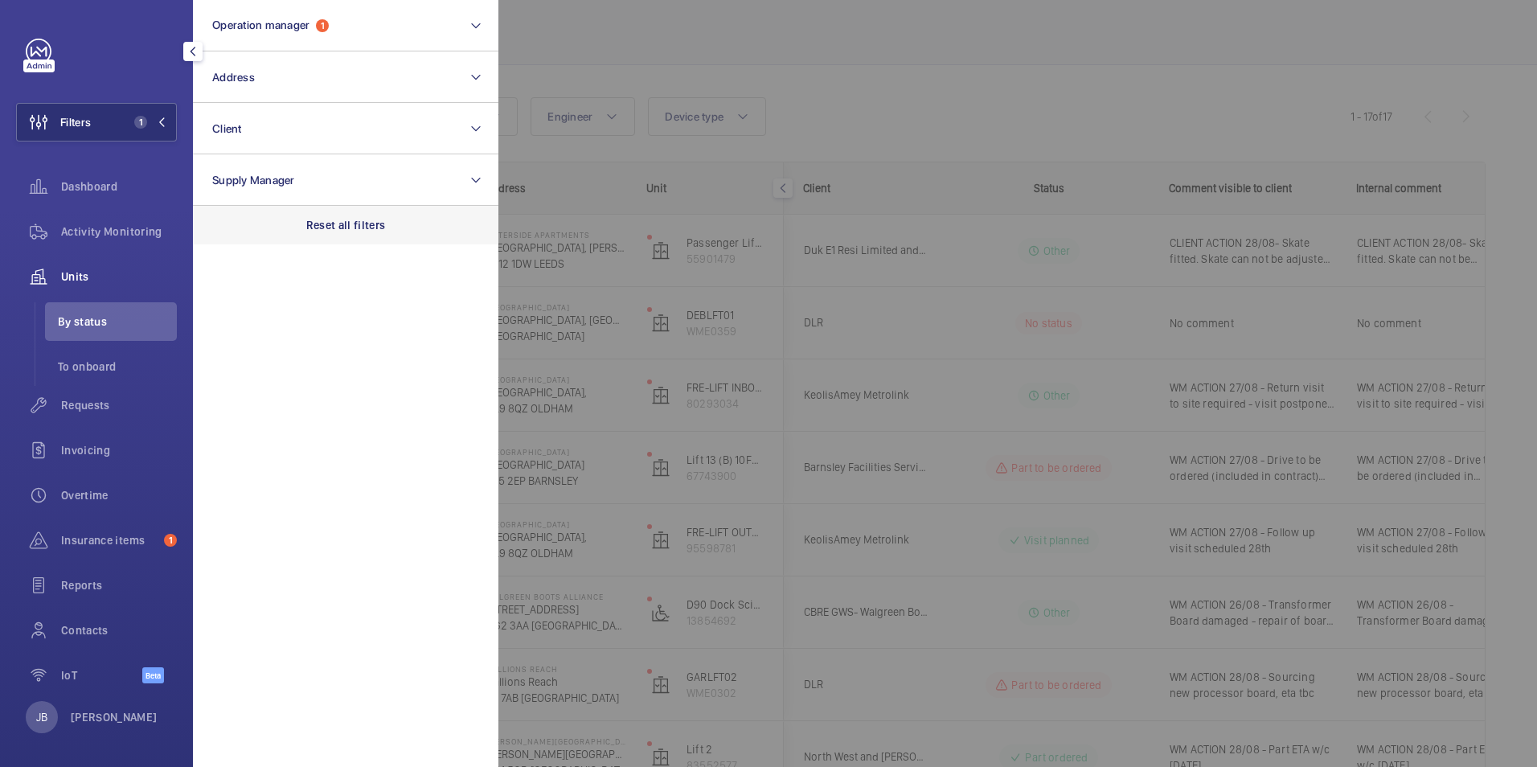
click at [328, 211] on div "Reset all filters" at bounding box center [346, 225] width 306 height 39
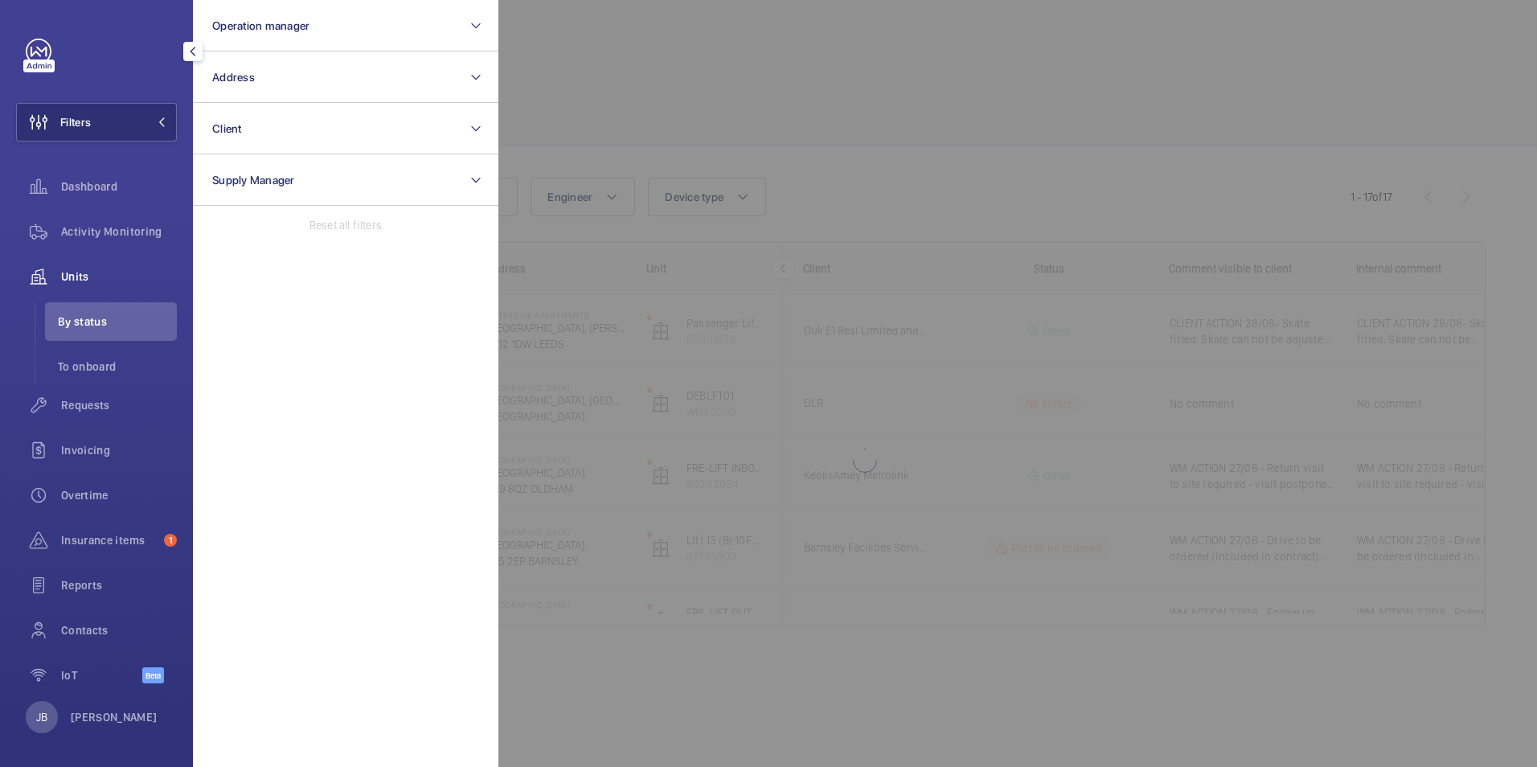
click at [571, 28] on div at bounding box center [1267, 383] width 1537 height 767
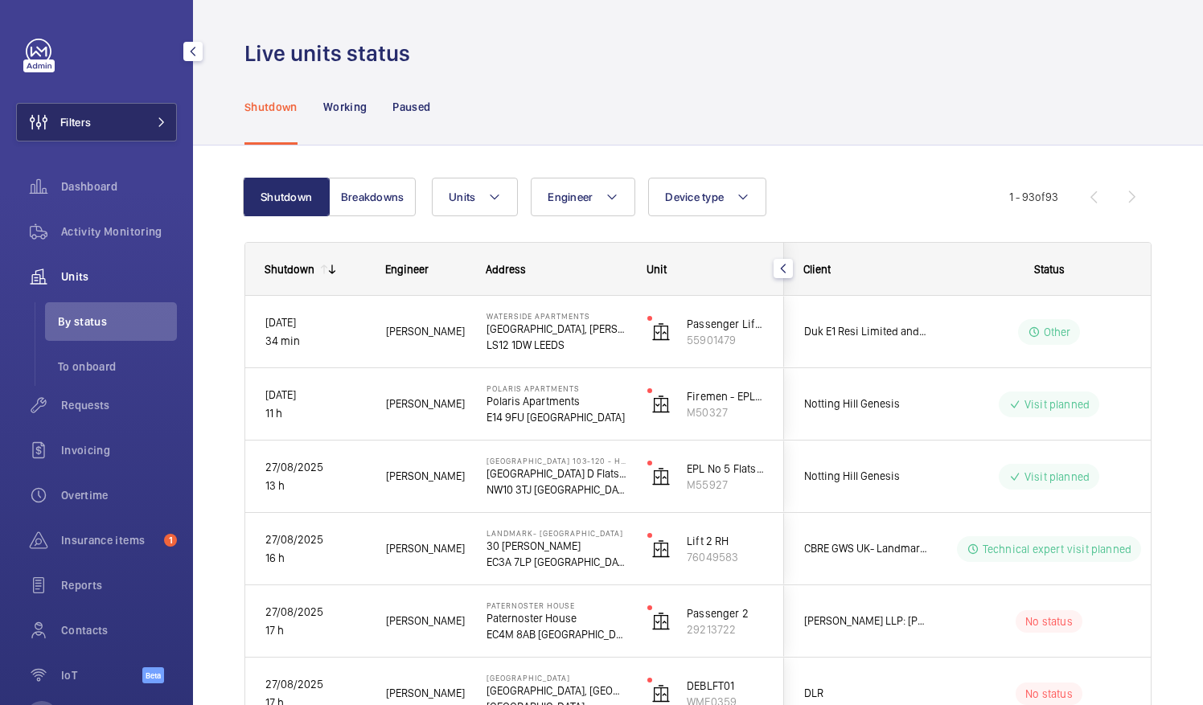
click at [83, 129] on span "Filters" at bounding box center [75, 122] width 31 height 16
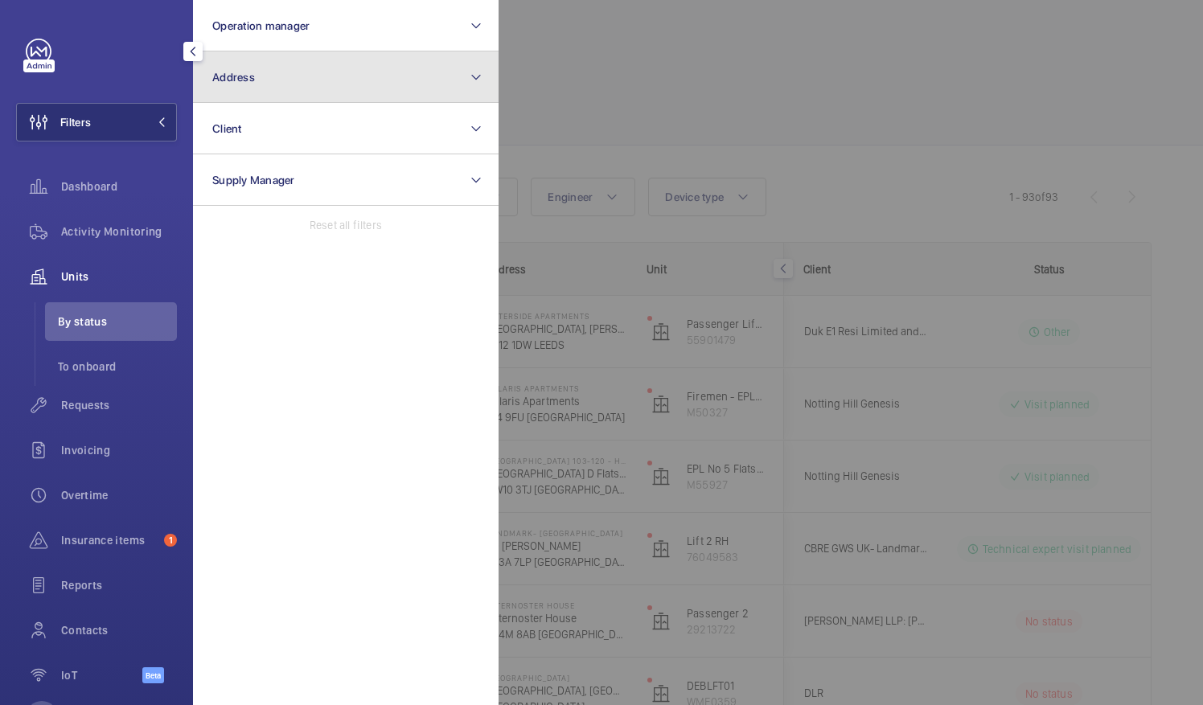
click at [358, 79] on button "Address" at bounding box center [346, 76] width 306 height 51
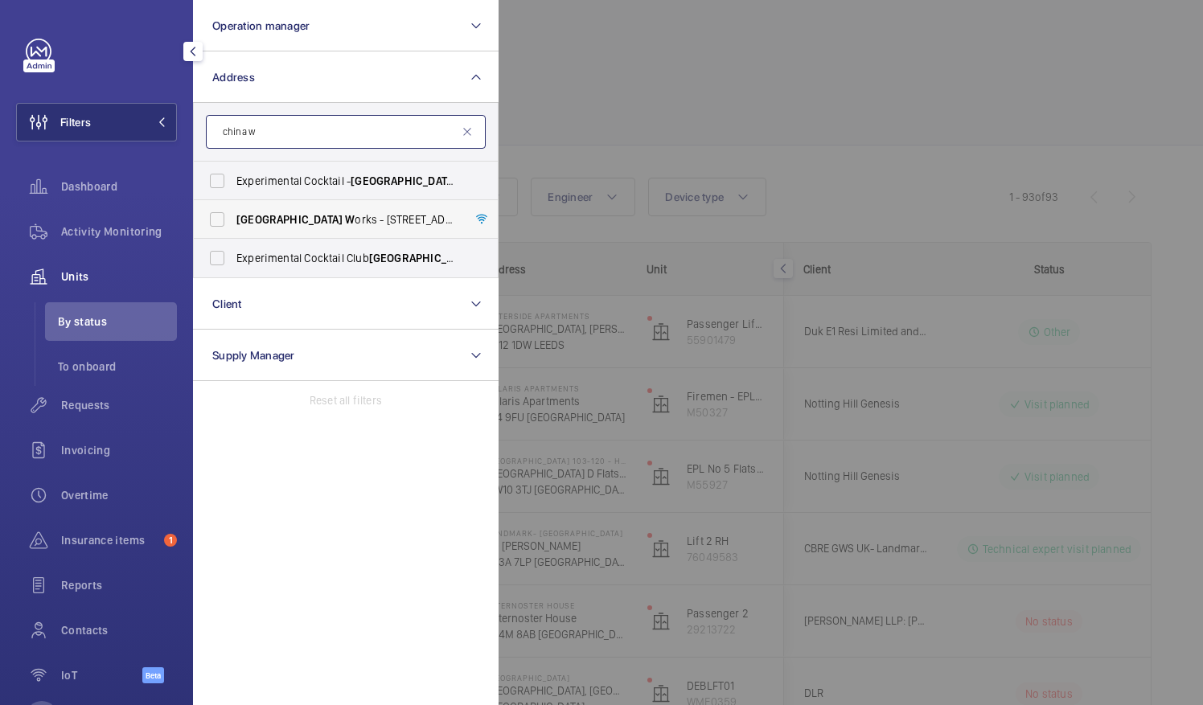
type input "china w"
click at [221, 217] on label "China W orks - 100 Black Prince Road, LONDON SE1 7SJ" at bounding box center [334, 219] width 280 height 39
click at [221, 217] on input "China W orks - 100 Black Prince Road, LONDON SE1 7SJ" at bounding box center [217, 219] width 32 height 32
checkbox input "true"
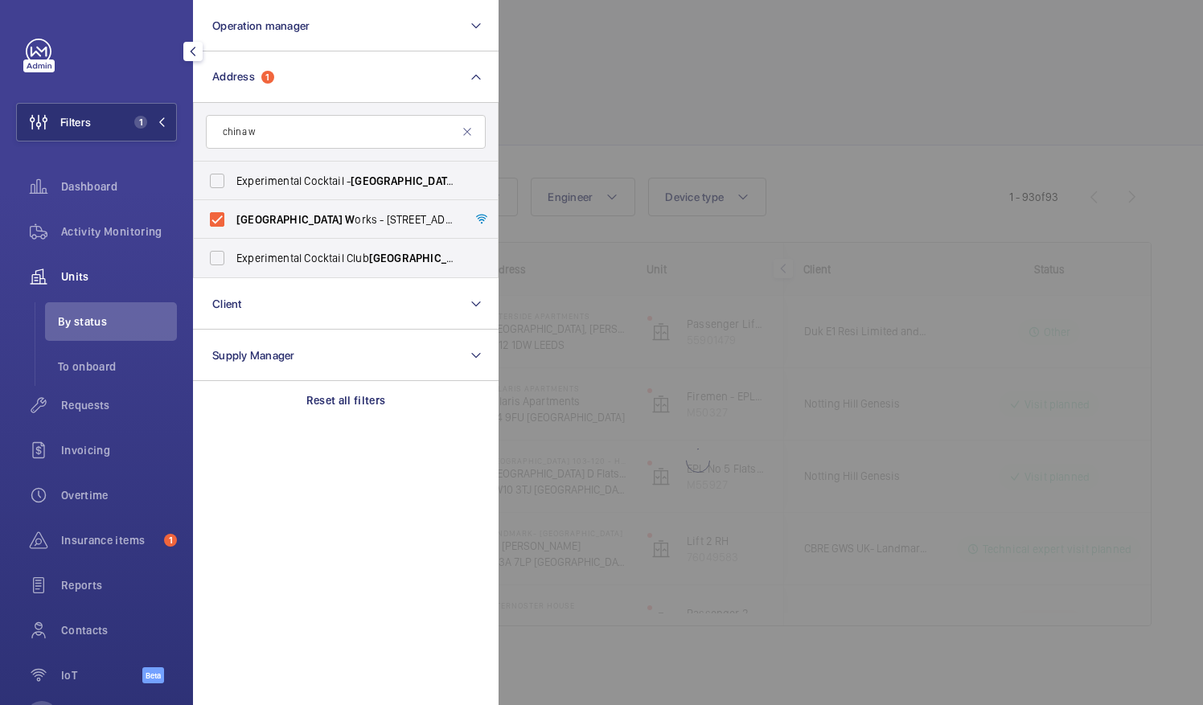
click at [675, 121] on div at bounding box center [1100, 352] width 1203 height 705
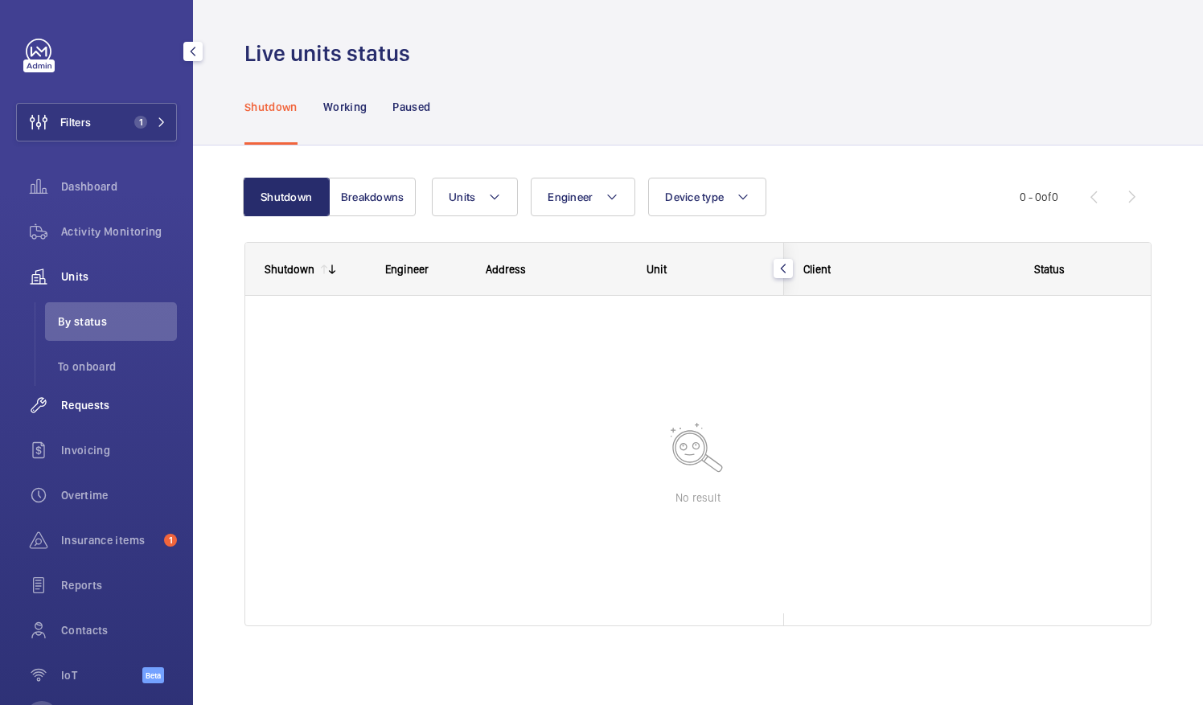
click at [104, 400] on span "Requests" at bounding box center [119, 405] width 116 height 16
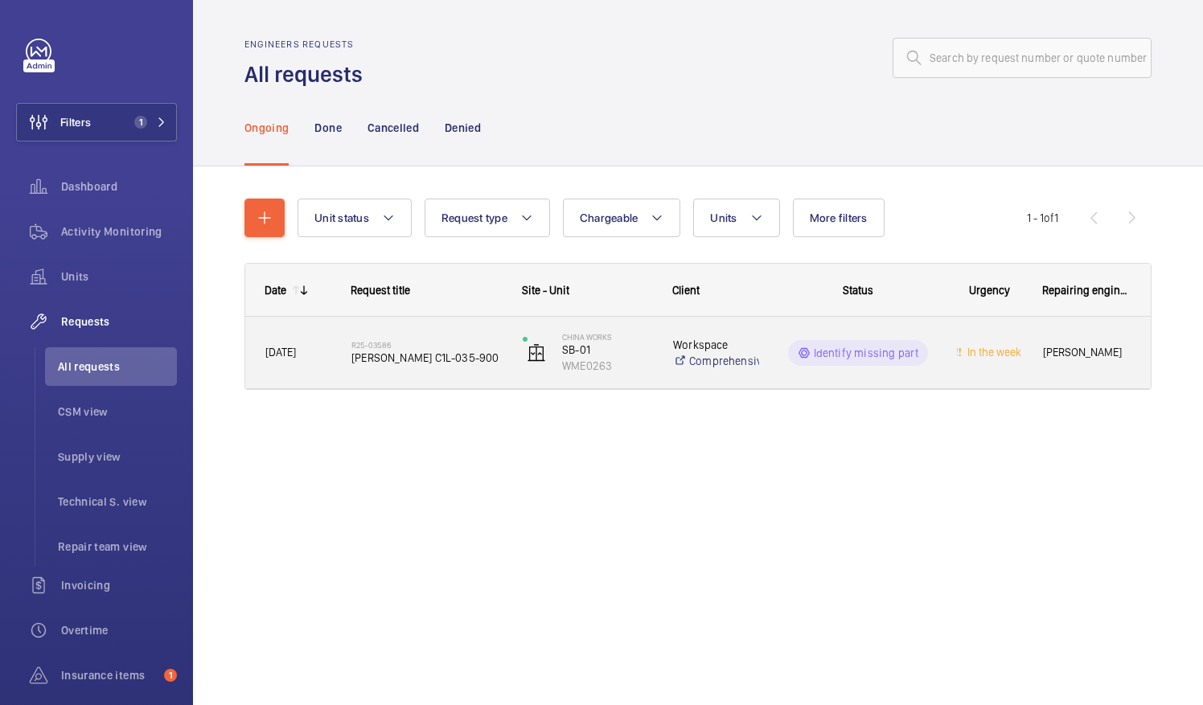
click at [843, 359] on p "Identify missing part" at bounding box center [866, 353] width 105 height 16
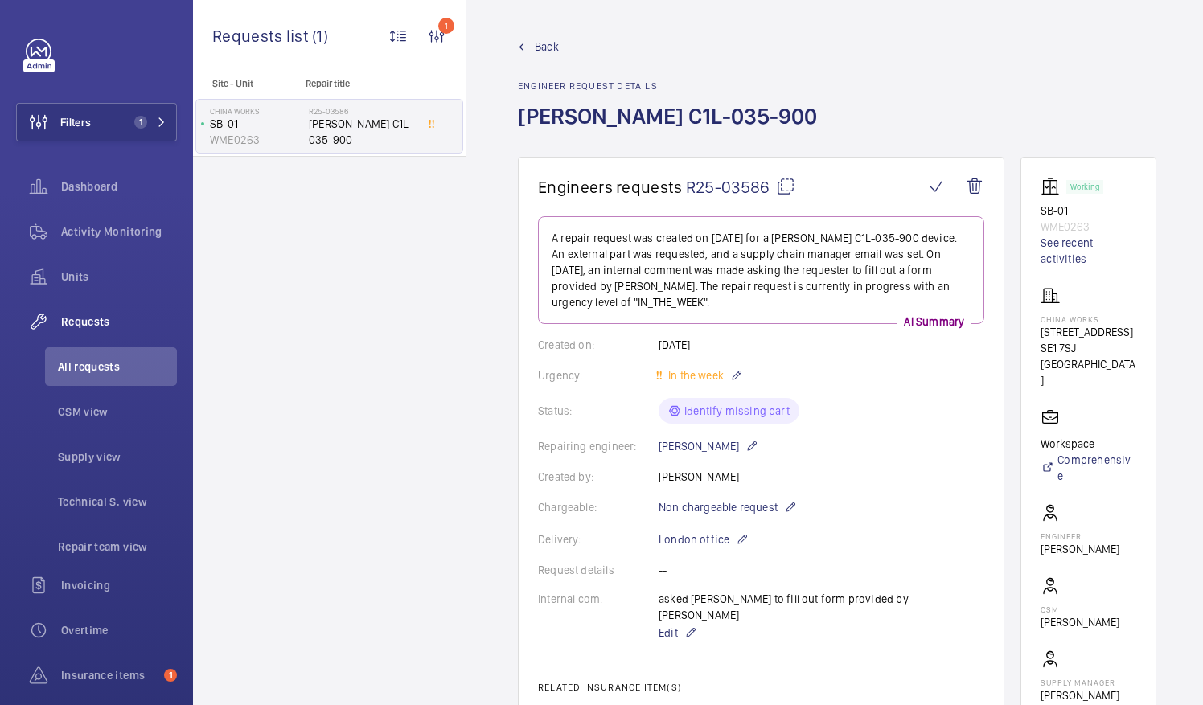
scroll to position [7, 29]
click at [1125, 111] on div "Back Engineer request details Dewhurst C1L-035-900" at bounding box center [832, 98] width 638 height 118
click at [892, 370] on div "Urgency: In the week" at bounding box center [761, 375] width 446 height 19
click at [724, 273] on p "A repair request was created on 2025-03-10 for a Dewhurst C1L-035-900 device. A…" at bounding box center [761, 270] width 419 height 80
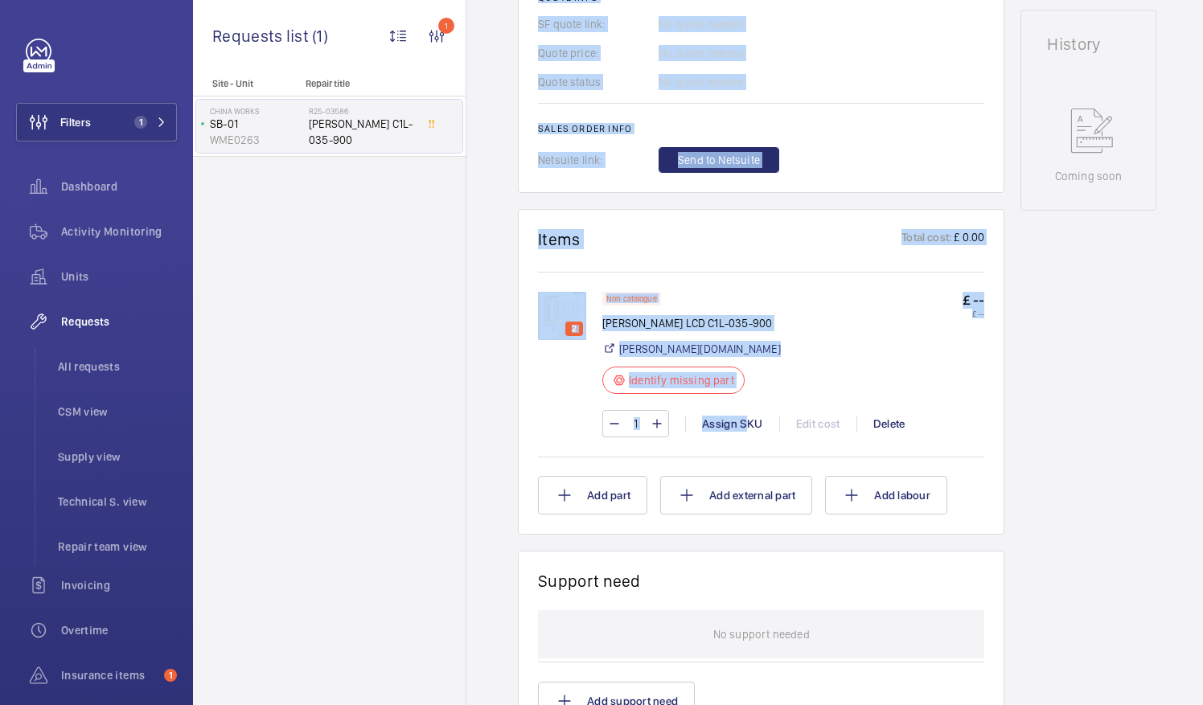
scroll to position [560, 0]
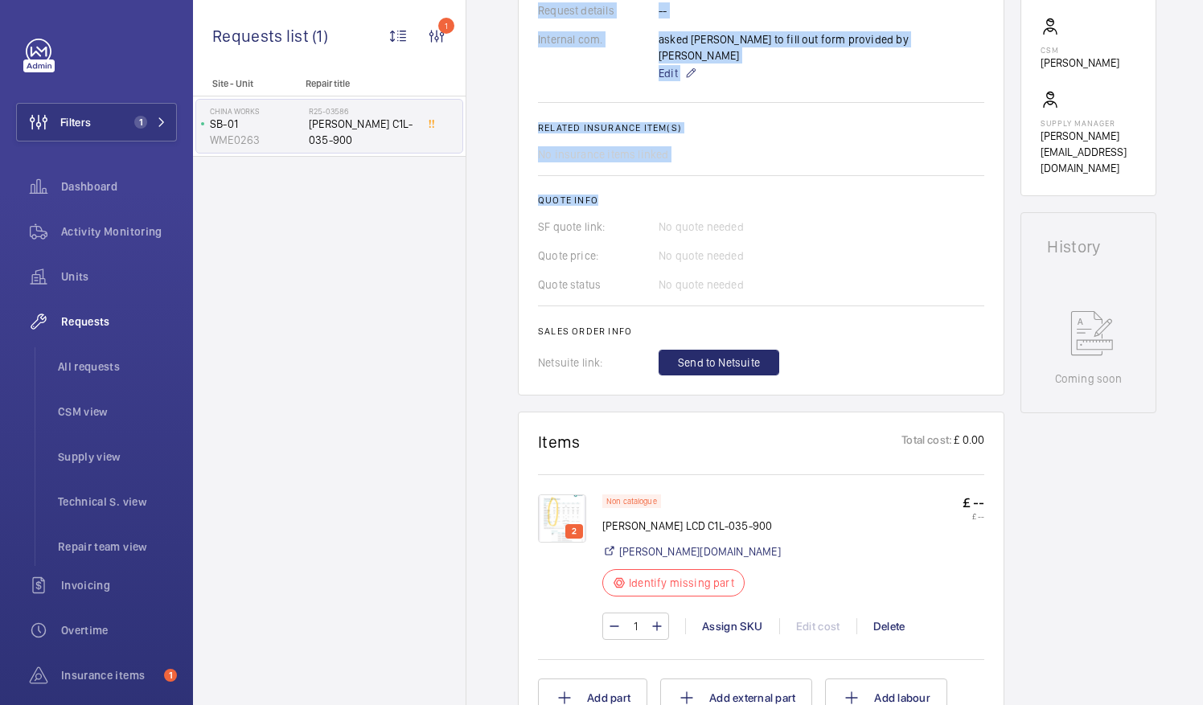
drag, startPoint x: 724, startPoint y: 273, endPoint x: 771, endPoint y: 165, distance: 117.7
click at [771, 165] on wm-front-card-body "A repair request was created on 2025-03-10 for a Dewhurst C1L-035-900 device. A…" at bounding box center [761, 16] width 446 height 719
click at [566, 498] on img at bounding box center [562, 519] width 48 height 48
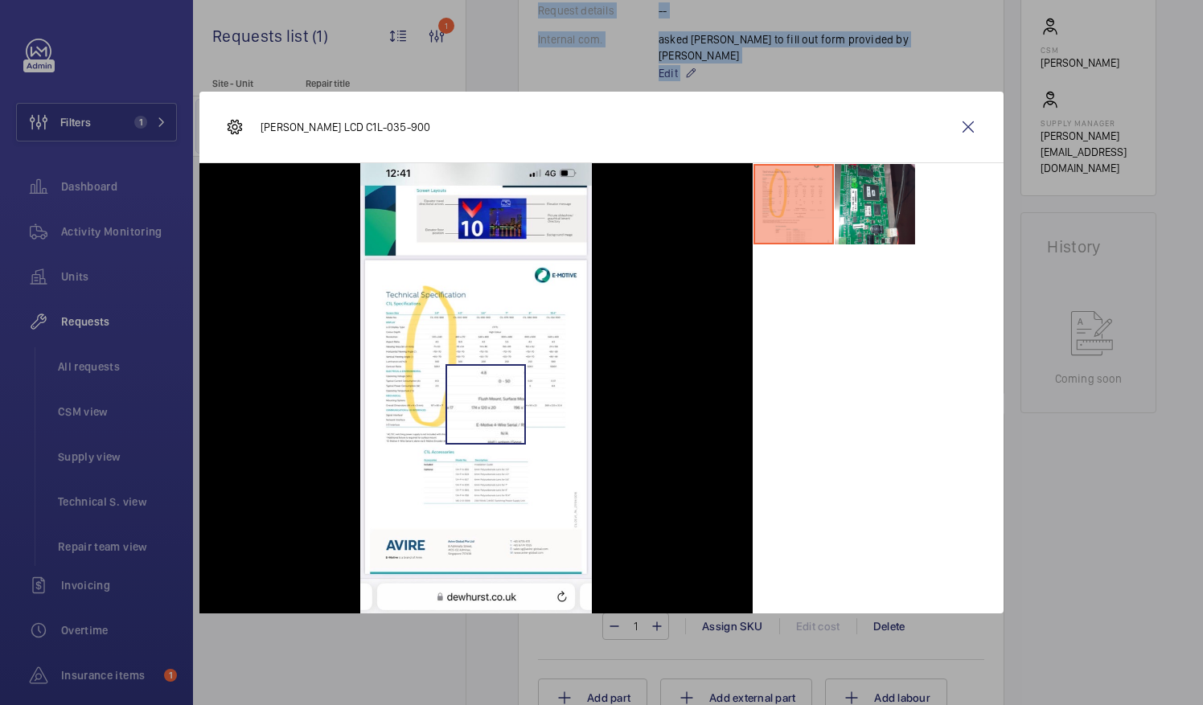
click at [576, 489] on img at bounding box center [476, 388] width 232 height 450
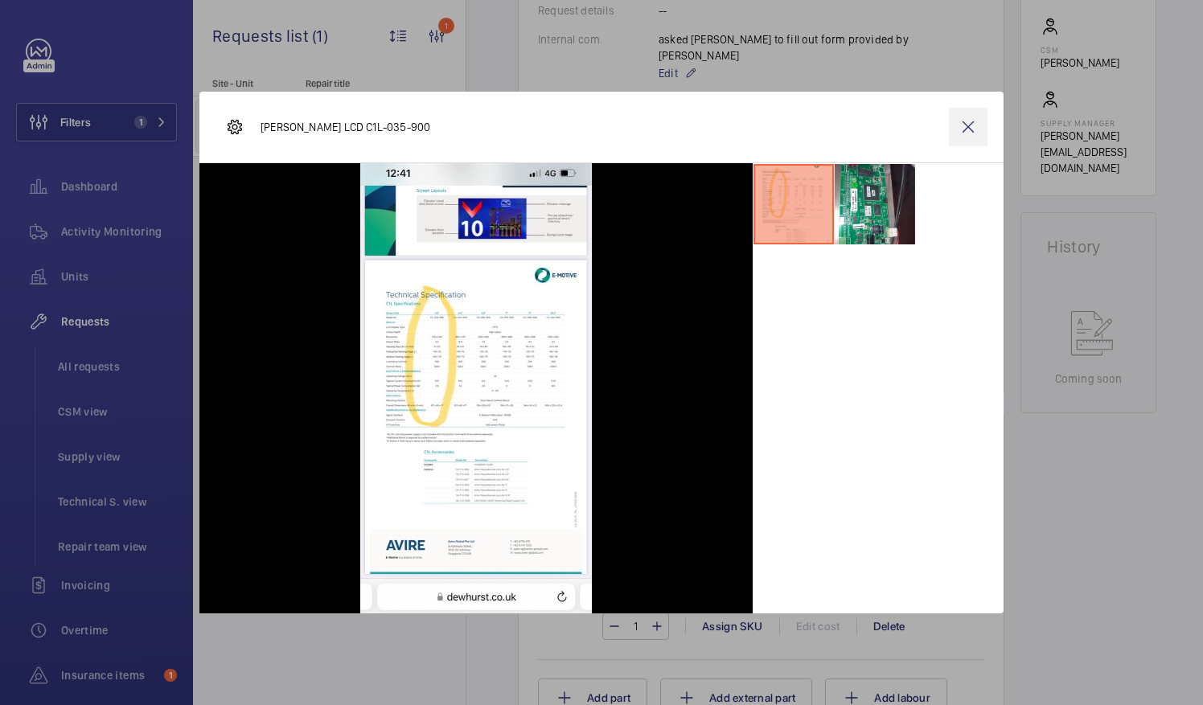
click at [965, 127] on wm-front-icon-button at bounding box center [968, 127] width 39 height 39
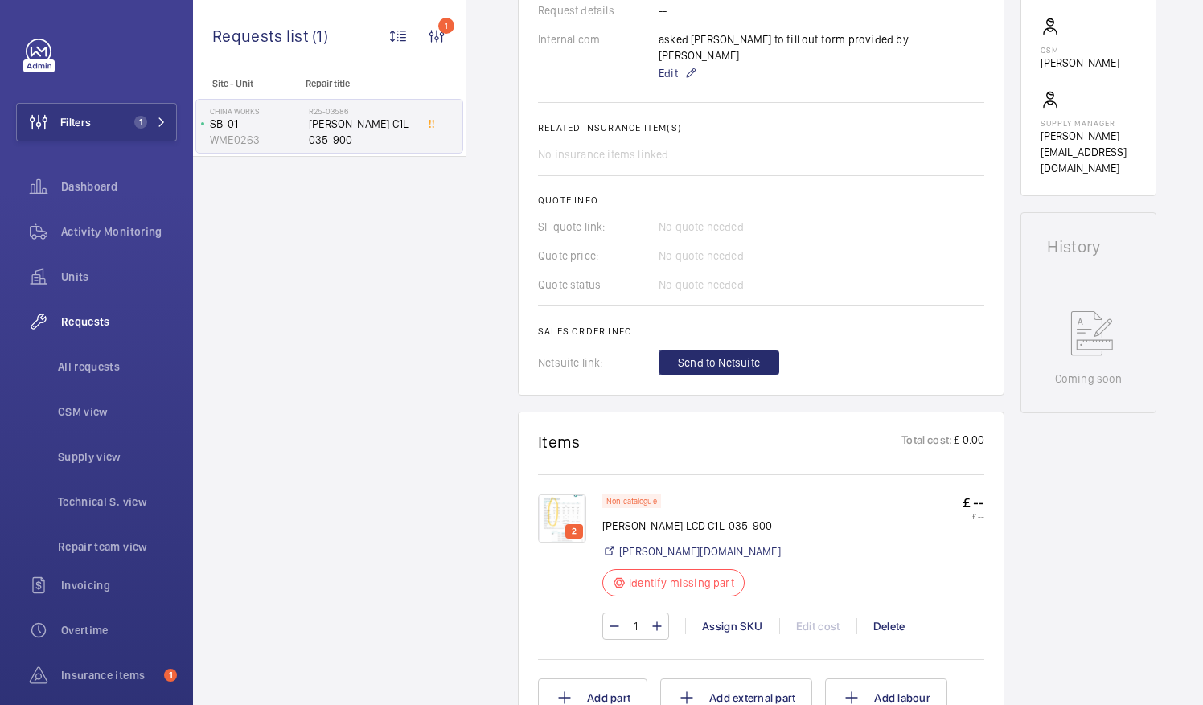
drag, startPoint x: 167, startPoint y: 5, endPoint x: 1202, endPoint y: 325, distance: 1083.2
click at [85, 71] on div "Filters 1 Dashboard Activity Monitoring Units Requests All requests CSM view Su…" at bounding box center [96, 438] width 161 height 798
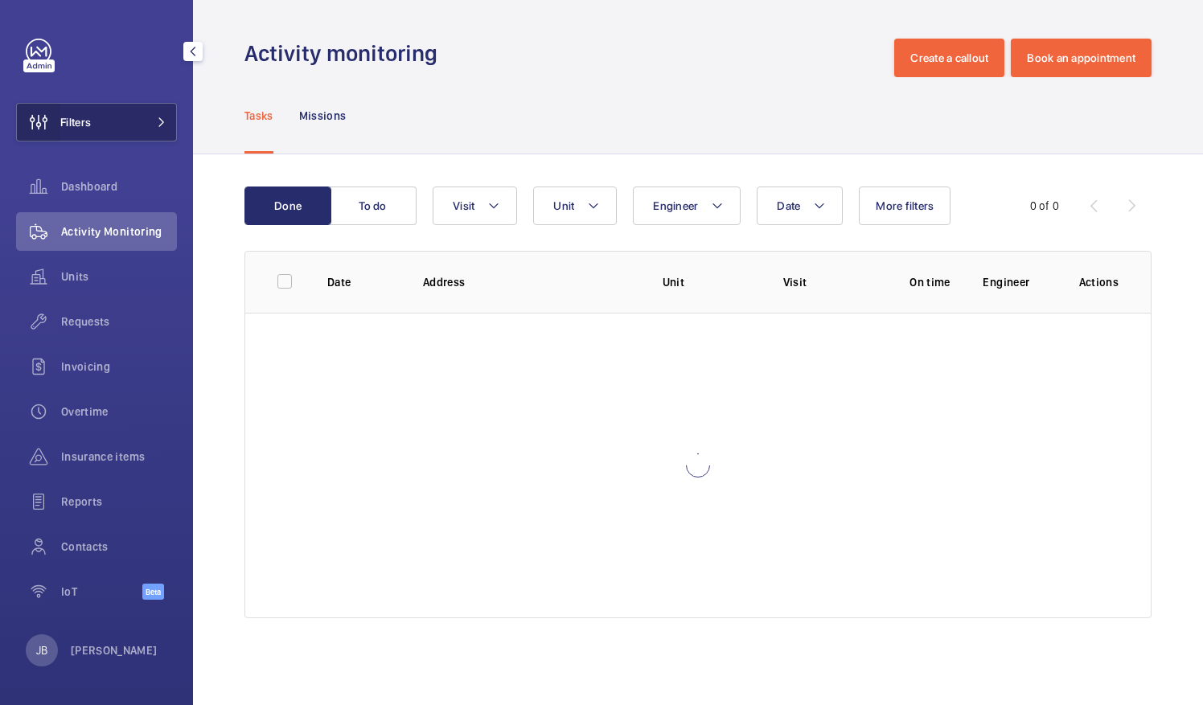
click at [50, 137] on wm-front-icon-button at bounding box center [38, 122] width 43 height 39
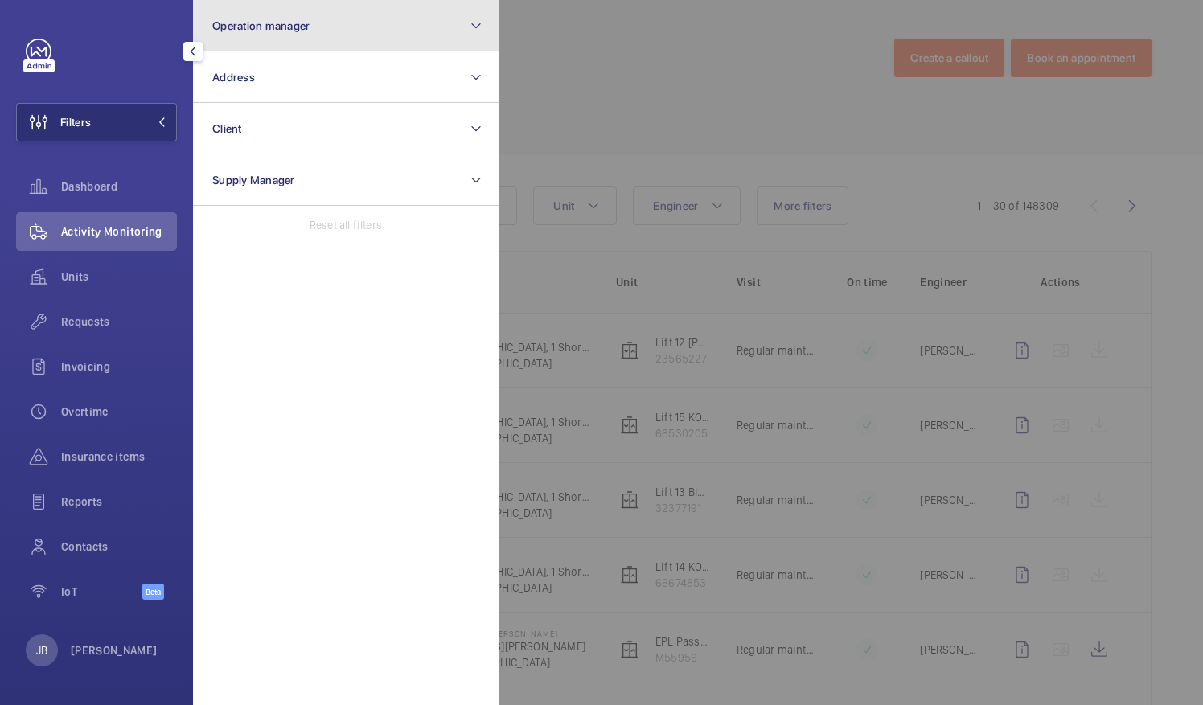
click at [249, 24] on span "Operation manager" at bounding box center [260, 25] width 97 height 13
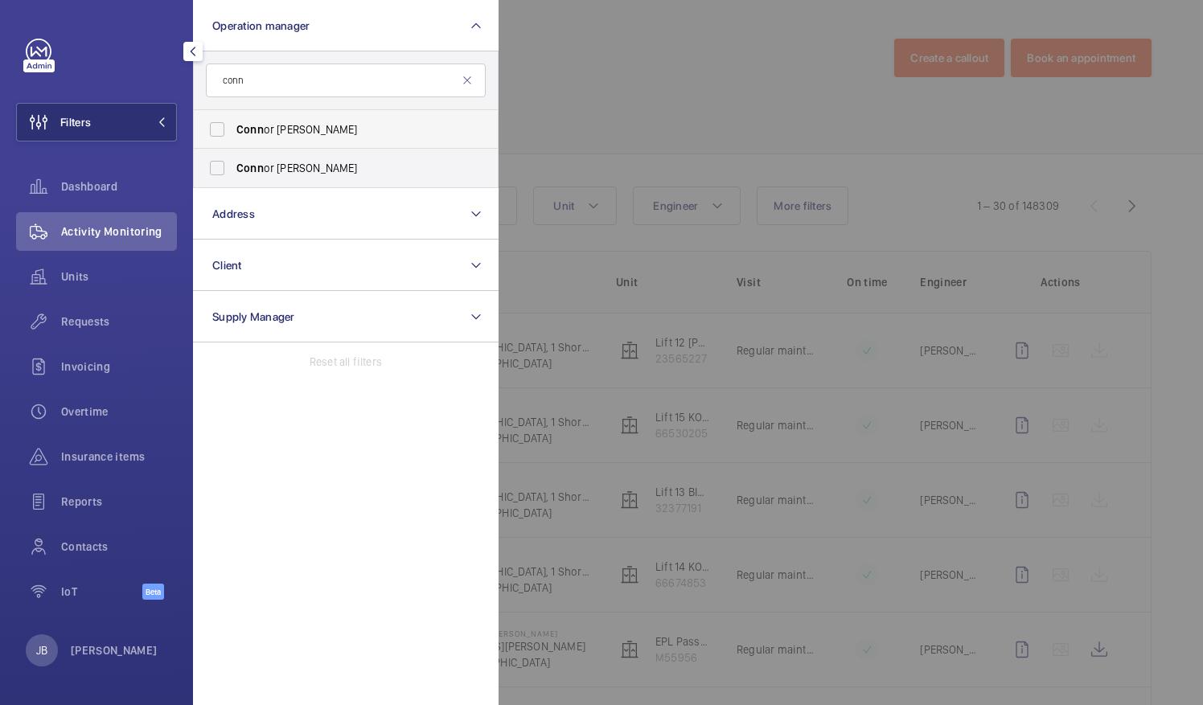
type input "conn"
click at [220, 125] on label "Conn or [PERSON_NAME]" at bounding box center [334, 129] width 280 height 39
click at [220, 125] on input "Conn or [PERSON_NAME]" at bounding box center [217, 129] width 32 height 32
checkbox input "true"
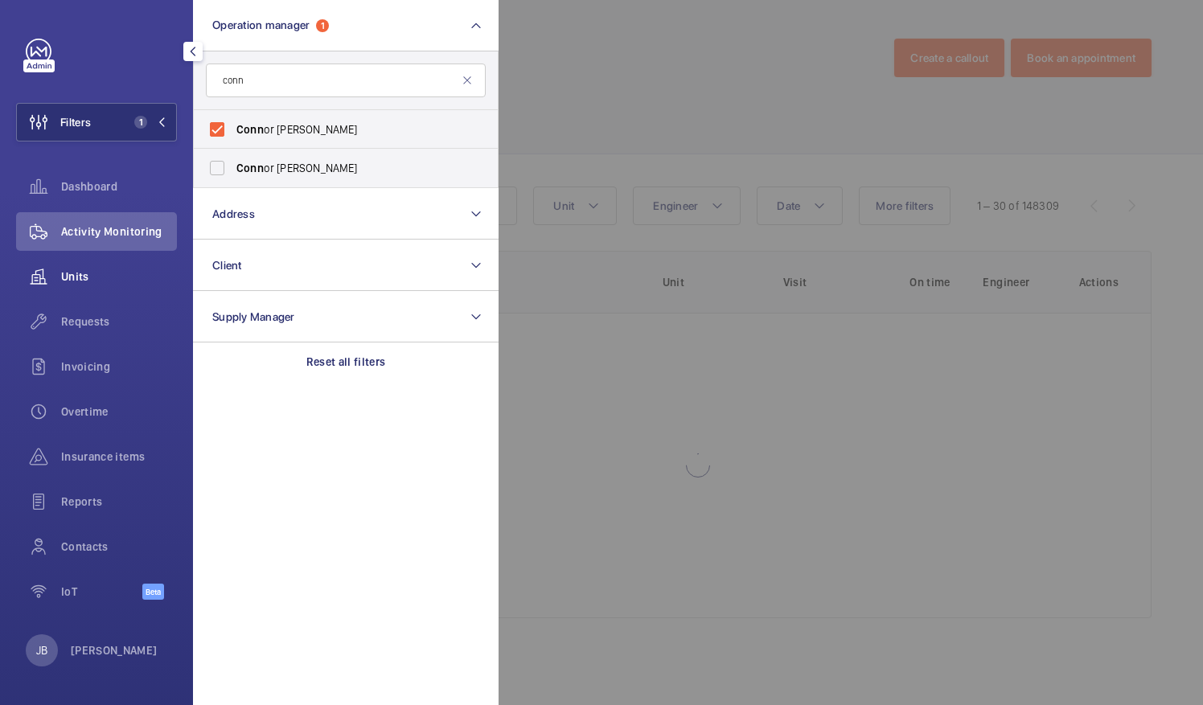
click at [80, 283] on span "Units" at bounding box center [119, 277] width 116 height 16
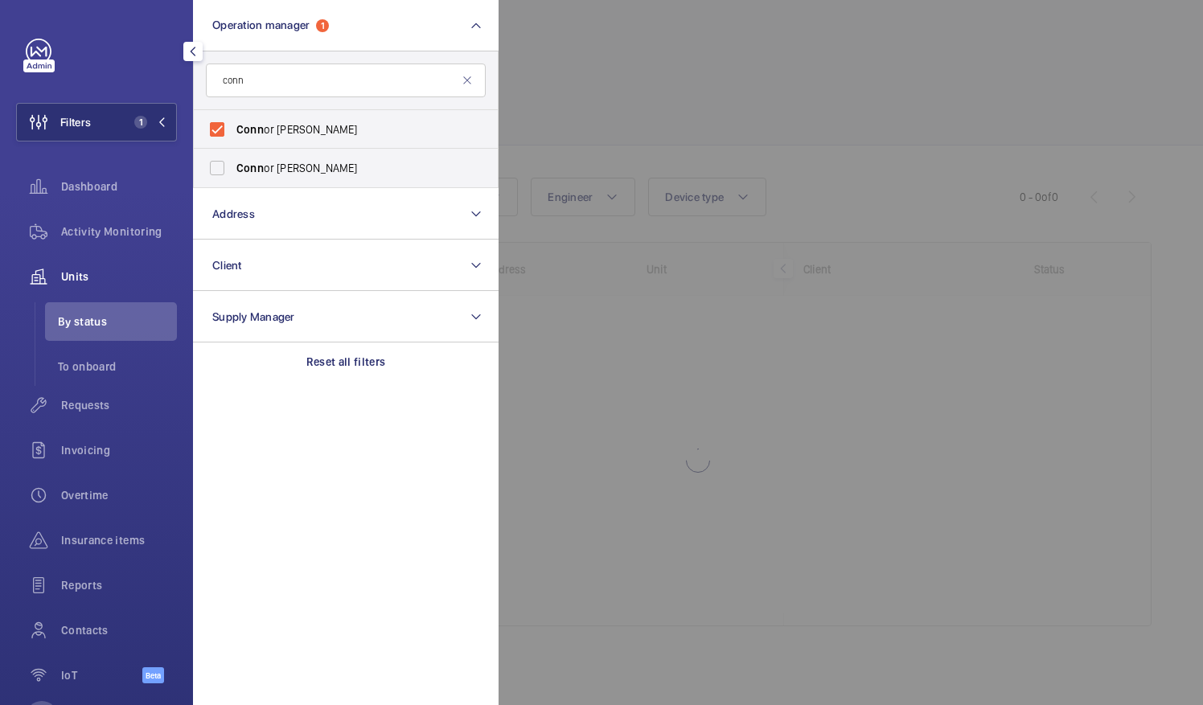
click at [637, 60] on div at bounding box center [1100, 352] width 1203 height 705
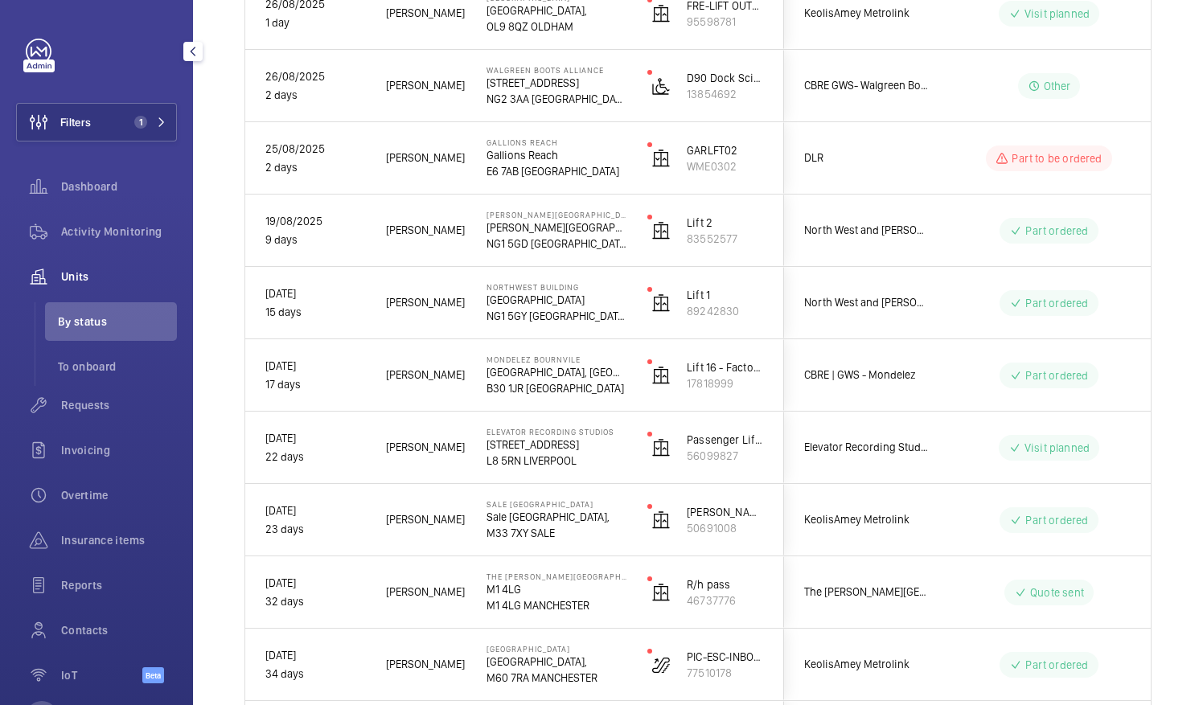
scroll to position [609, 0]
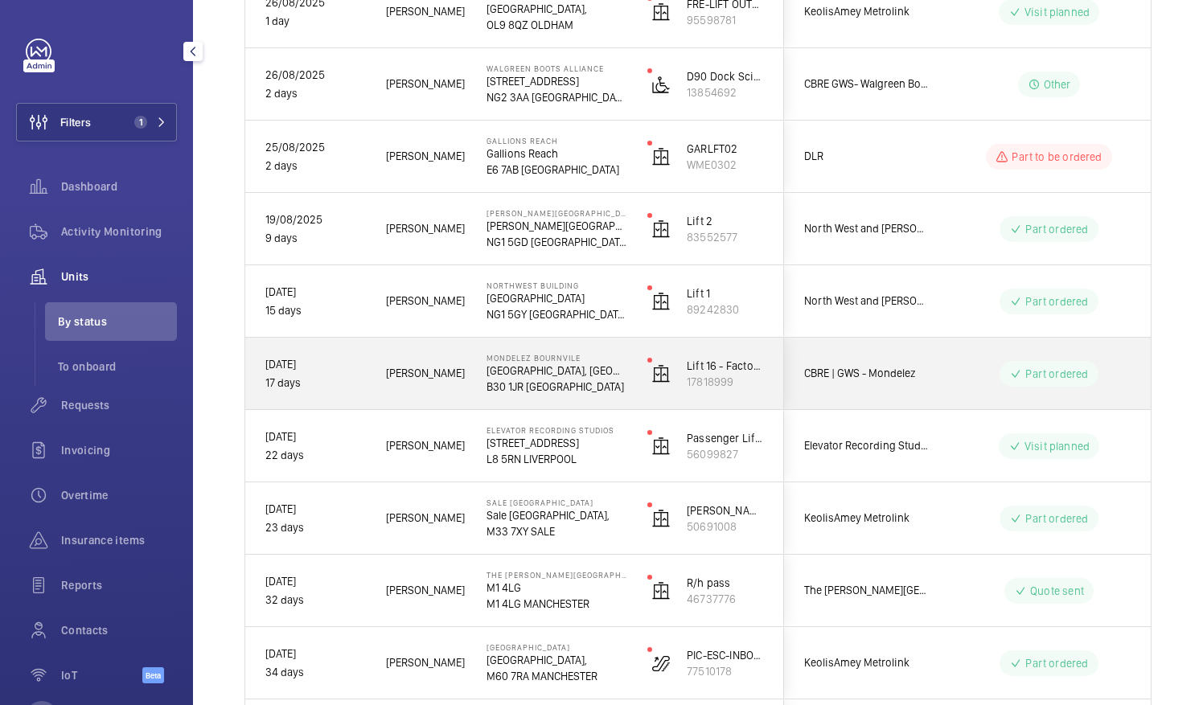
click at [1072, 381] on div "Part ordered" at bounding box center [1048, 374] width 98 height 26
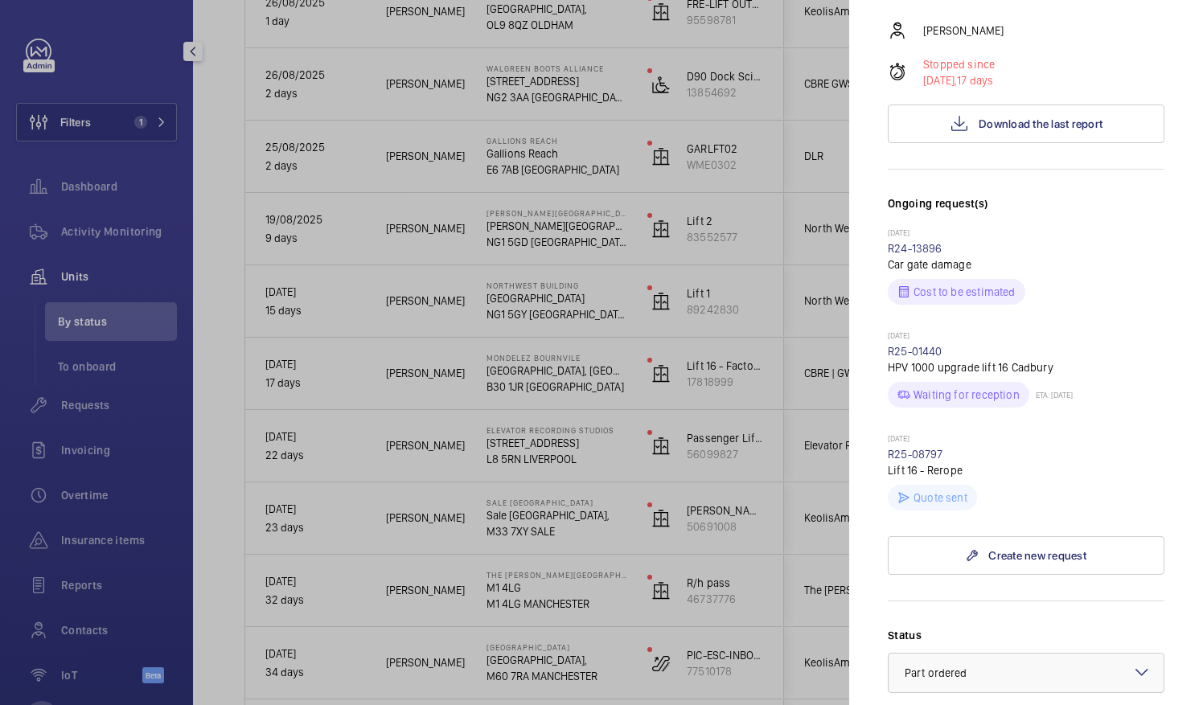
scroll to position [330, 0]
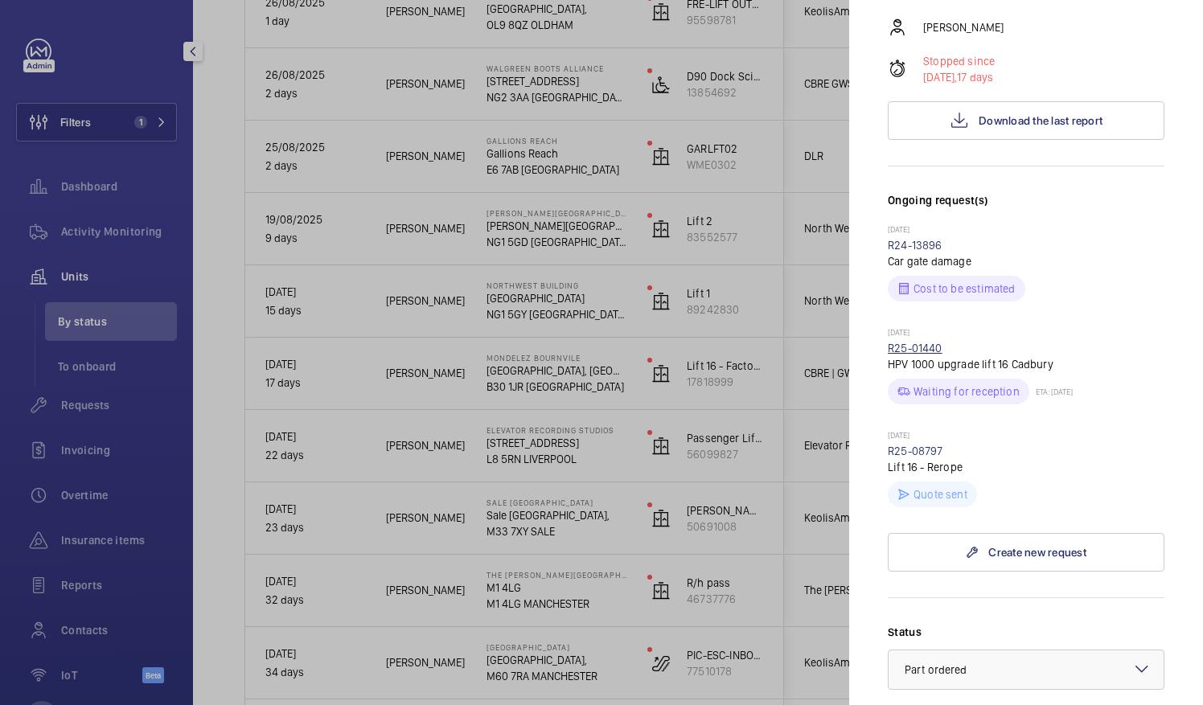
click at [920, 342] on link "R25-01440" at bounding box center [915, 348] width 55 height 13
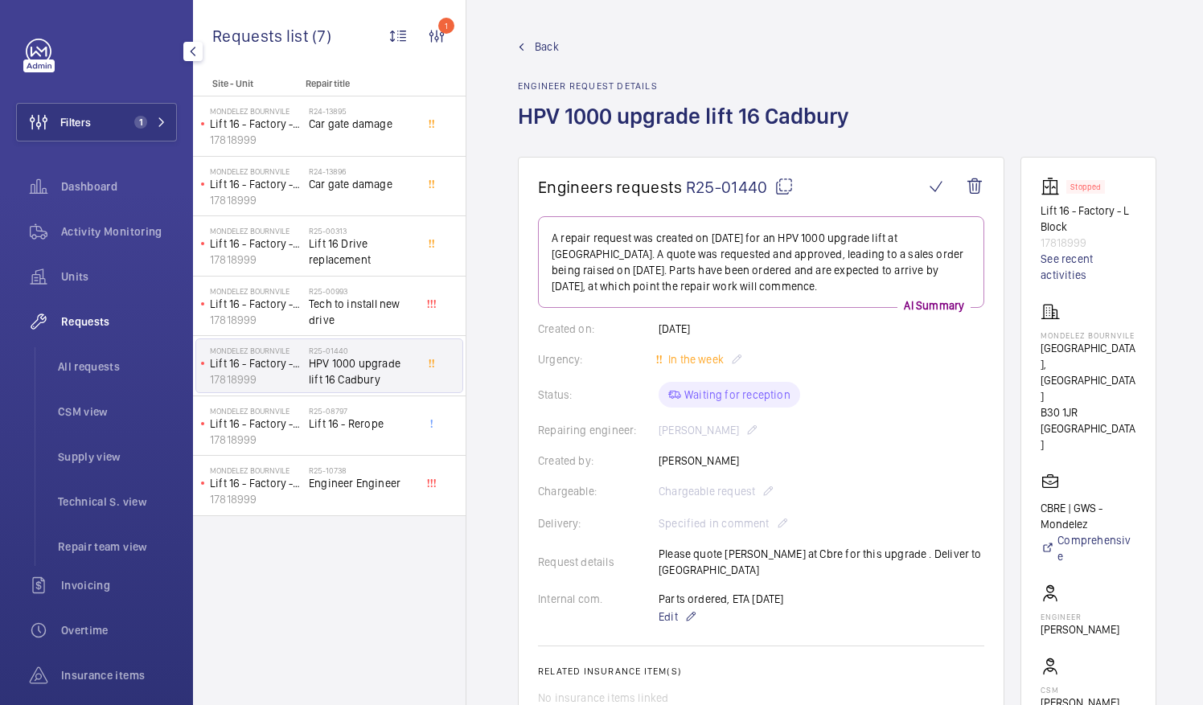
scroll to position [12, 0]
click at [876, 453] on div "Created by: Simon Raymond" at bounding box center [761, 461] width 446 height 16
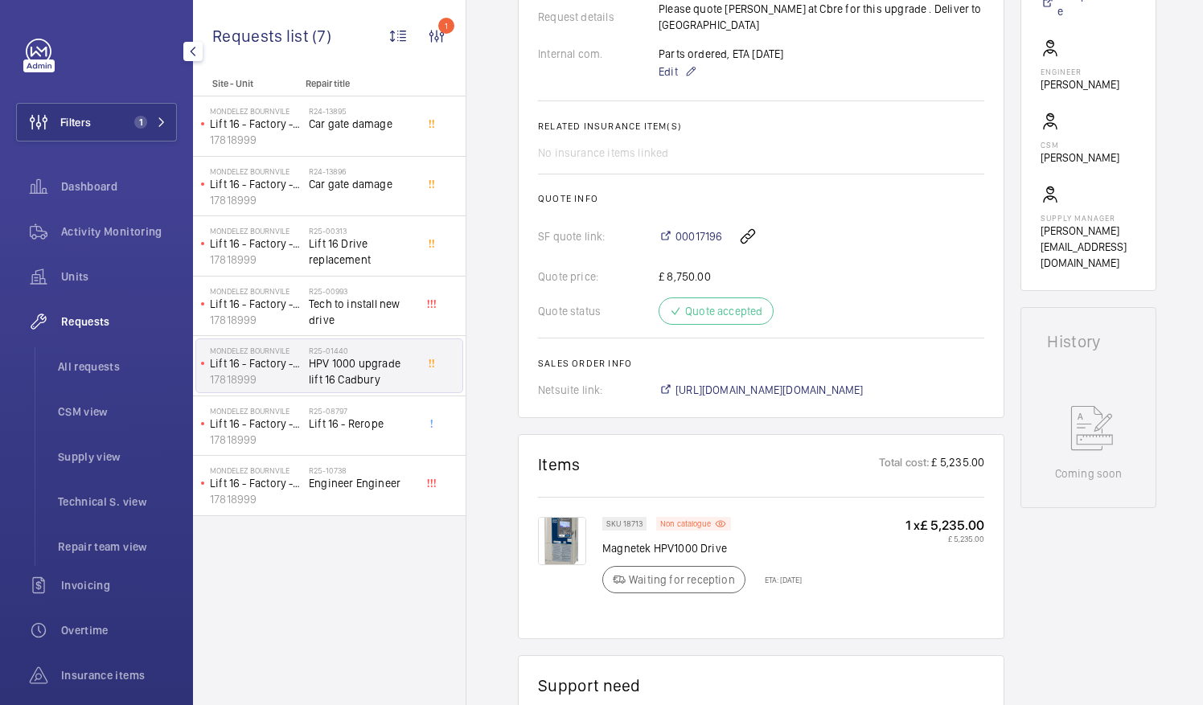
scroll to position [547, 0]
click at [786, 380] on span "https://6461500.app.netsuite.com/app/accounting/transactions/salesord.nl?id=292…" at bounding box center [769, 388] width 188 height 16
click at [821, 380] on span "https://6461500.app.netsuite.com/app/accounting/transactions/salesord.nl?id=292…" at bounding box center [769, 388] width 188 height 16
click at [99, 117] on button "Filters 1" at bounding box center [96, 122] width 161 height 39
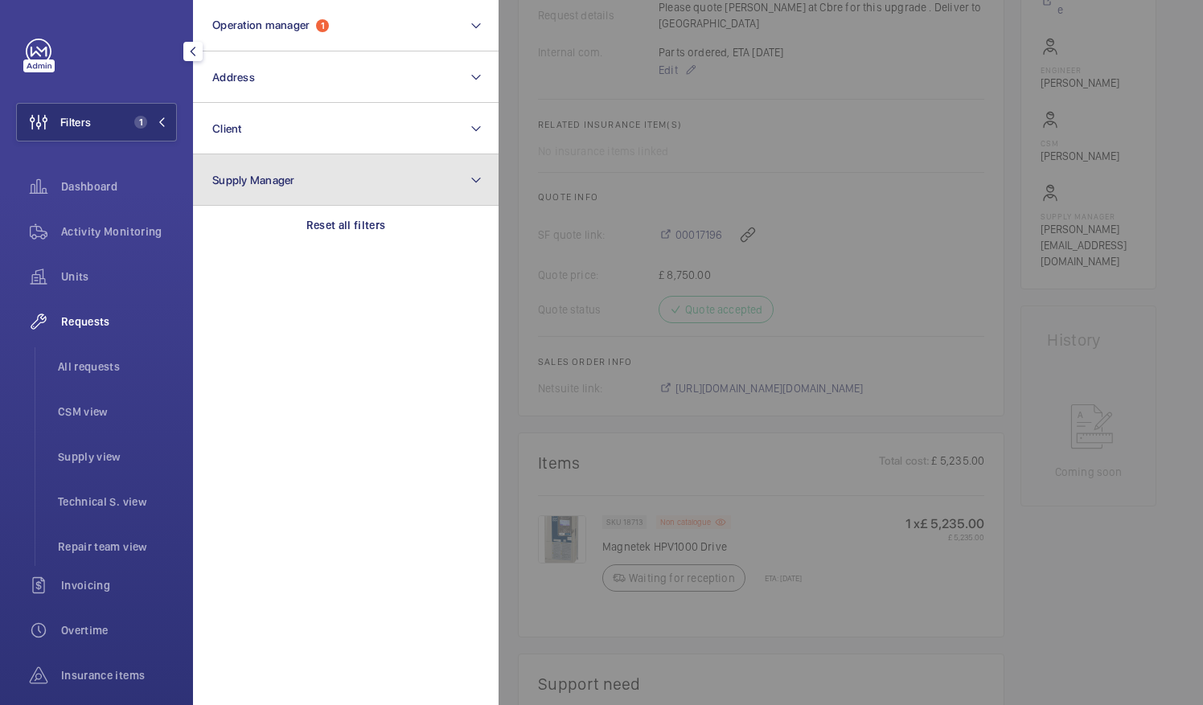
click at [327, 198] on button "Supply Manager" at bounding box center [346, 179] width 306 height 51
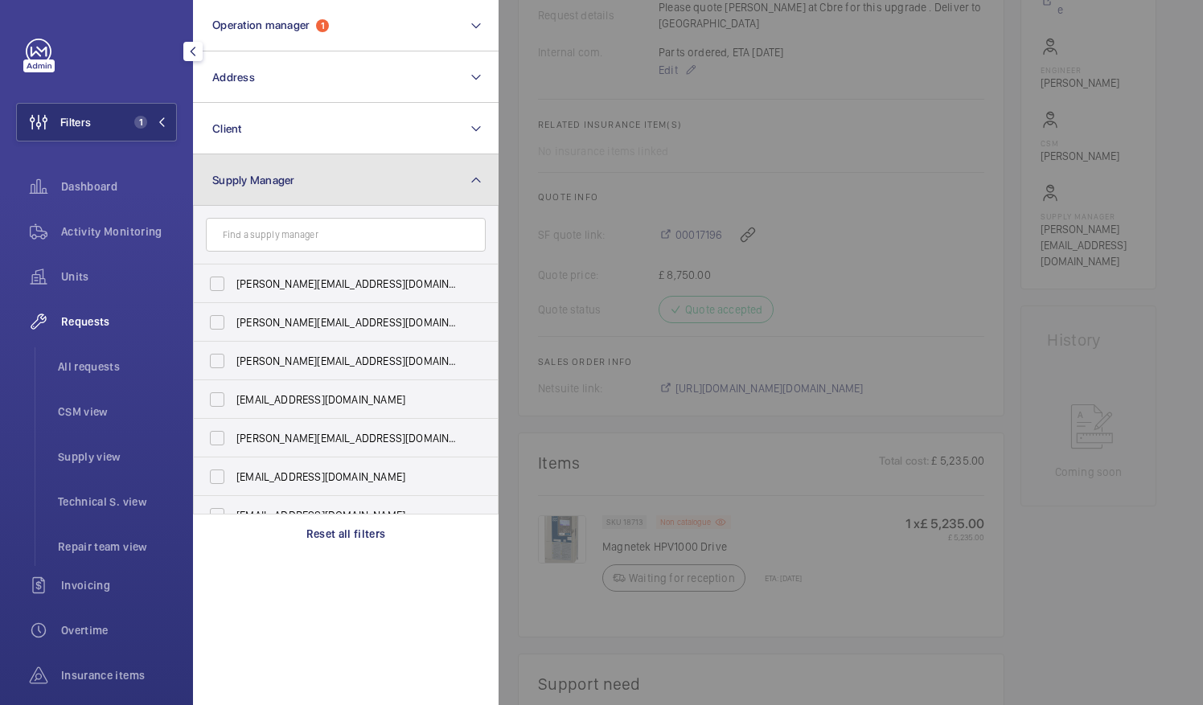
click at [318, 199] on button "Supply Manager" at bounding box center [346, 179] width 306 height 51
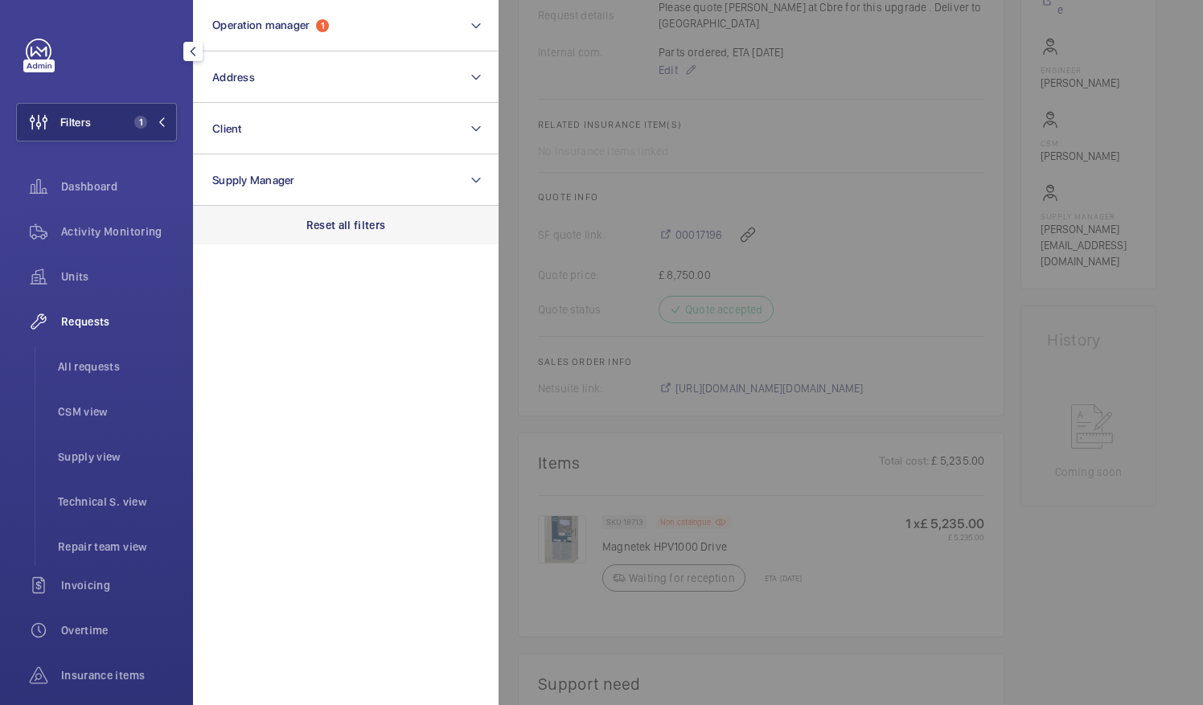
click at [347, 244] on div "Reset all filters" at bounding box center [346, 225] width 306 height 39
click at [85, 319] on span "Requests" at bounding box center [119, 322] width 116 height 16
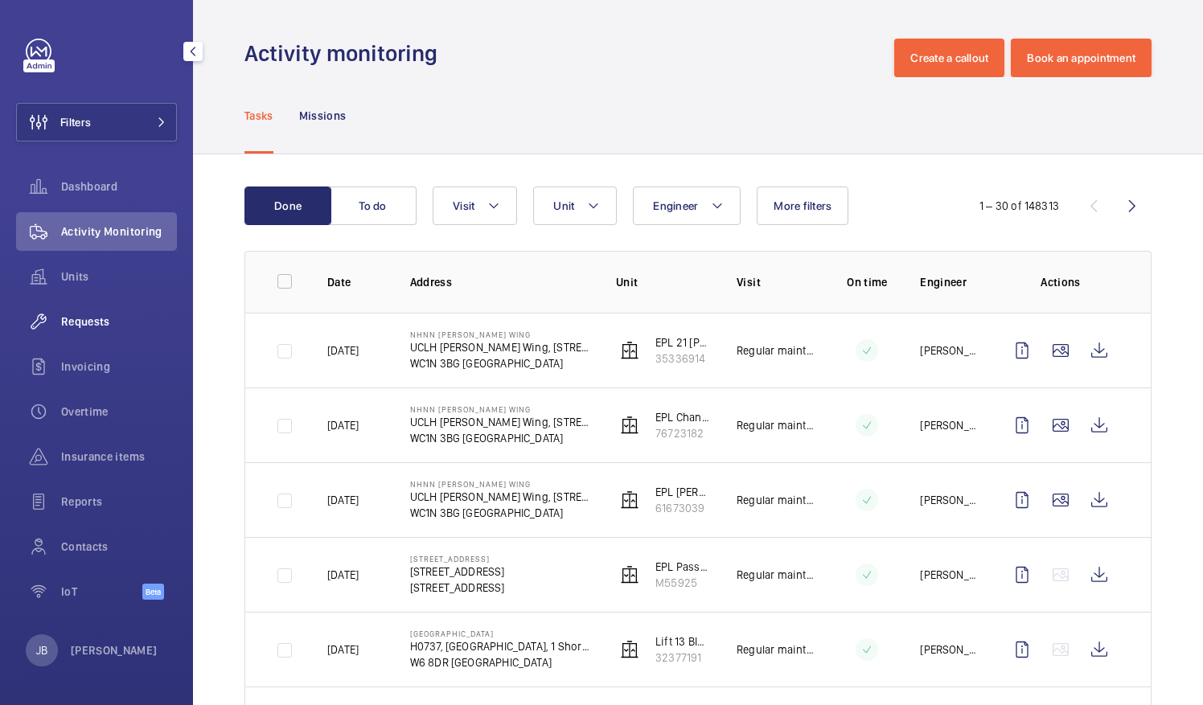
drag, startPoint x: 79, startPoint y: 325, endPoint x: 79, endPoint y: 306, distance: 18.5
click at [79, 306] on div "Requests" at bounding box center [96, 321] width 161 height 39
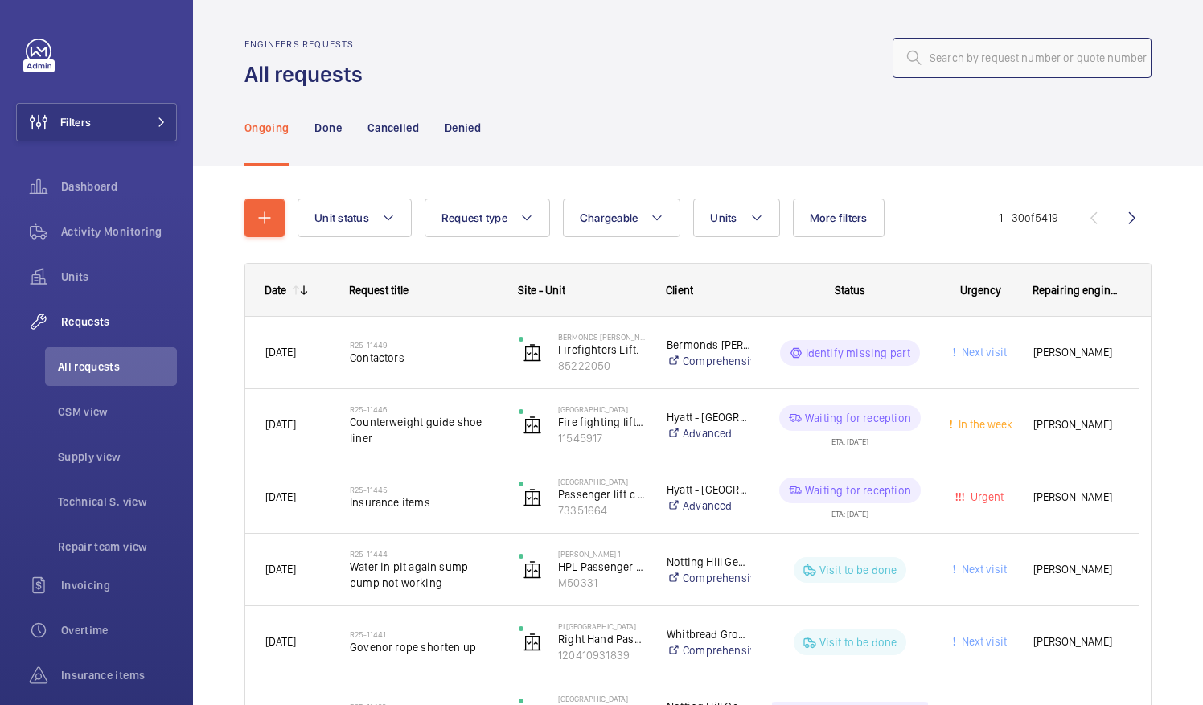
click at [1038, 48] on input "text" at bounding box center [1022, 58] width 259 height 40
paste input "R25-11391"
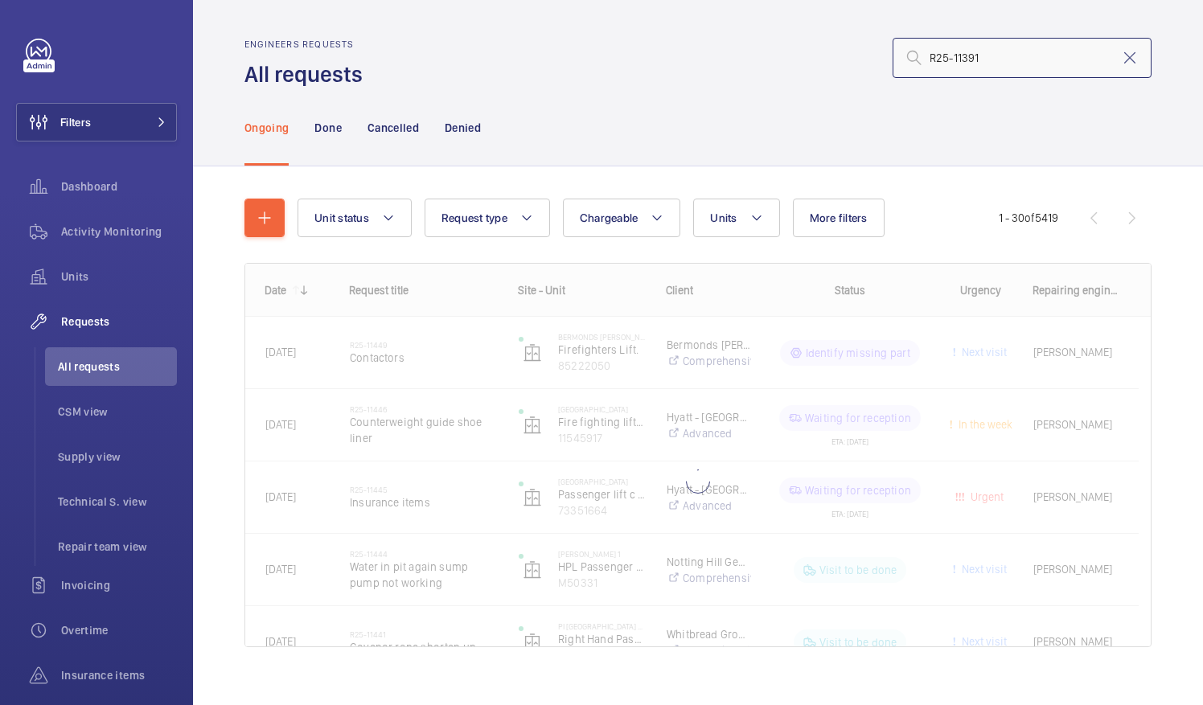
type input "R25-11391"
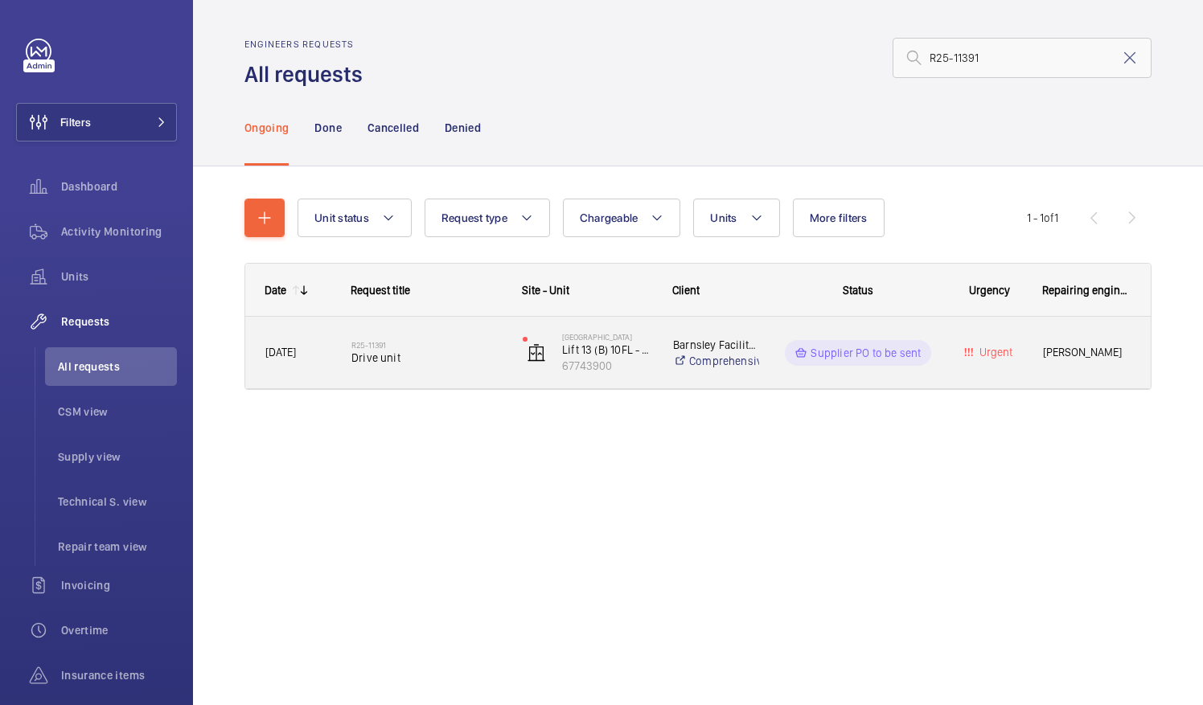
click at [836, 355] on p "Supplier PO to be sent" at bounding box center [866, 353] width 110 height 16
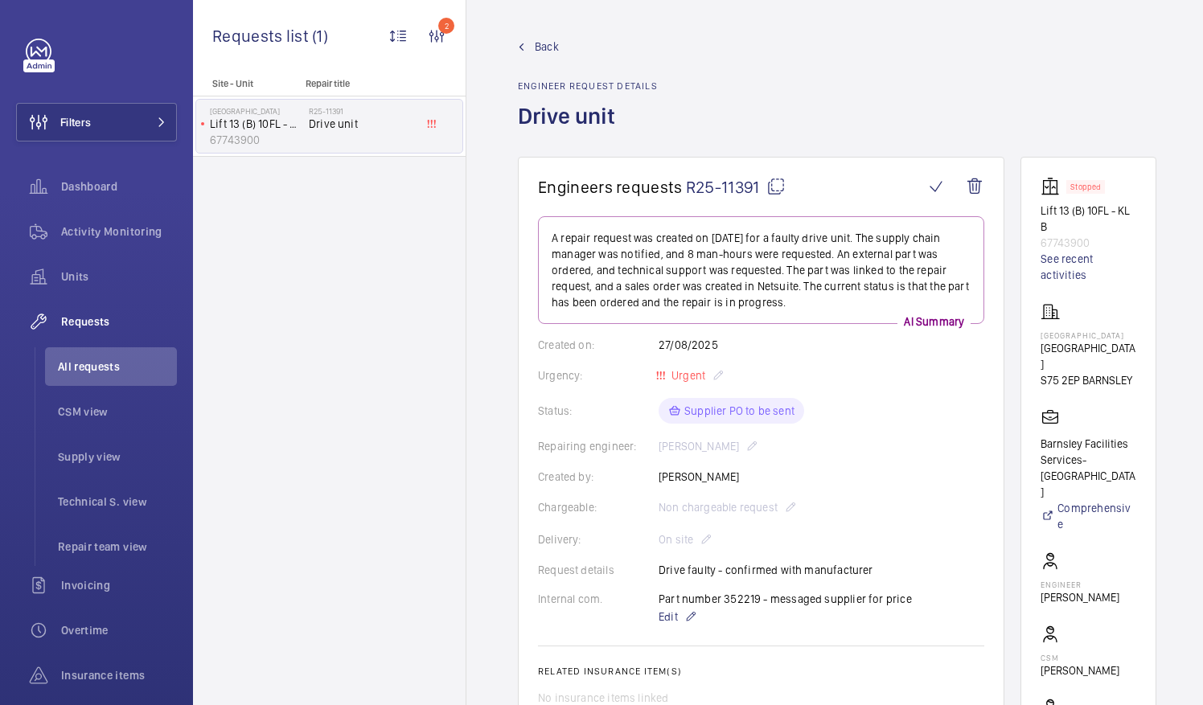
scroll to position [12, 0]
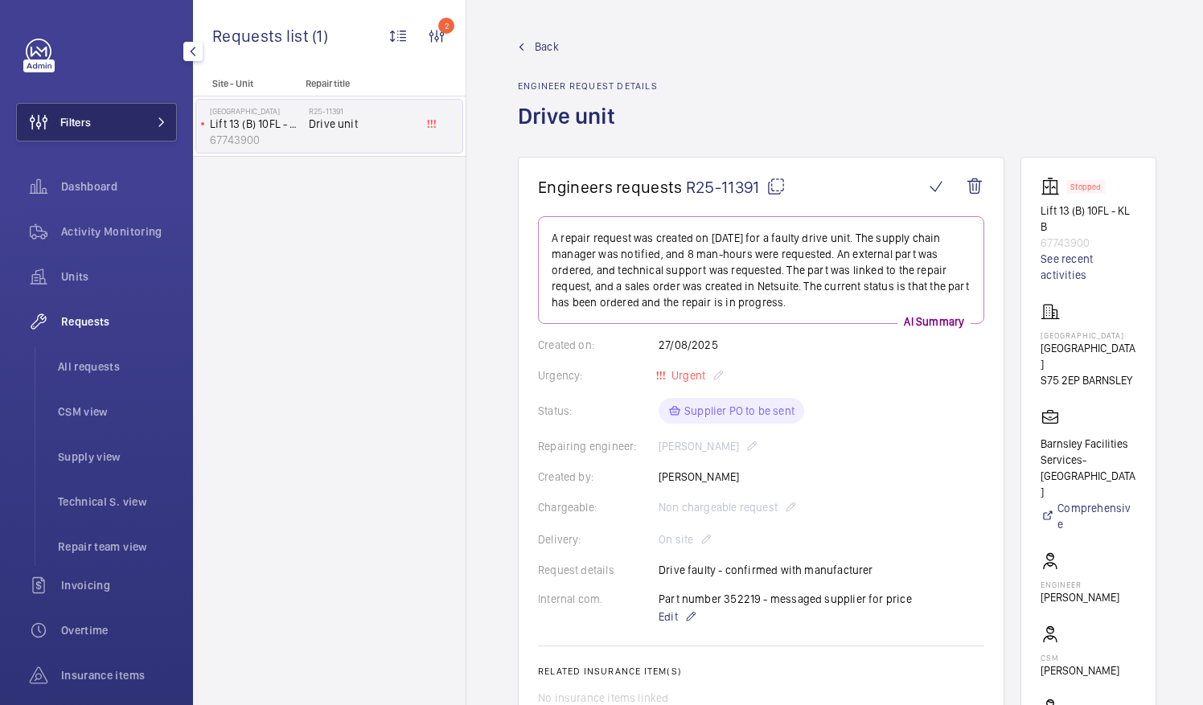
click at [81, 136] on span "Filters" at bounding box center [54, 122] width 74 height 39
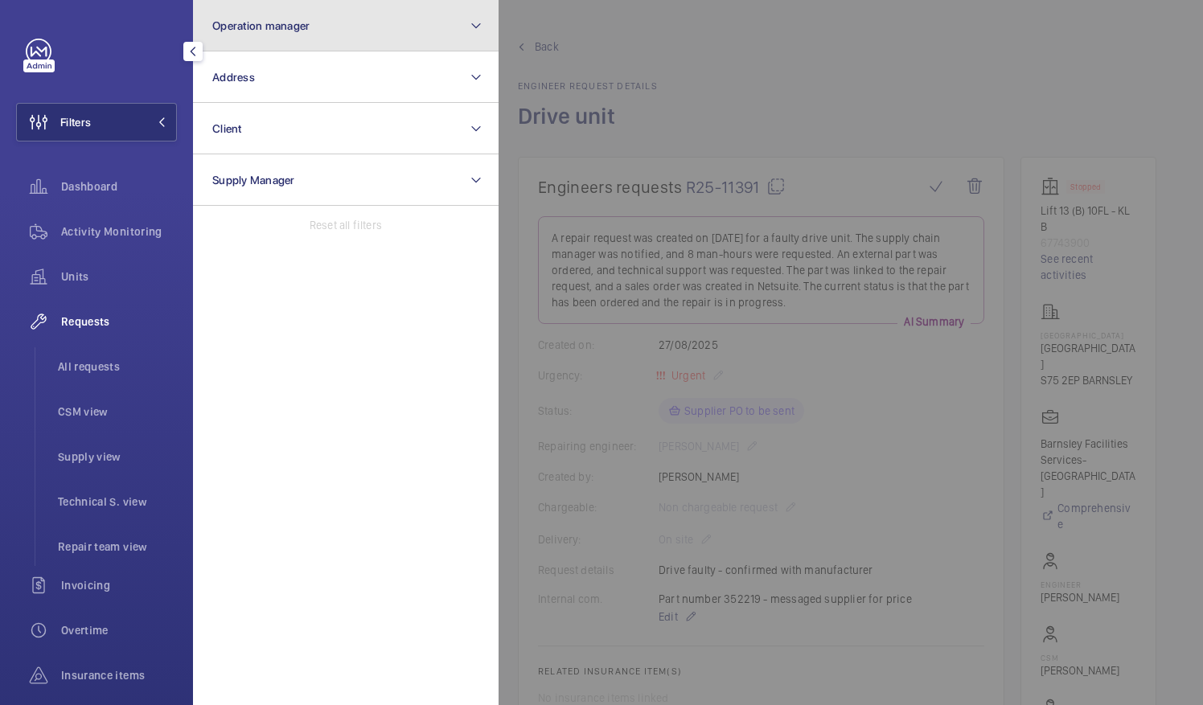
click at [312, 42] on button "Operation manager" at bounding box center [346, 25] width 306 height 51
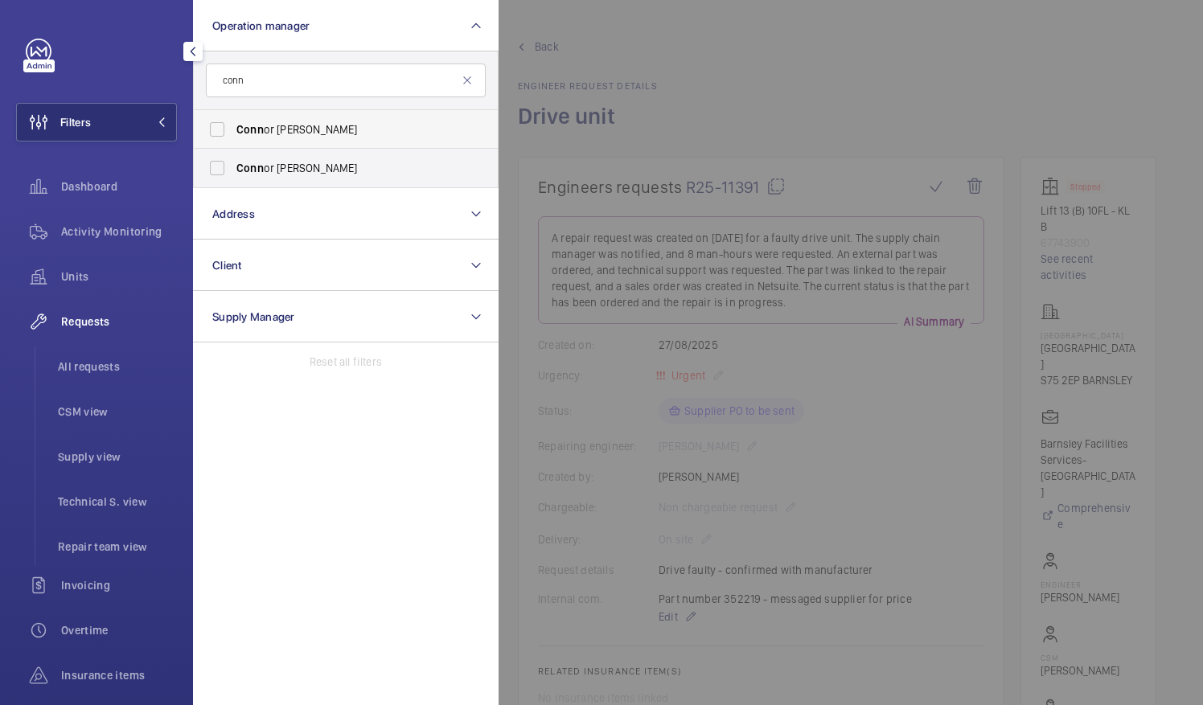
type input "conn"
click at [218, 131] on label "Conn or [PERSON_NAME]" at bounding box center [334, 129] width 280 height 39
click at [218, 131] on input "Conn or [PERSON_NAME]" at bounding box center [217, 129] width 32 height 32
checkbox input "true"
click at [140, 235] on span "Activity Monitoring" at bounding box center [119, 232] width 116 height 16
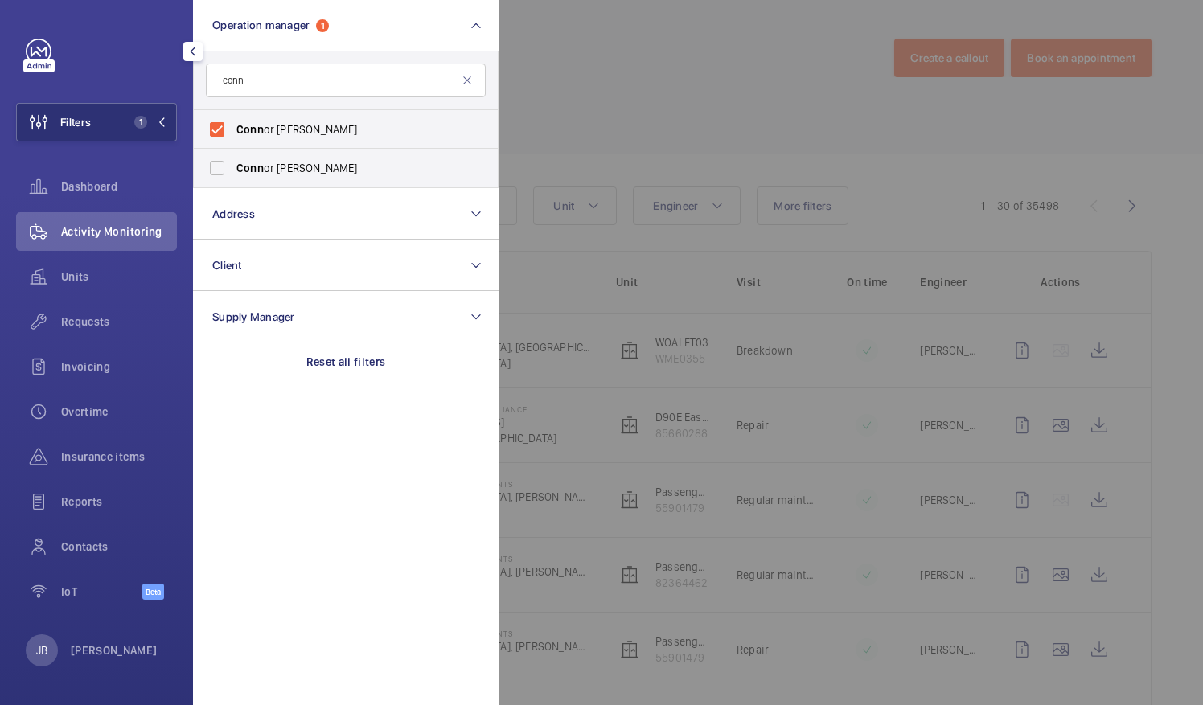
click at [638, 108] on div at bounding box center [1100, 352] width 1203 height 705
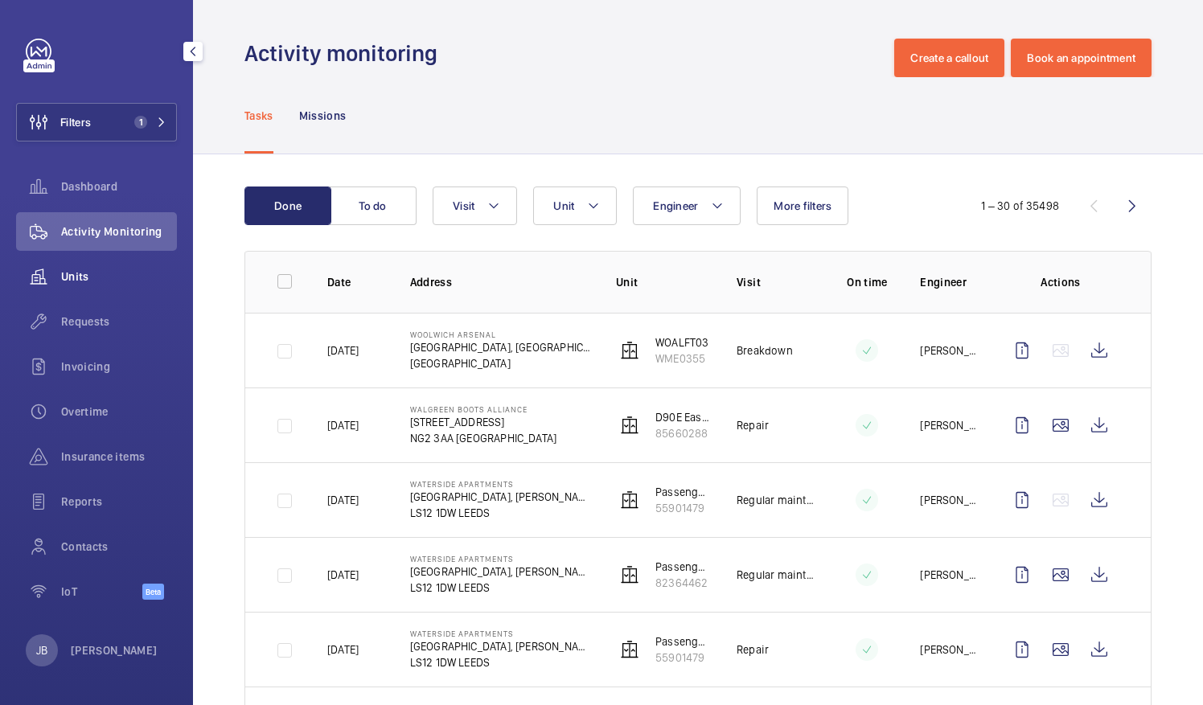
click at [67, 288] on div "Units" at bounding box center [96, 276] width 161 height 39
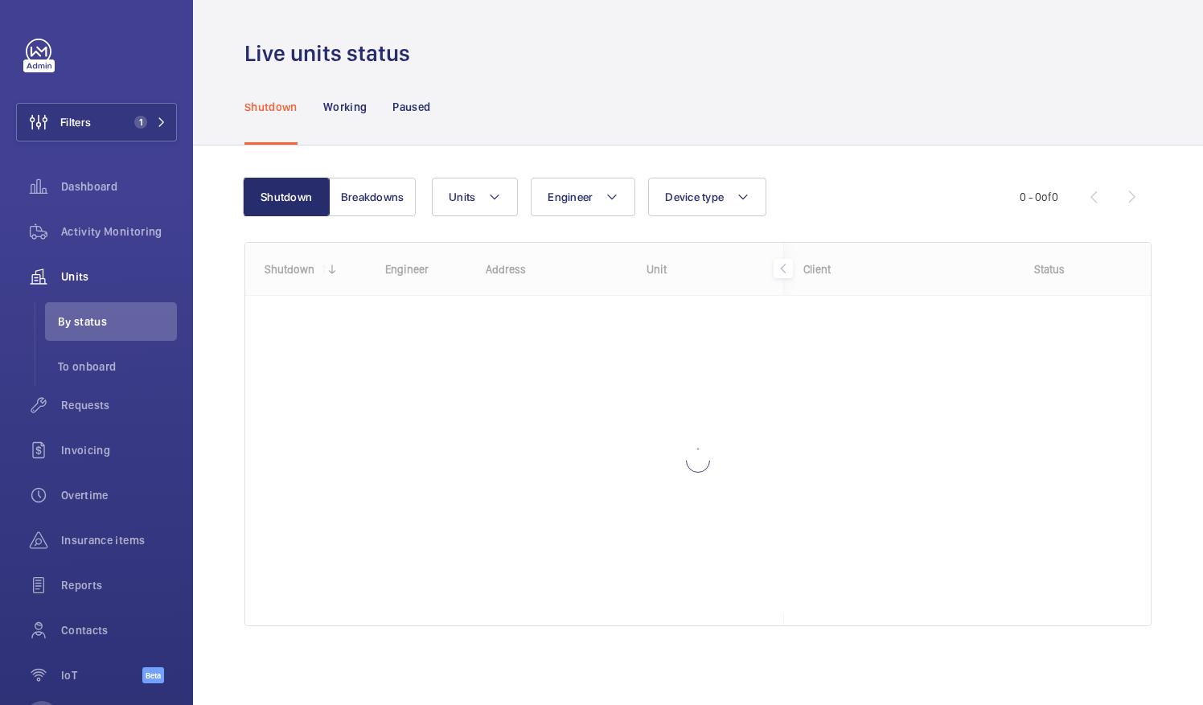
click at [587, 87] on div "Shutdown Working Paused" at bounding box center [697, 106] width 907 height 76
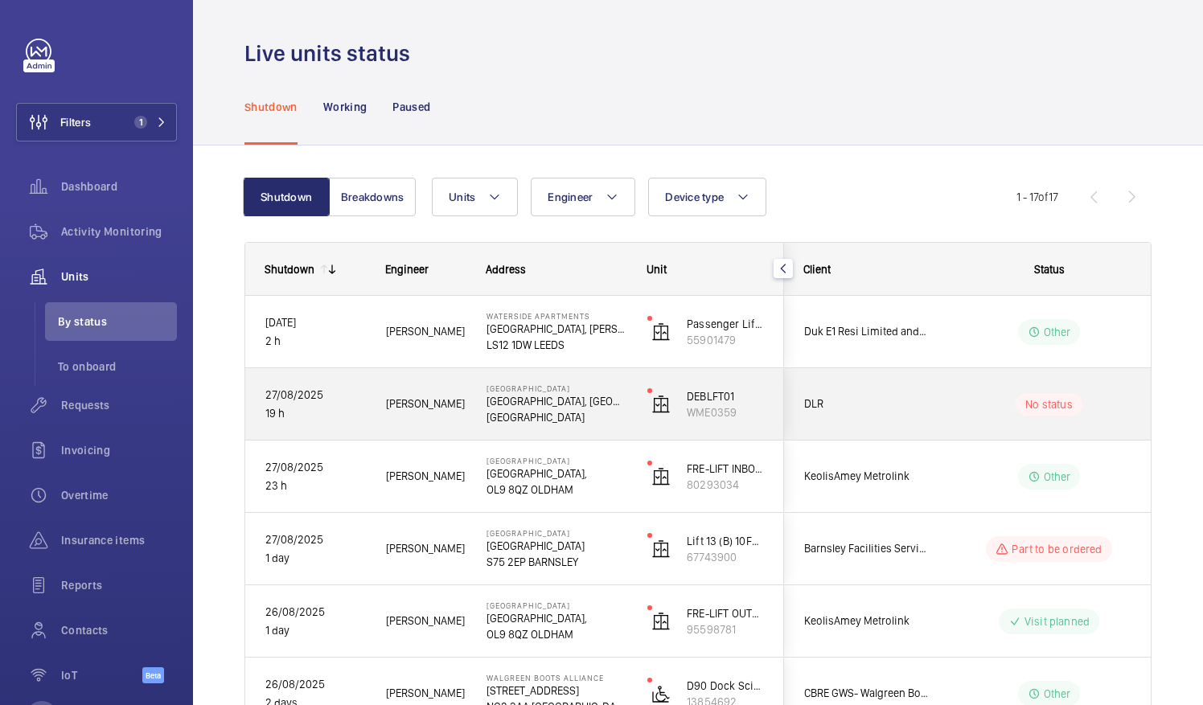
click at [1045, 412] on div "No status" at bounding box center [1049, 404] width 67 height 23
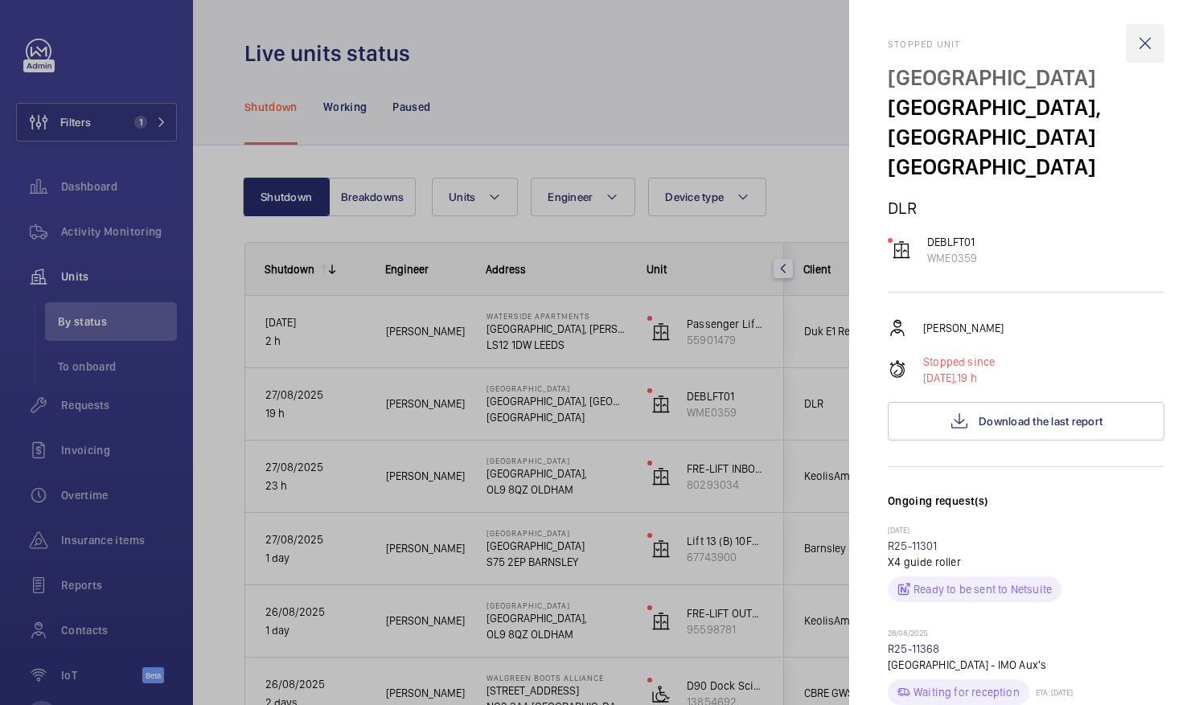
click at [1129, 44] on wm-front-icon-button at bounding box center [1145, 43] width 39 height 39
